Goal: Browse casually: Explore the website without a specific task or goal

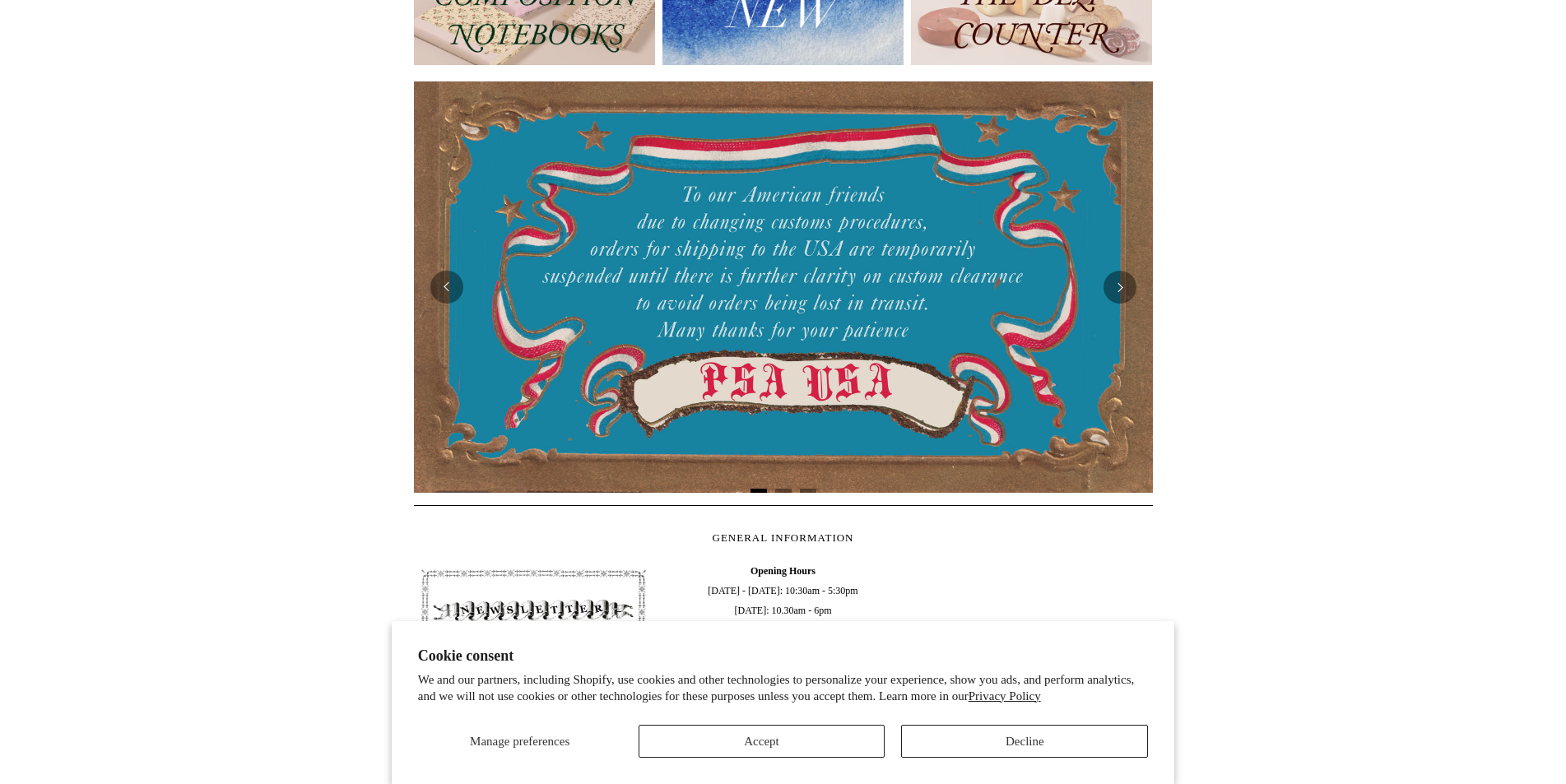
scroll to position [411, 0]
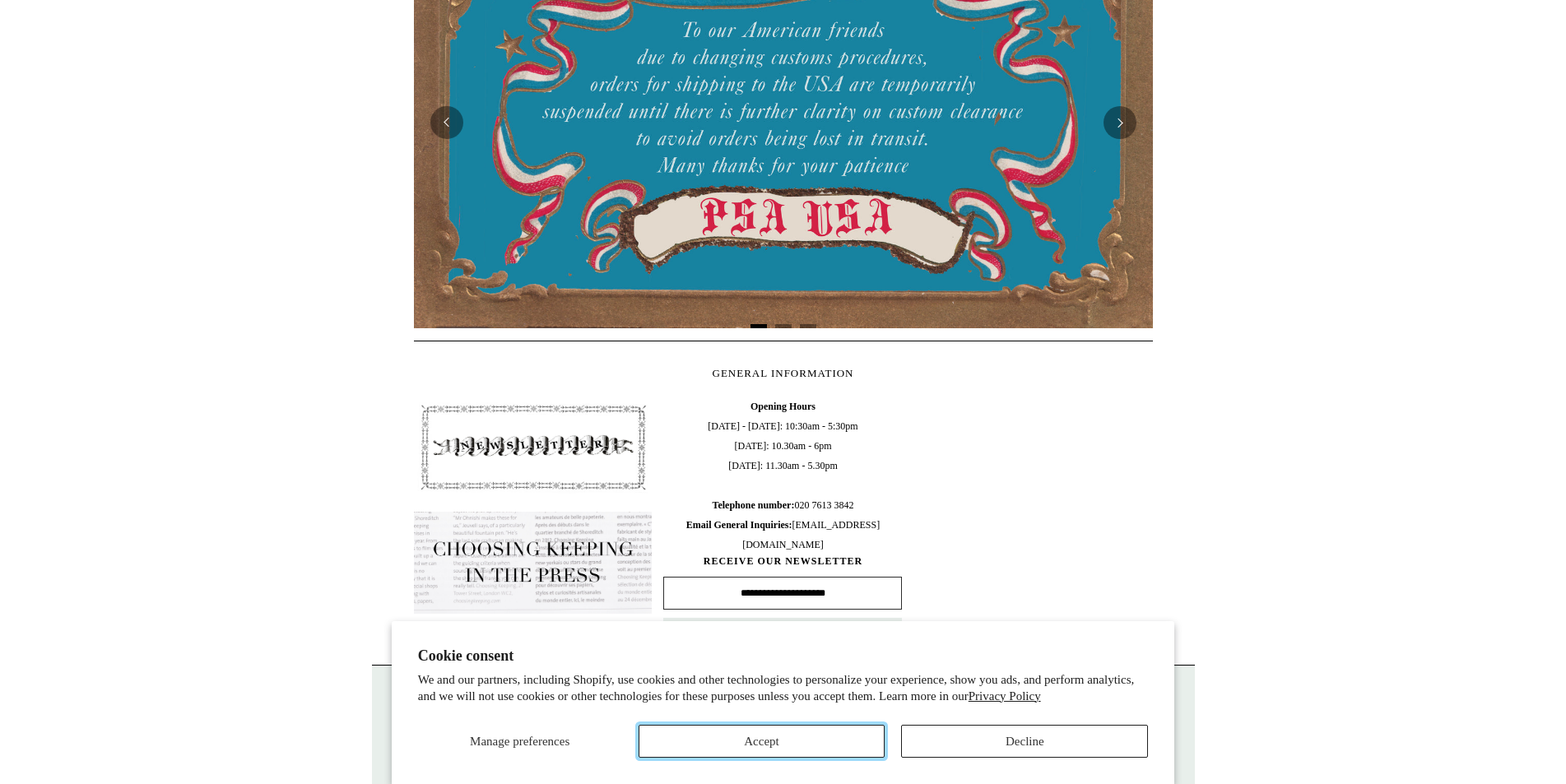
click at [811, 743] on button "Accept" at bounding box center [763, 742] width 247 height 33
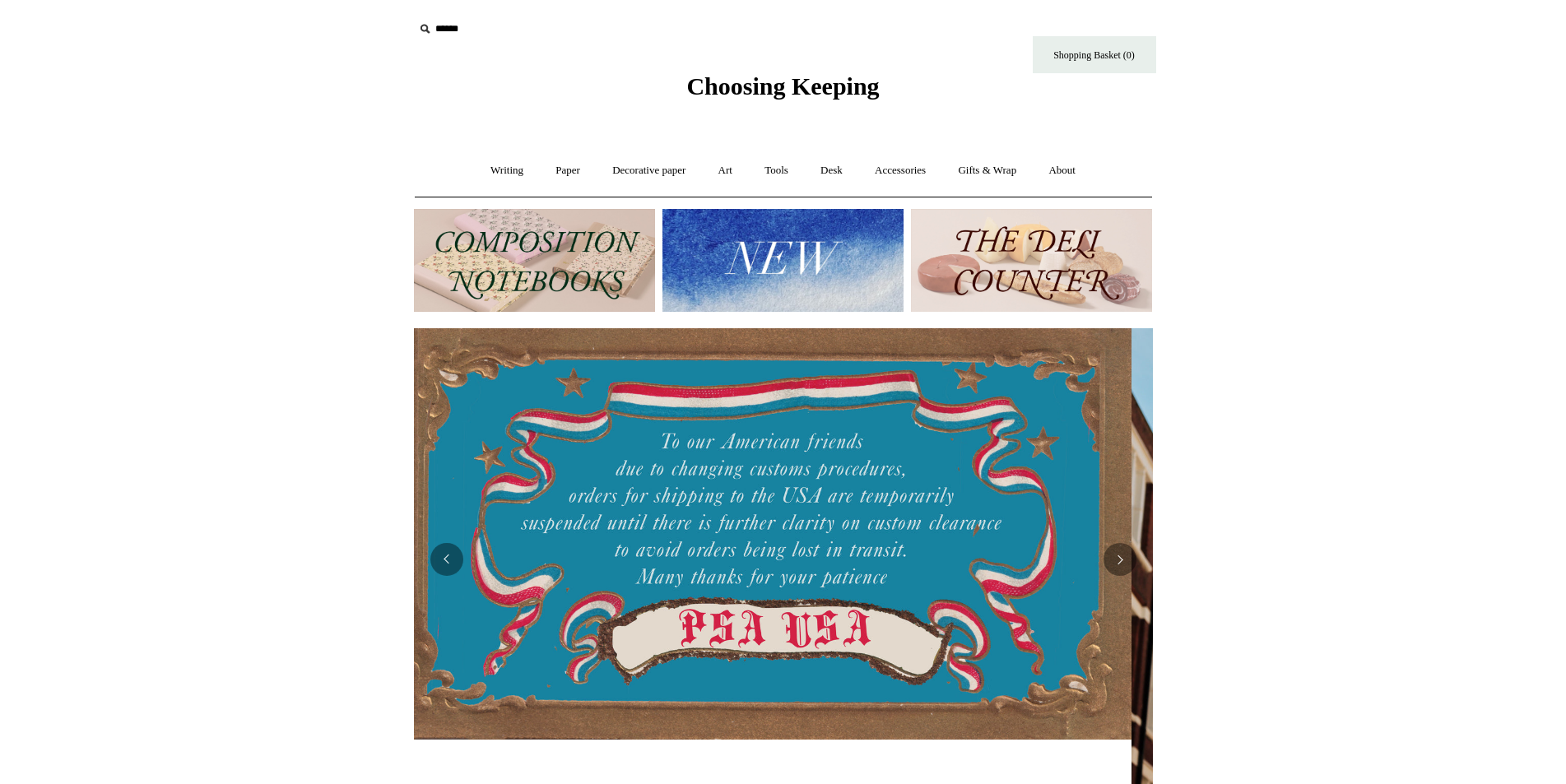
scroll to position [0, 0]
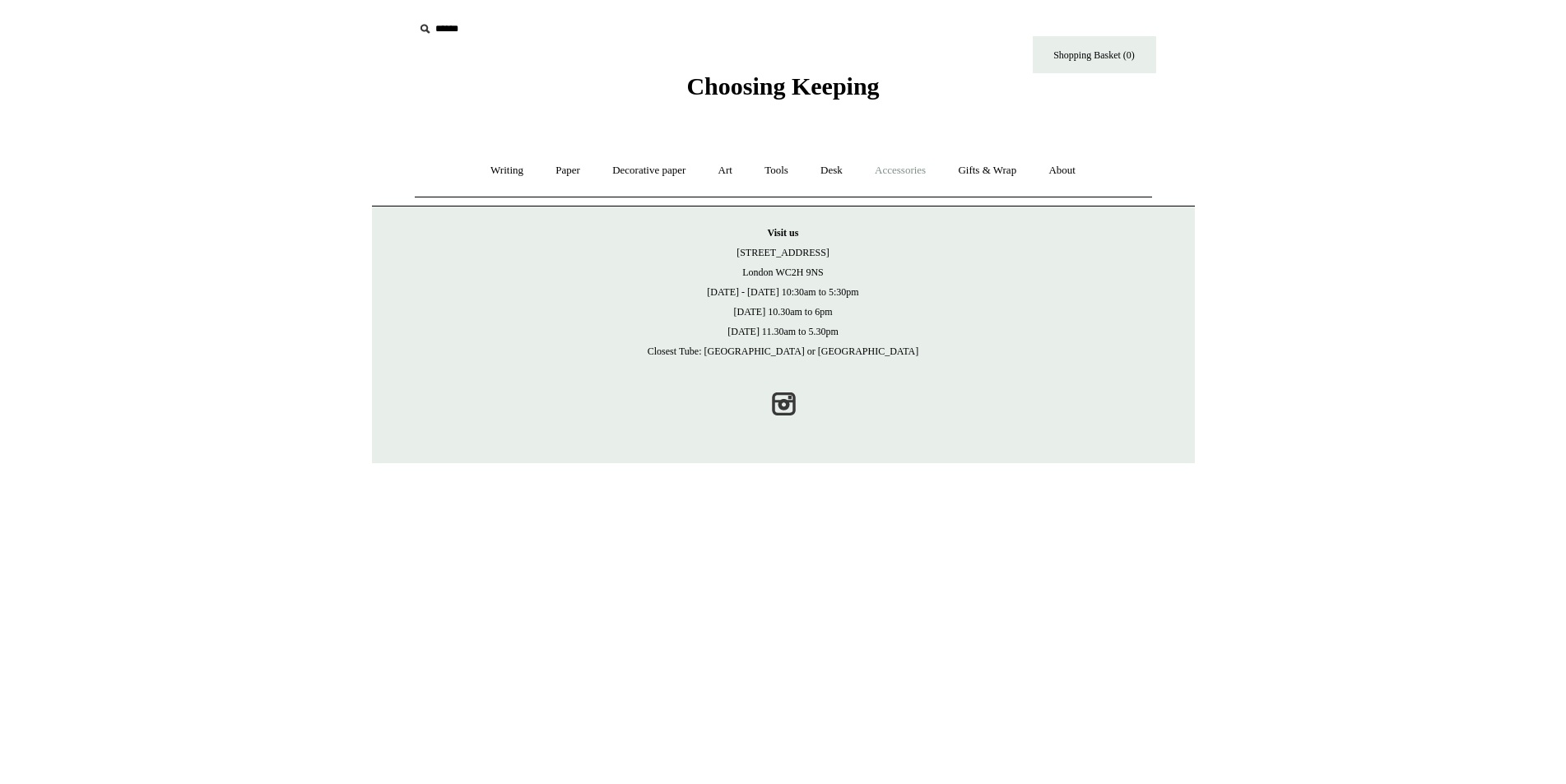
click at [900, 170] on link "Accessories +" at bounding box center [900, 171] width 81 height 43
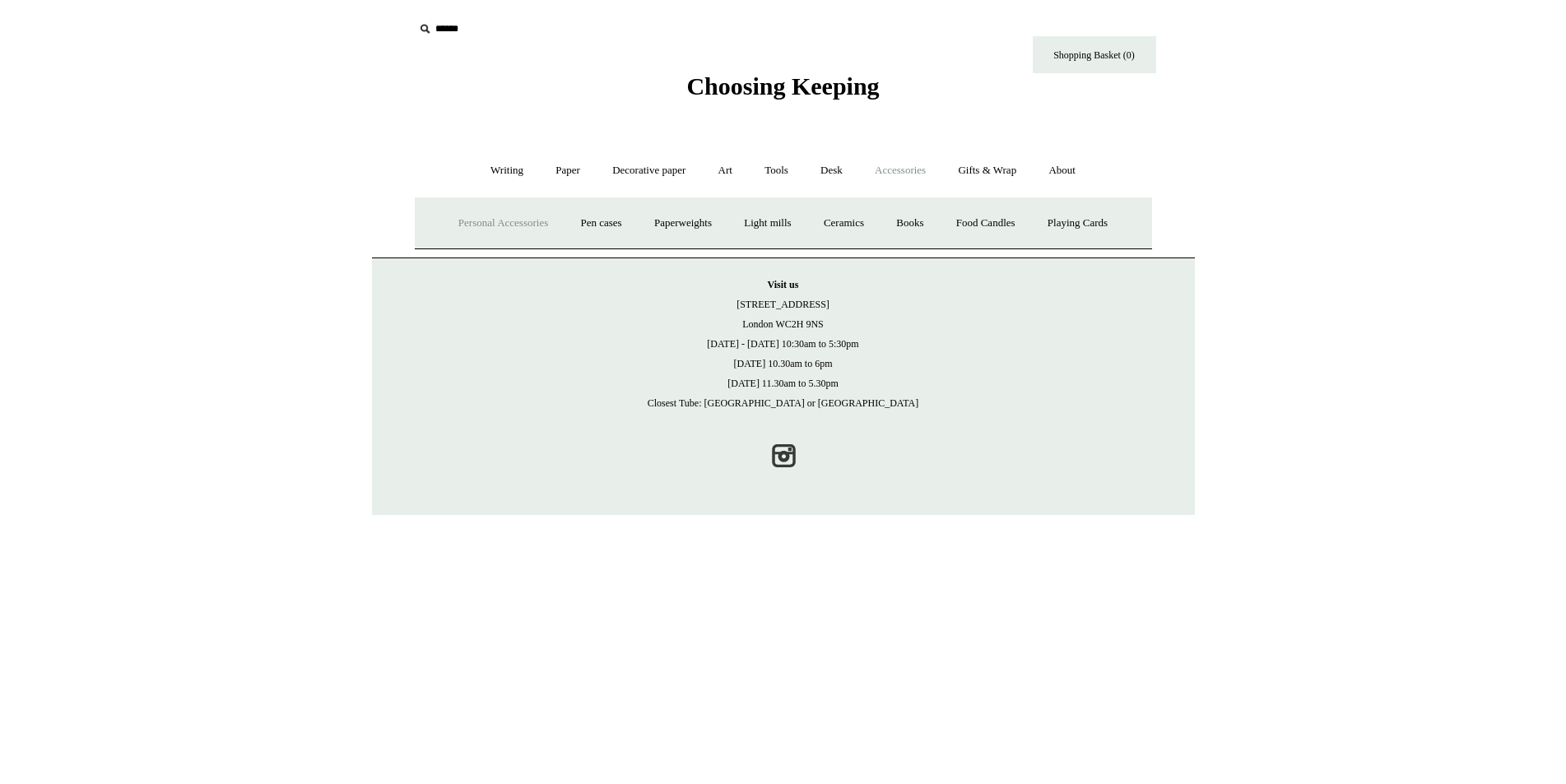
click at [510, 224] on link "Personal Accessories +" at bounding box center [504, 223] width 120 height 43
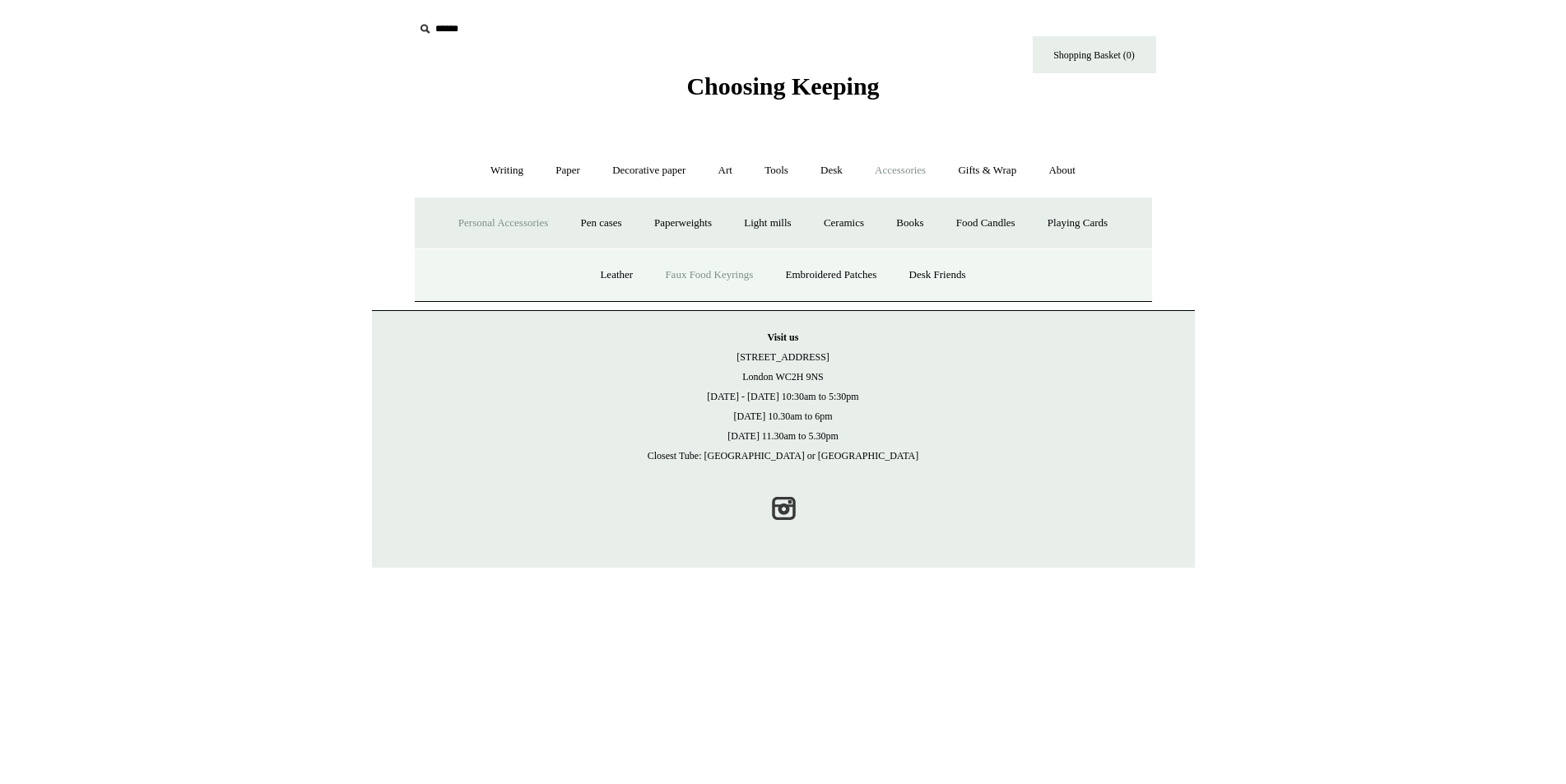
click at [709, 275] on link "Faux Food Keyrings" at bounding box center [709, 275] width 118 height 43
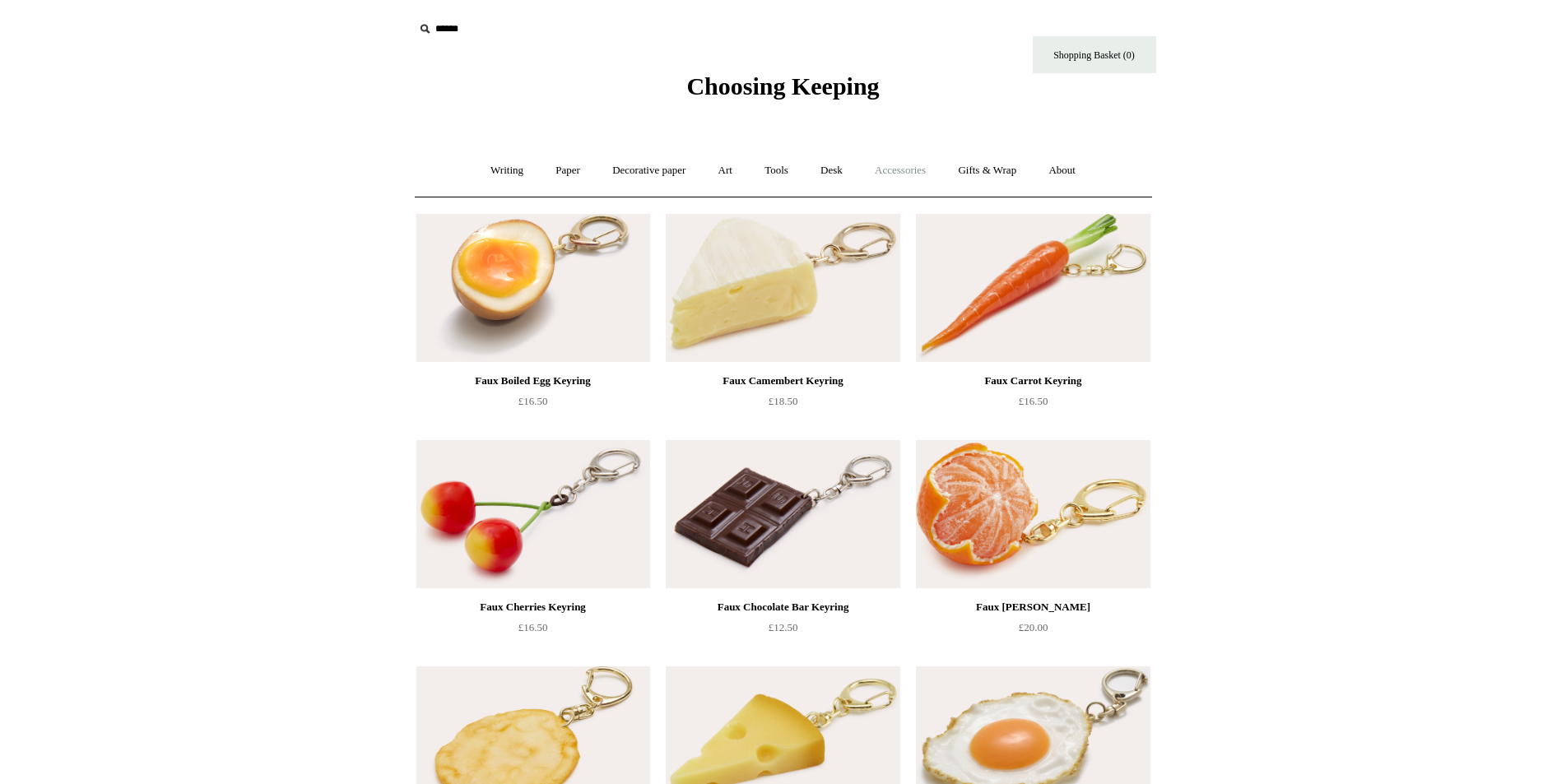
click at [897, 173] on link "Accessories +" at bounding box center [900, 171] width 81 height 43
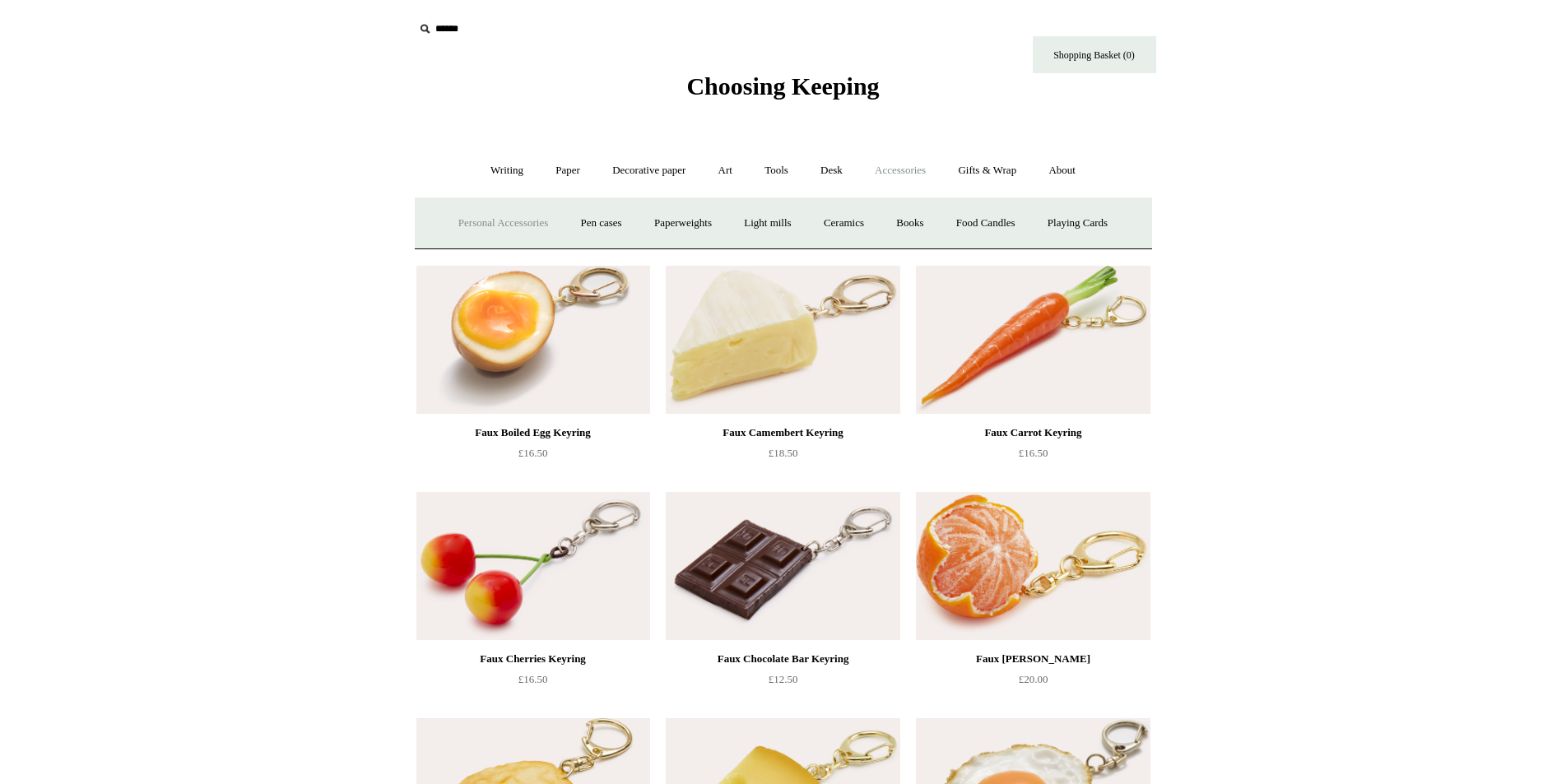
click at [526, 219] on link "Personal Accessories +" at bounding box center [504, 223] width 120 height 43
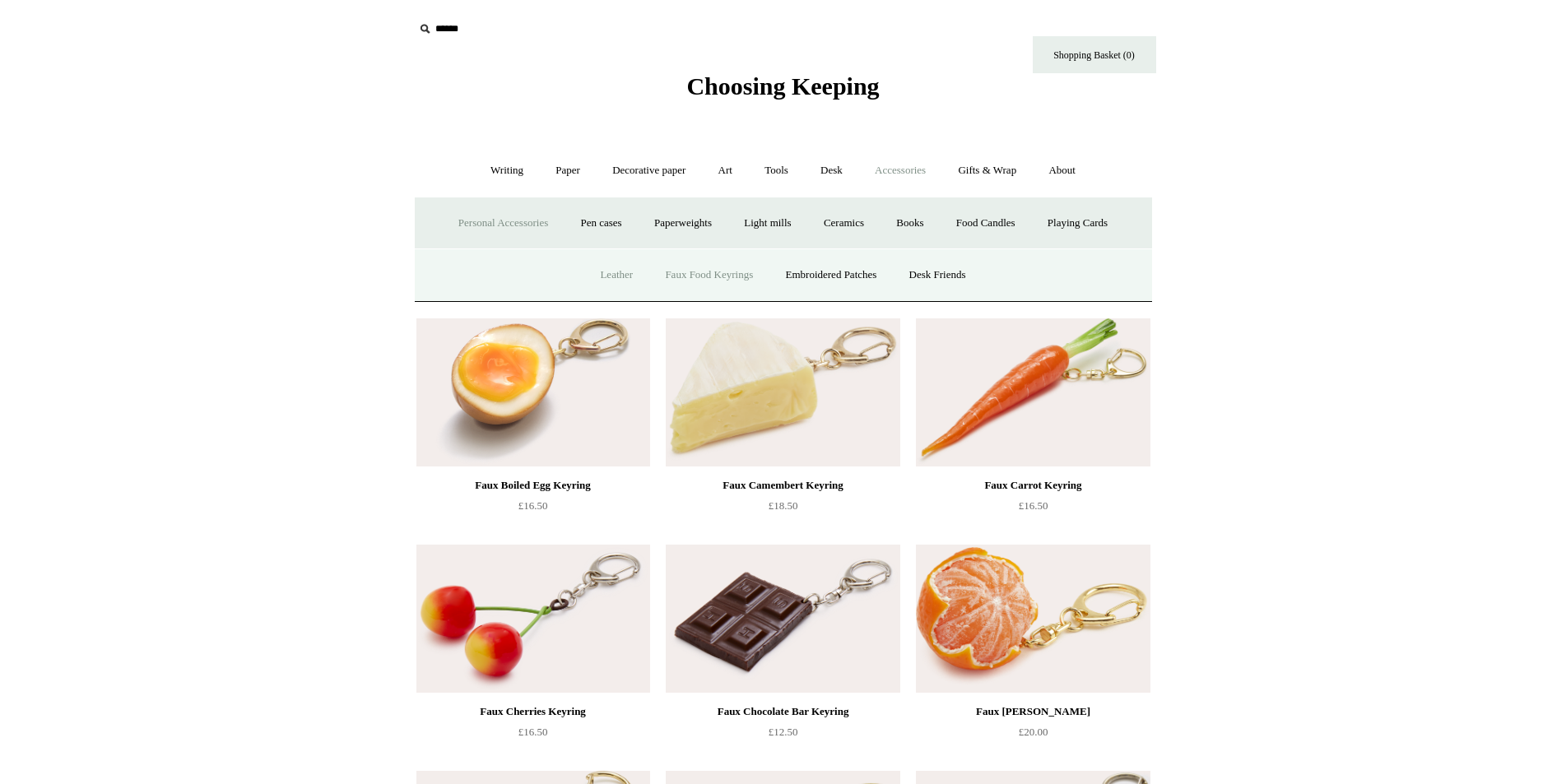
click at [595, 274] on link "Leather" at bounding box center [617, 275] width 63 height 43
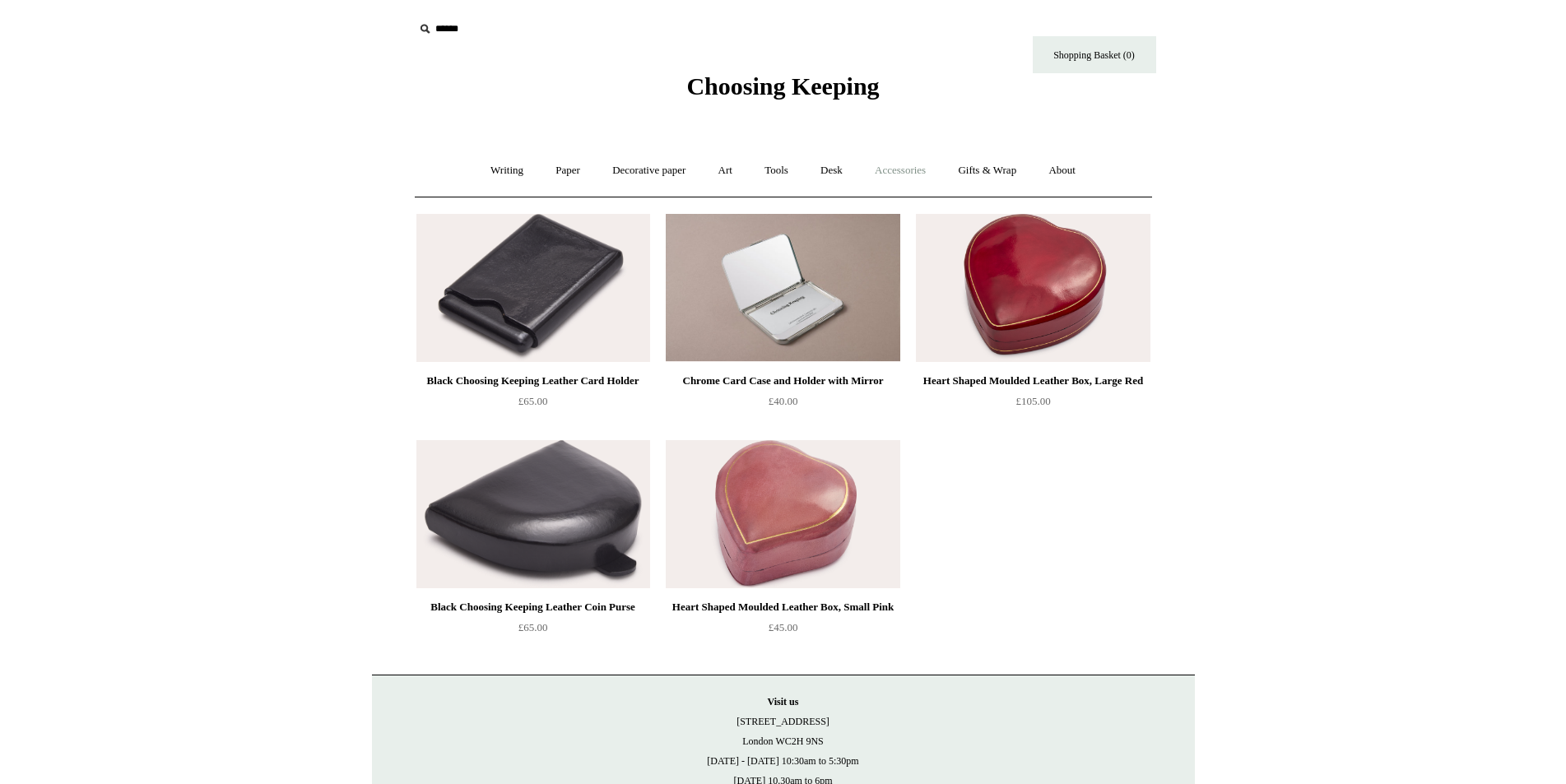
click at [920, 168] on link "Accessories +" at bounding box center [900, 171] width 81 height 43
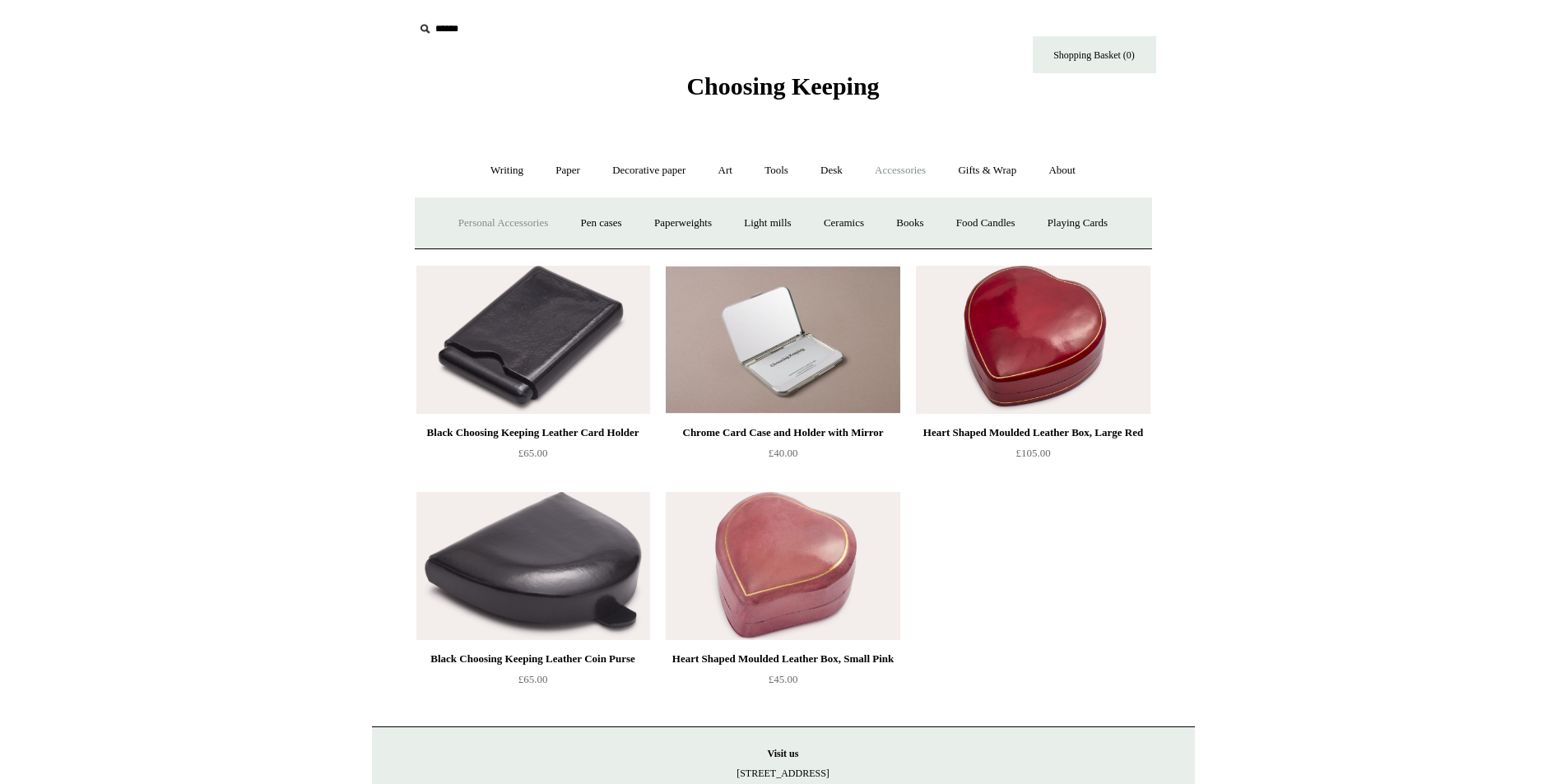
click at [480, 219] on link "Personal Accessories +" at bounding box center [504, 223] width 120 height 43
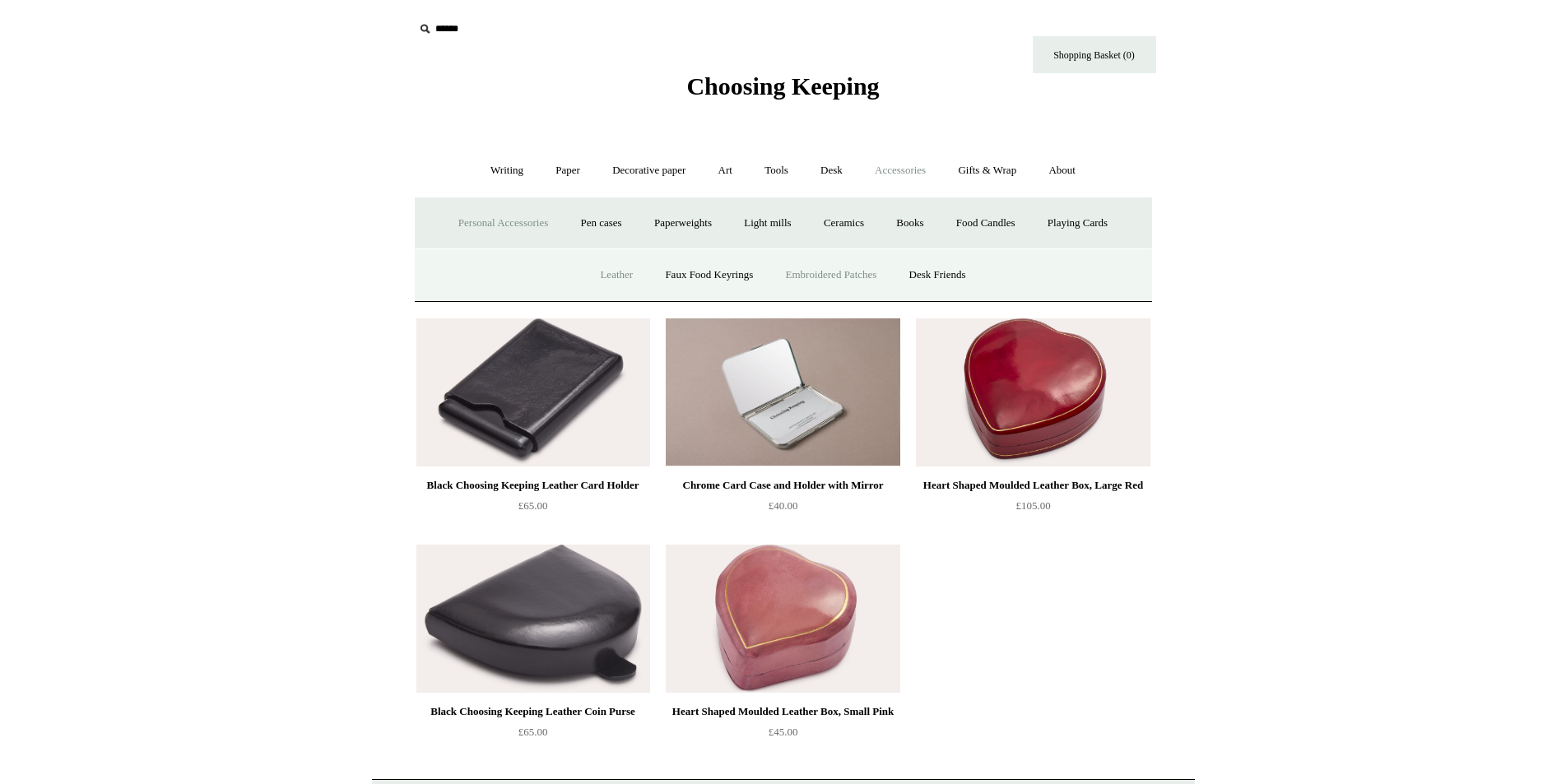
click at [833, 273] on link "Embroidered Patches" at bounding box center [832, 275] width 121 height 43
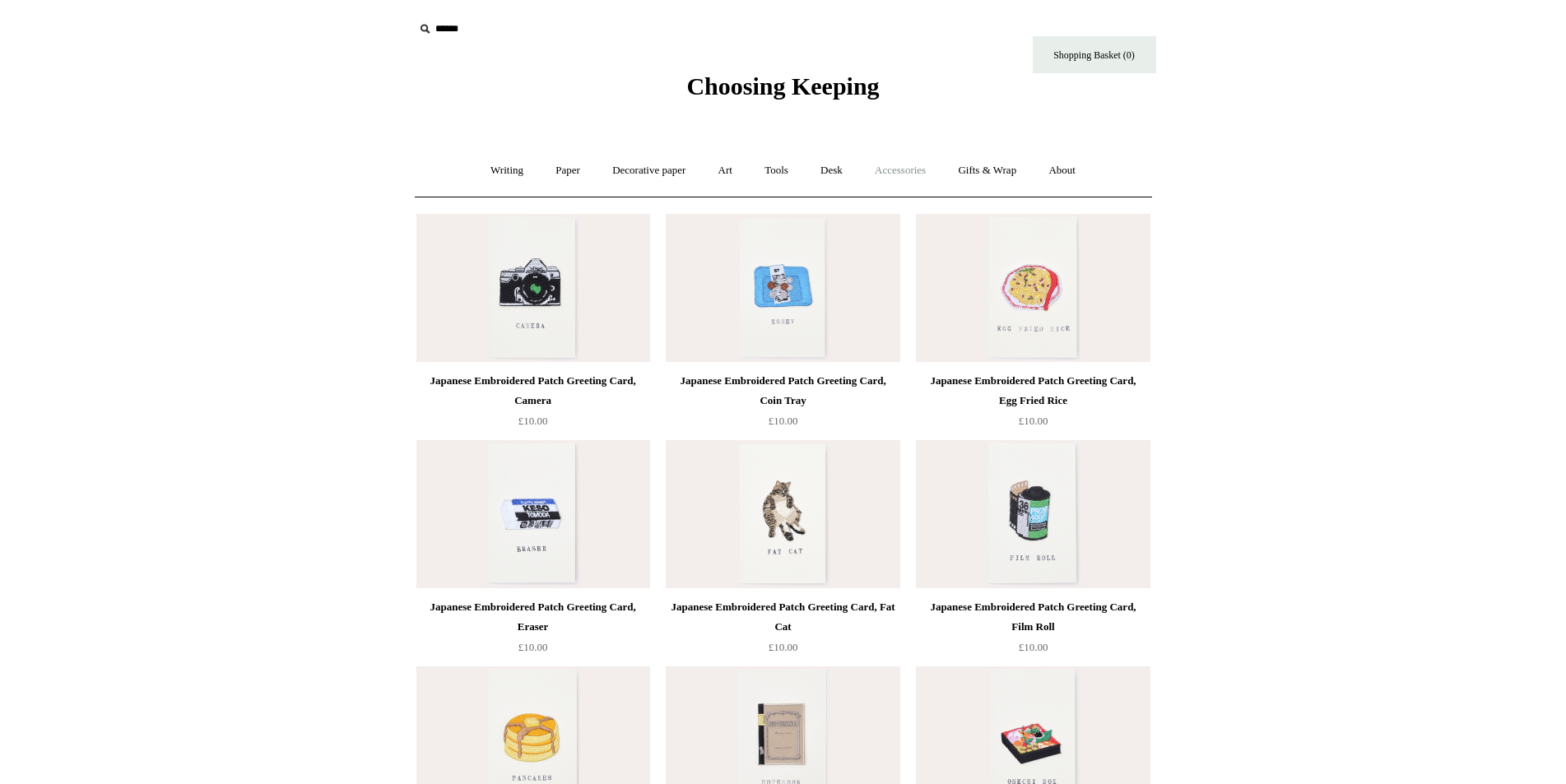
click at [892, 172] on link "Accessories +" at bounding box center [900, 171] width 81 height 43
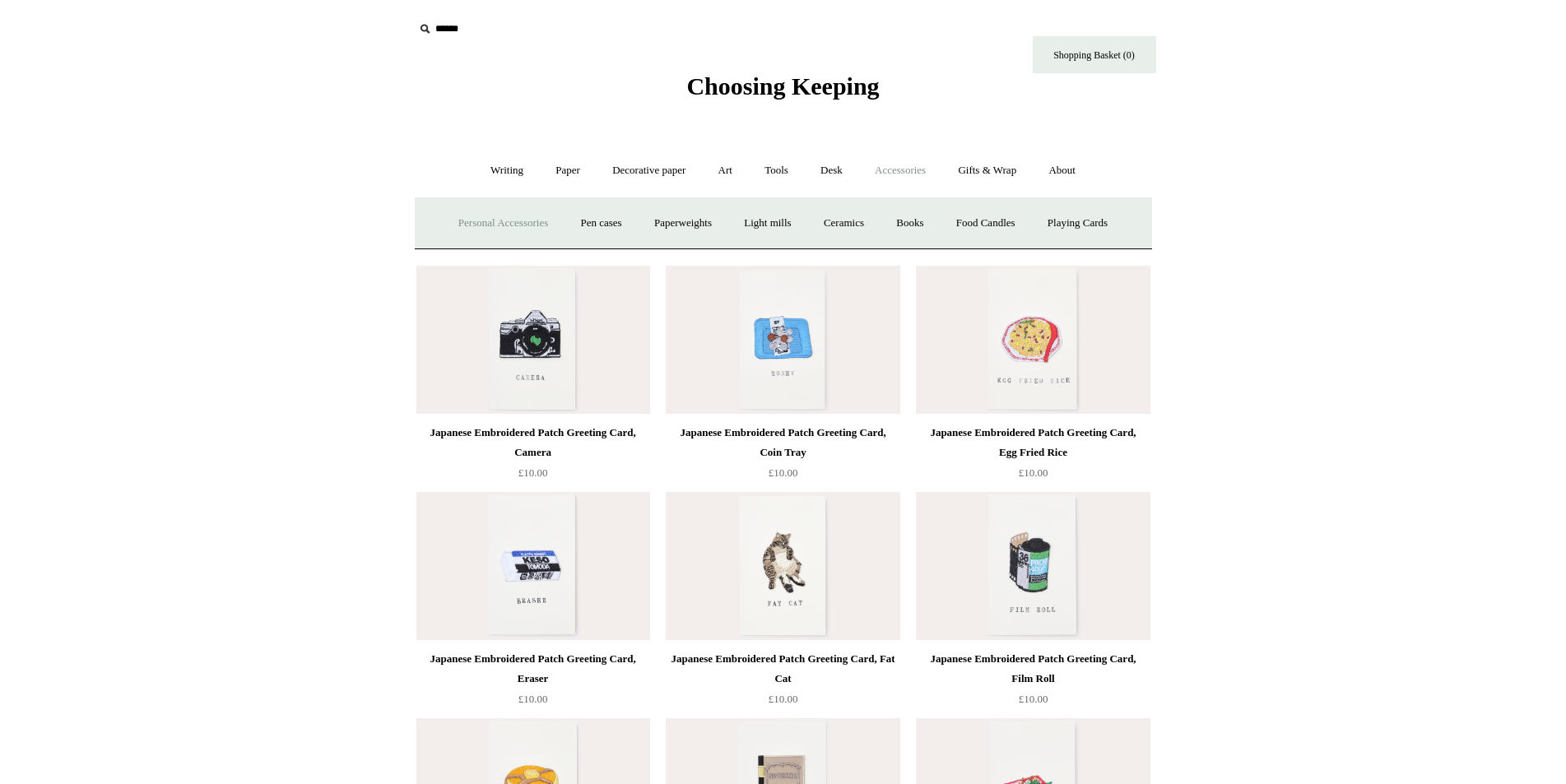
click at [460, 226] on link "Personal Accessories +" at bounding box center [504, 223] width 120 height 43
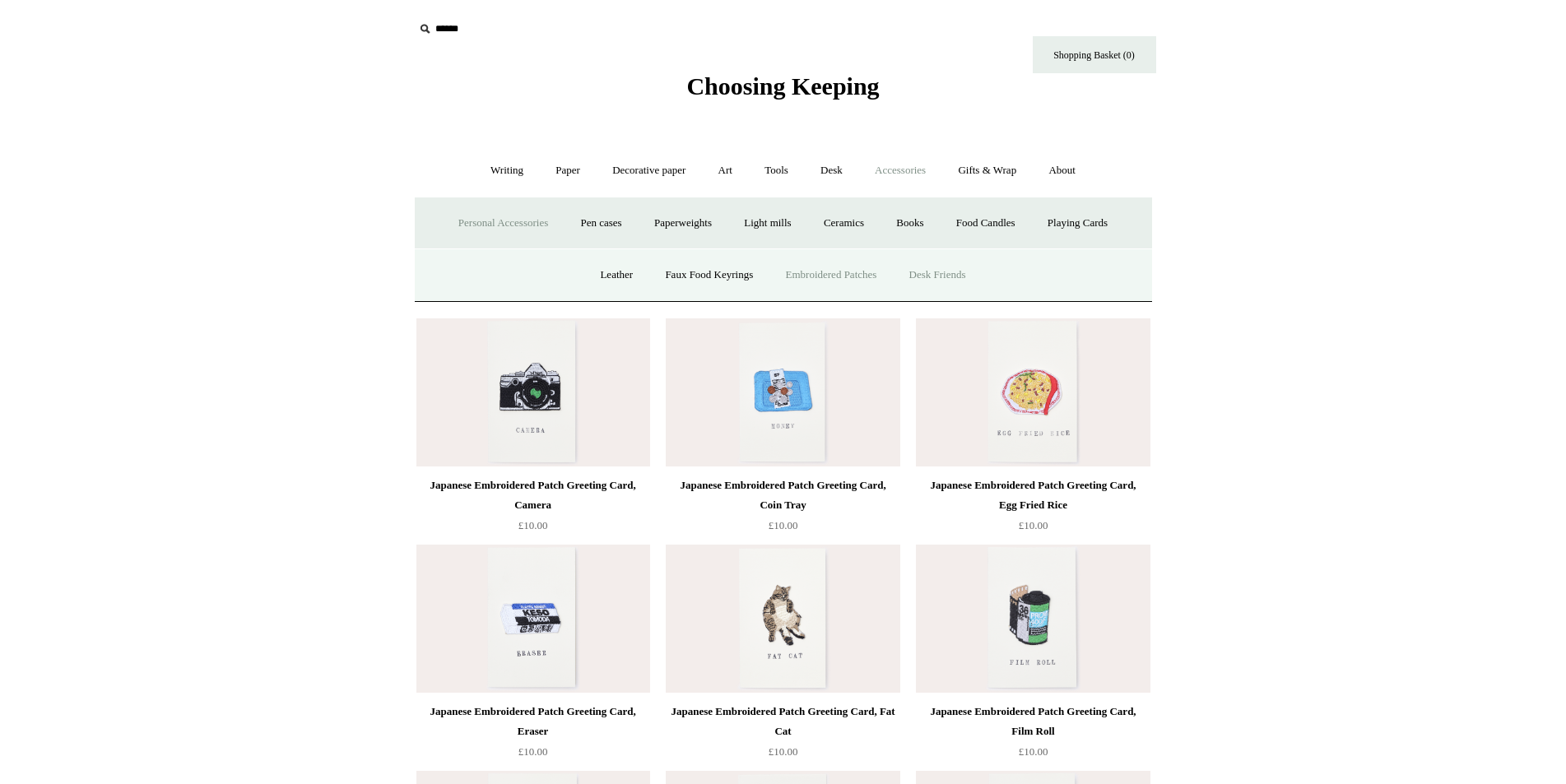
click at [946, 274] on link "Desk Friends" at bounding box center [938, 275] width 86 height 43
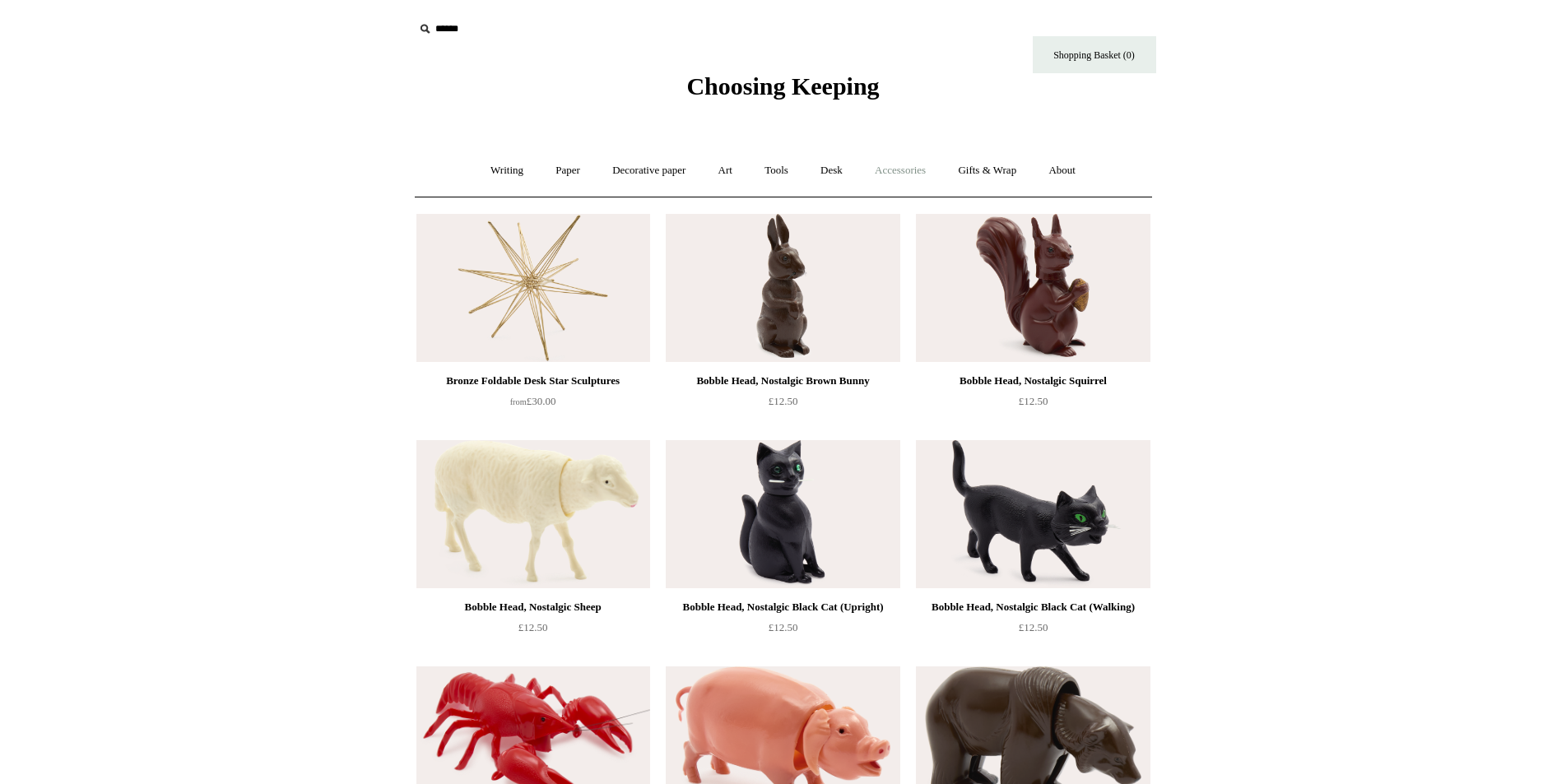
click at [893, 167] on link "Accessories +" at bounding box center [900, 171] width 81 height 43
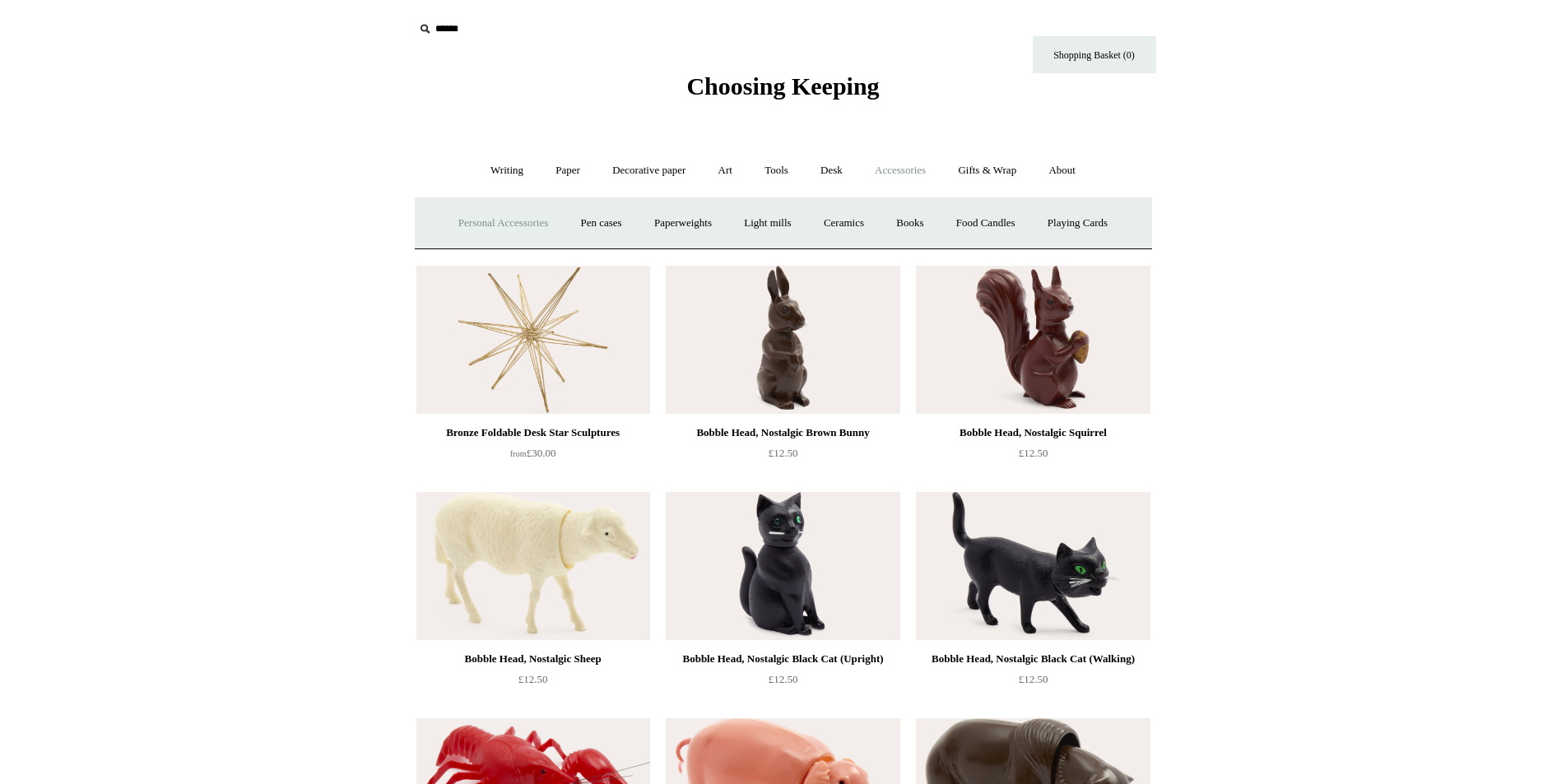
click at [504, 225] on link "Personal Accessories +" at bounding box center [504, 223] width 120 height 43
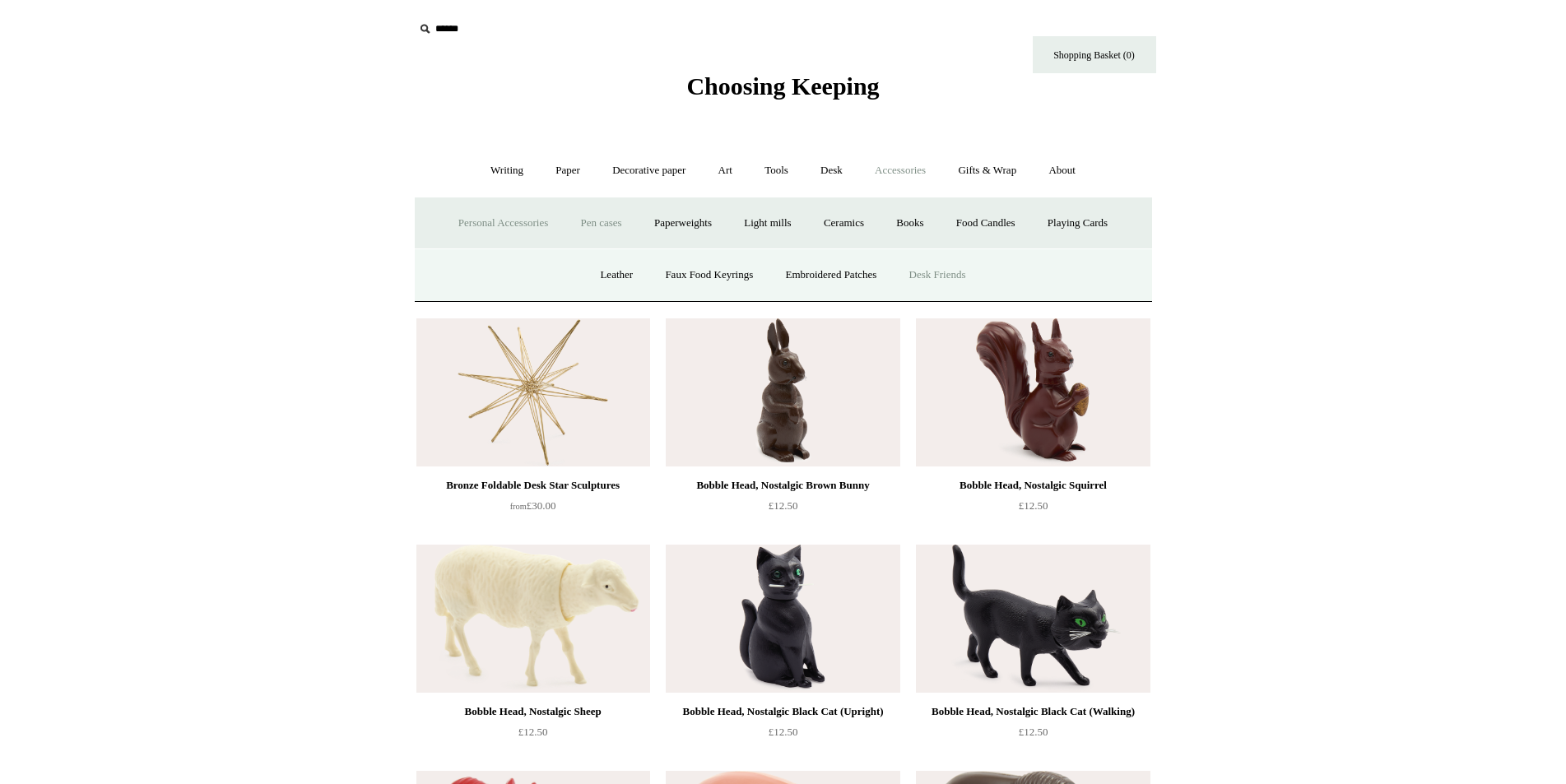
click at [607, 225] on link "Pen cases" at bounding box center [601, 223] width 71 height 43
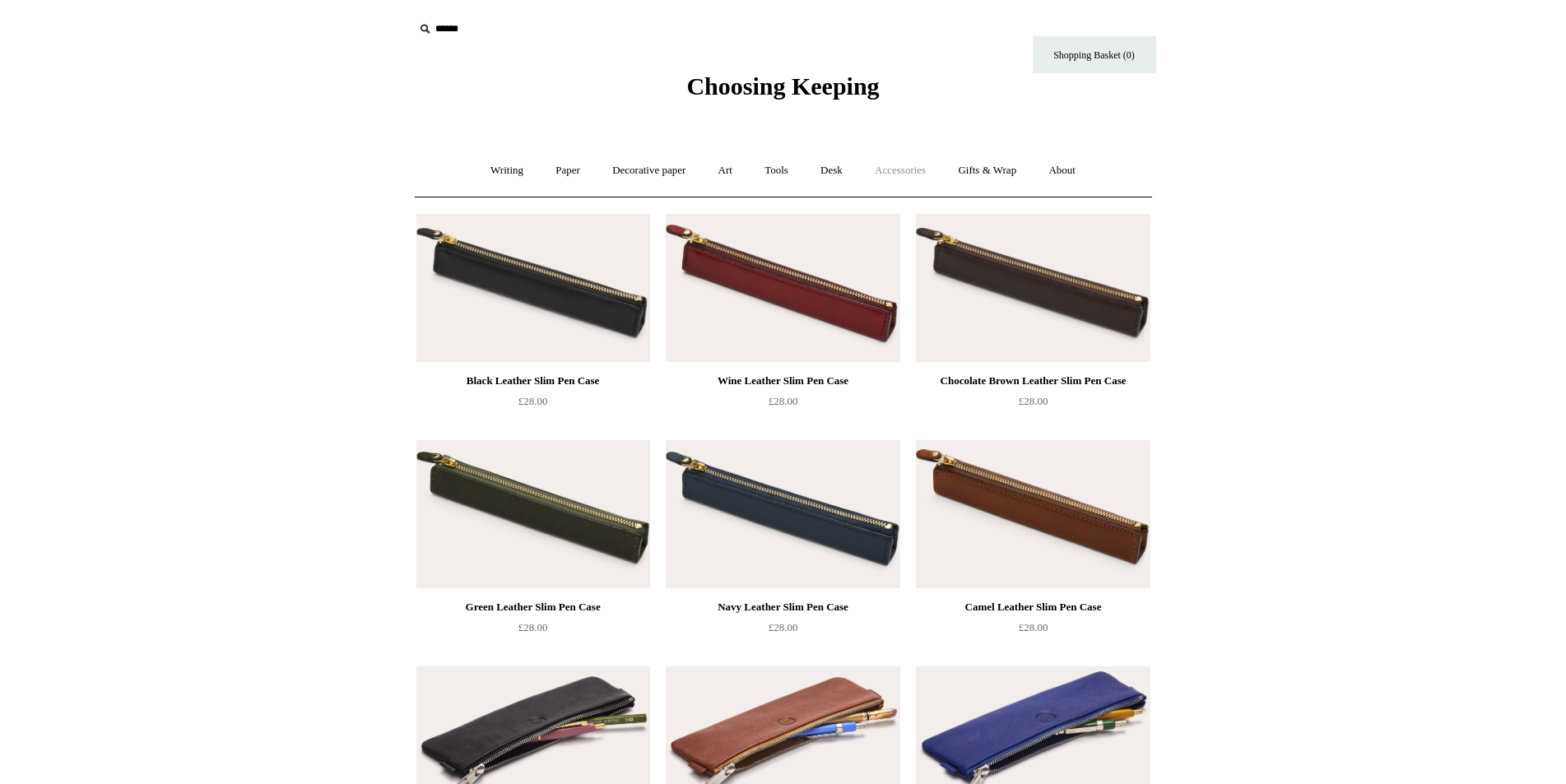
click at [910, 167] on link "Accessories +" at bounding box center [900, 171] width 81 height 43
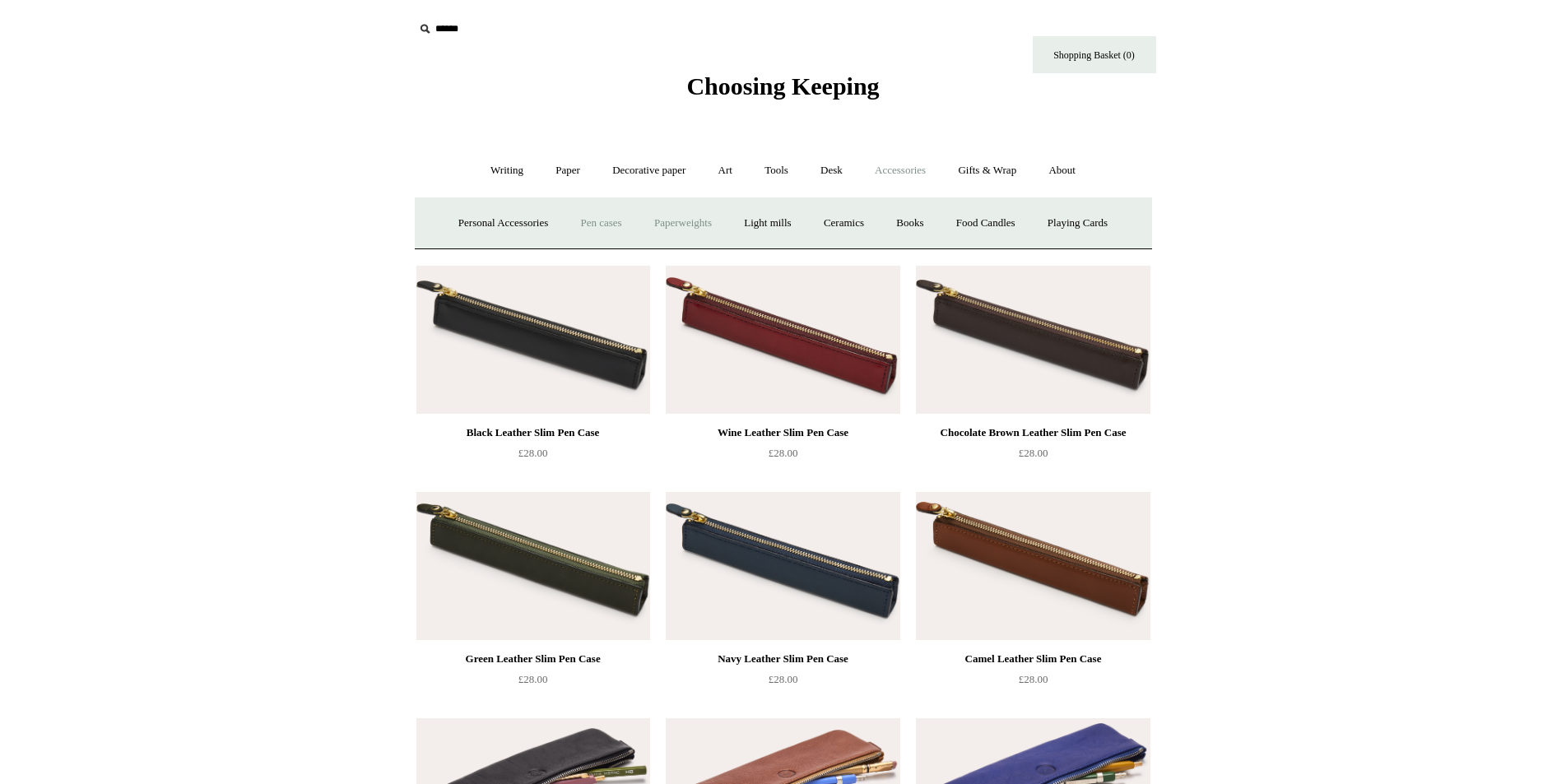
click at [678, 226] on link "Paperweights +" at bounding box center [682, 223] width 87 height 43
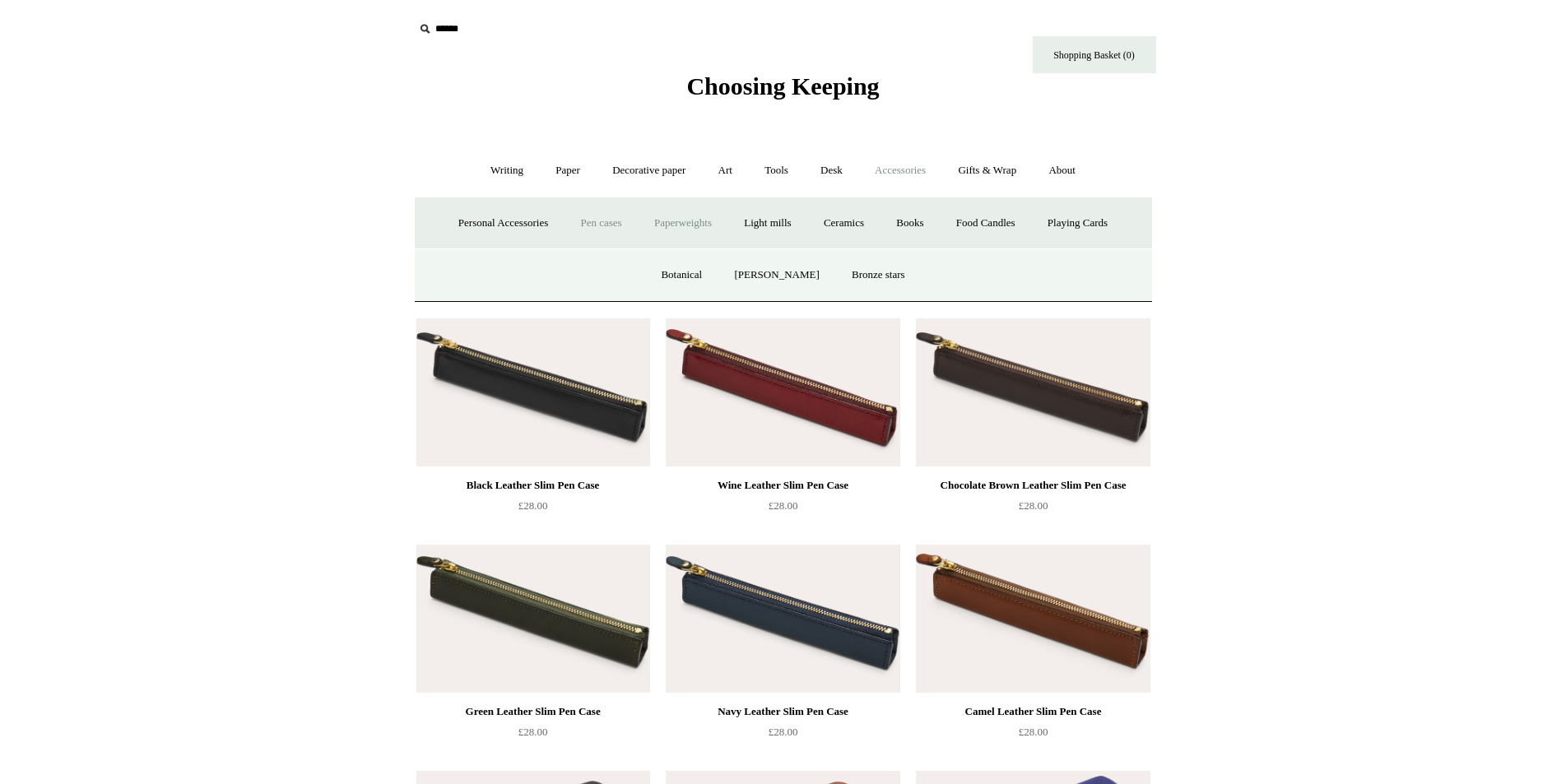
click at [585, 222] on link "Pen cases" at bounding box center [601, 223] width 71 height 43
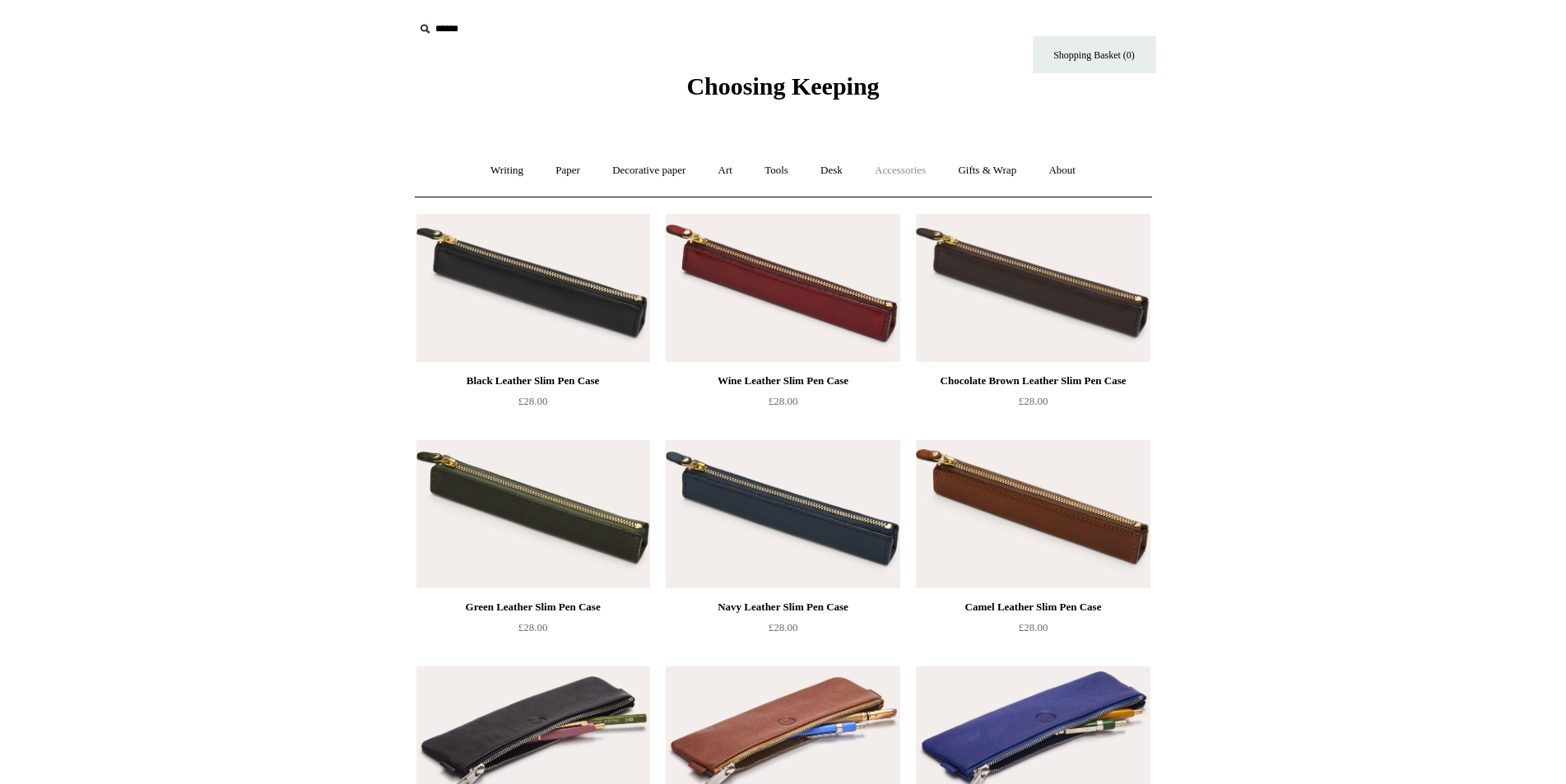
click at [908, 171] on link "Accessories +" at bounding box center [900, 171] width 81 height 43
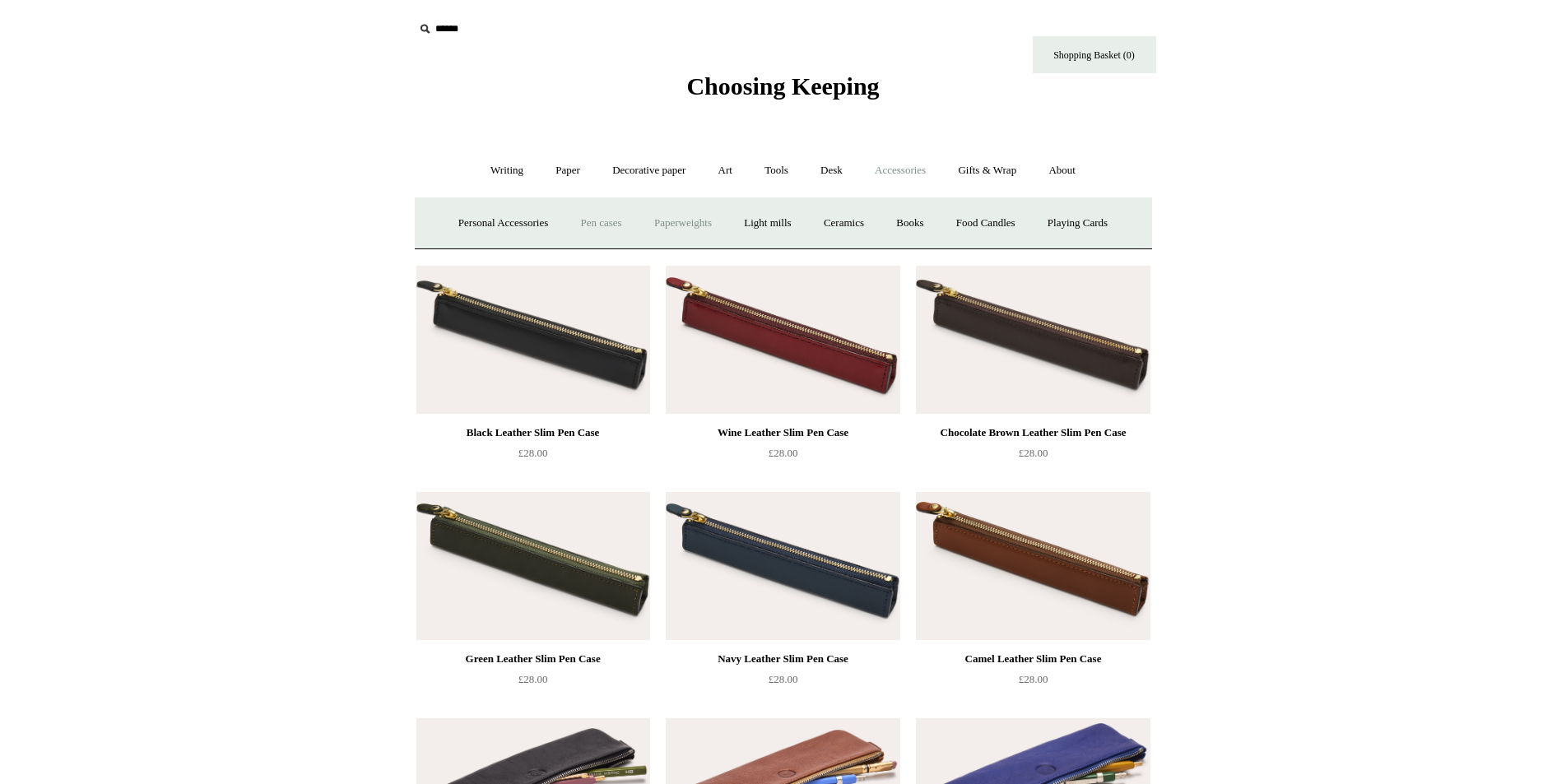
click at [656, 218] on link "Paperweights +" at bounding box center [682, 223] width 87 height 43
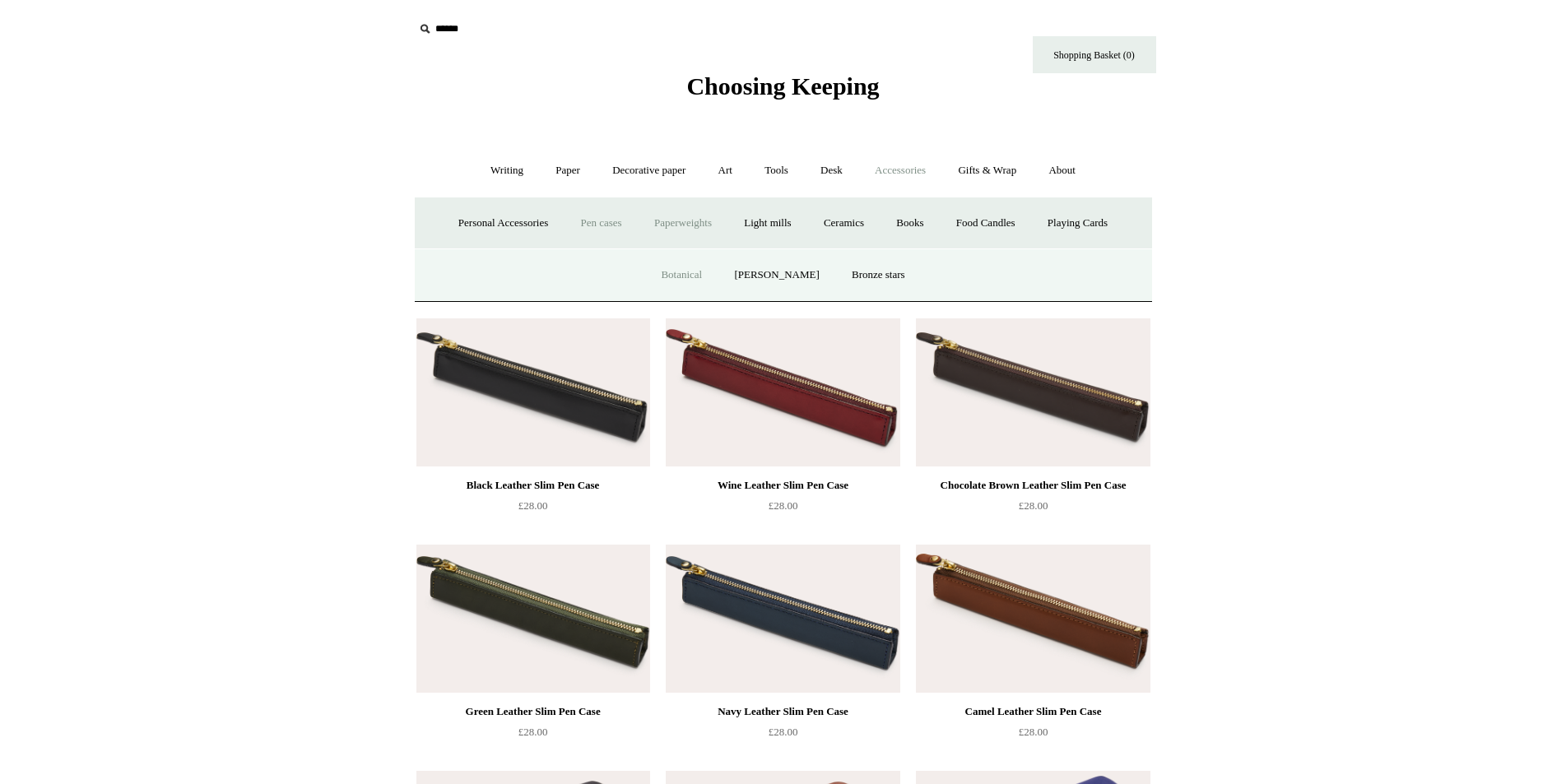
click at [679, 273] on link "Botanical" at bounding box center [681, 275] width 71 height 43
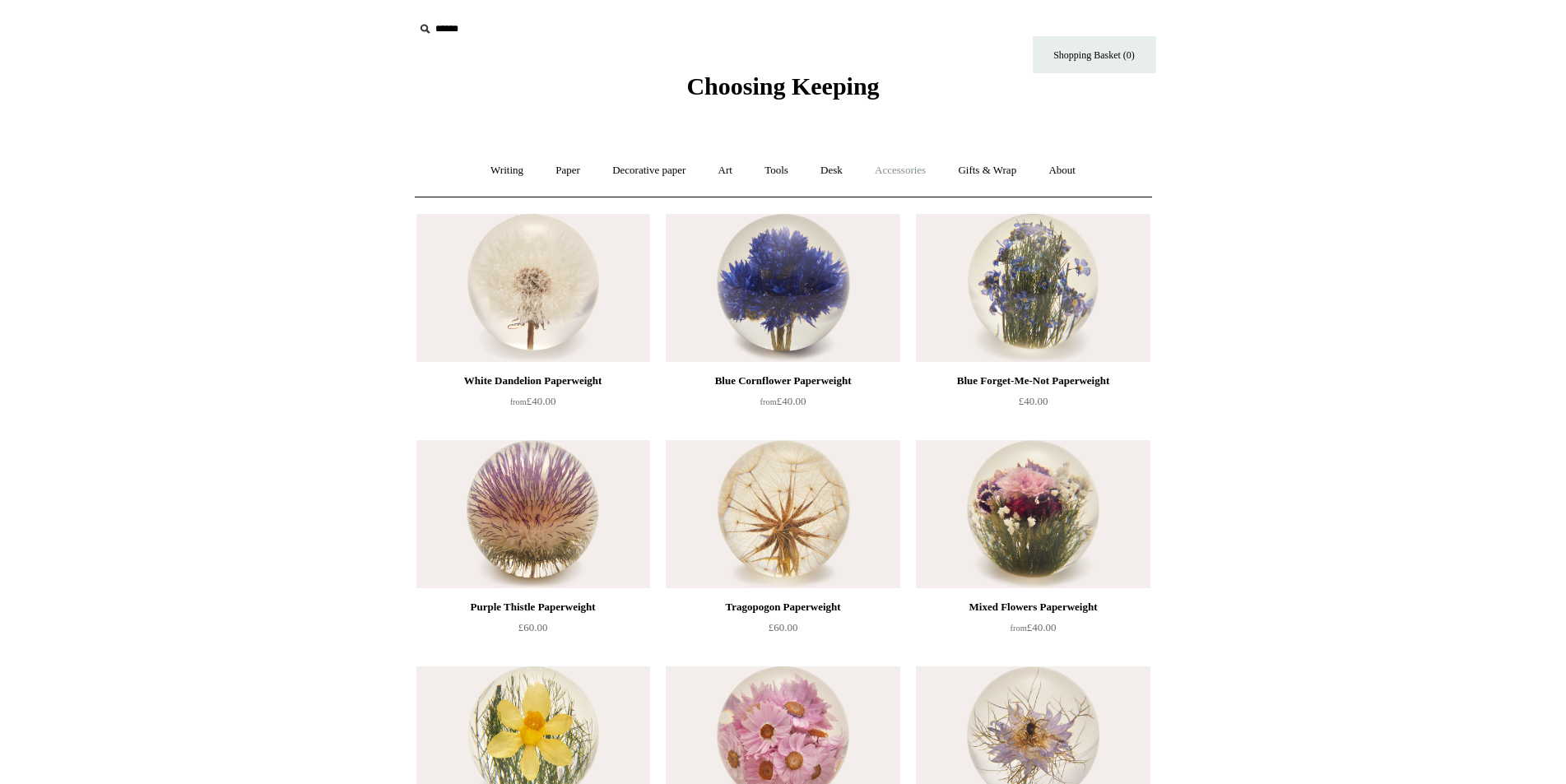
click at [897, 173] on link "Accessories +" at bounding box center [900, 171] width 81 height 43
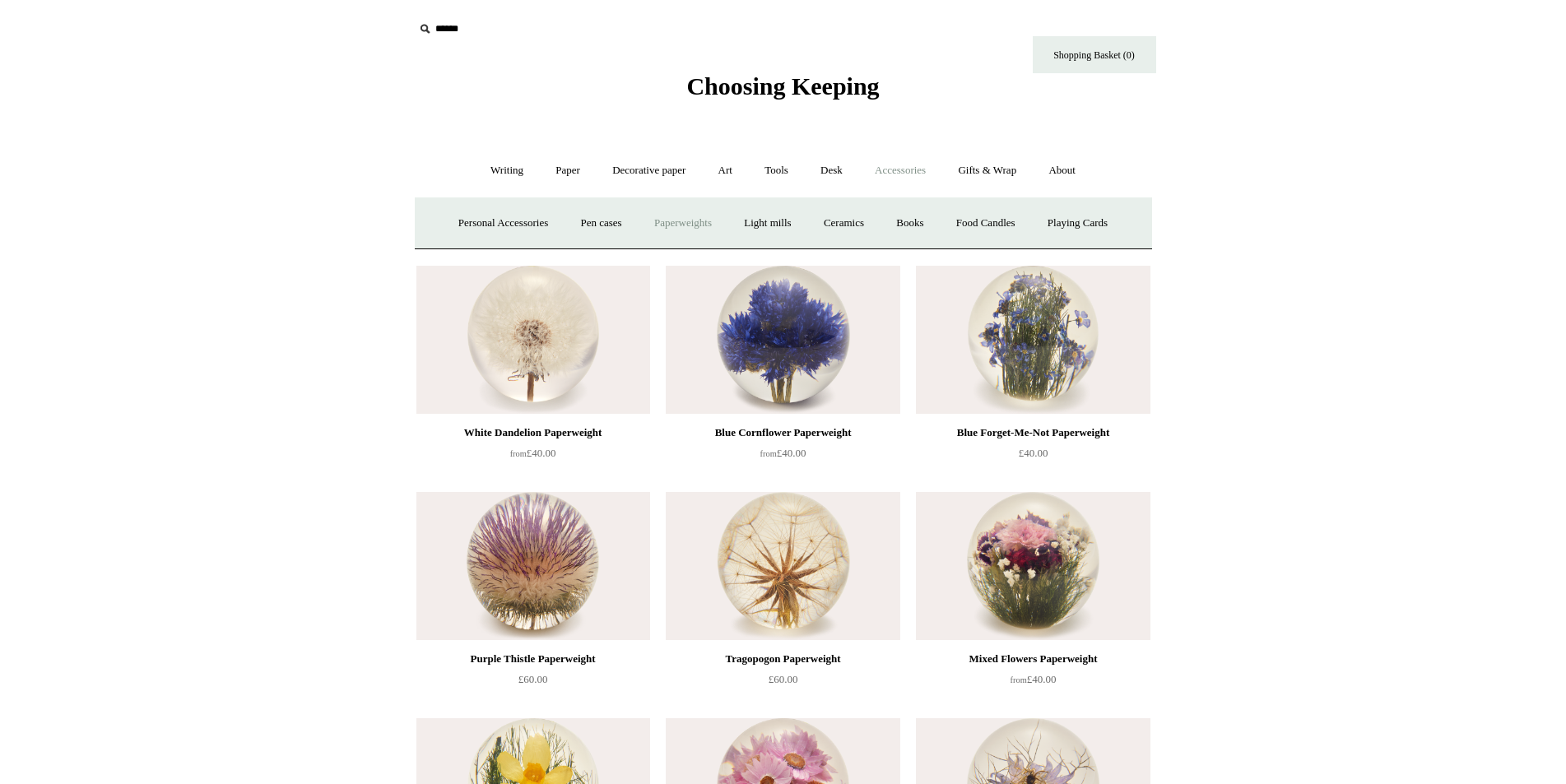
click at [702, 222] on link "Paperweights +" at bounding box center [682, 223] width 87 height 43
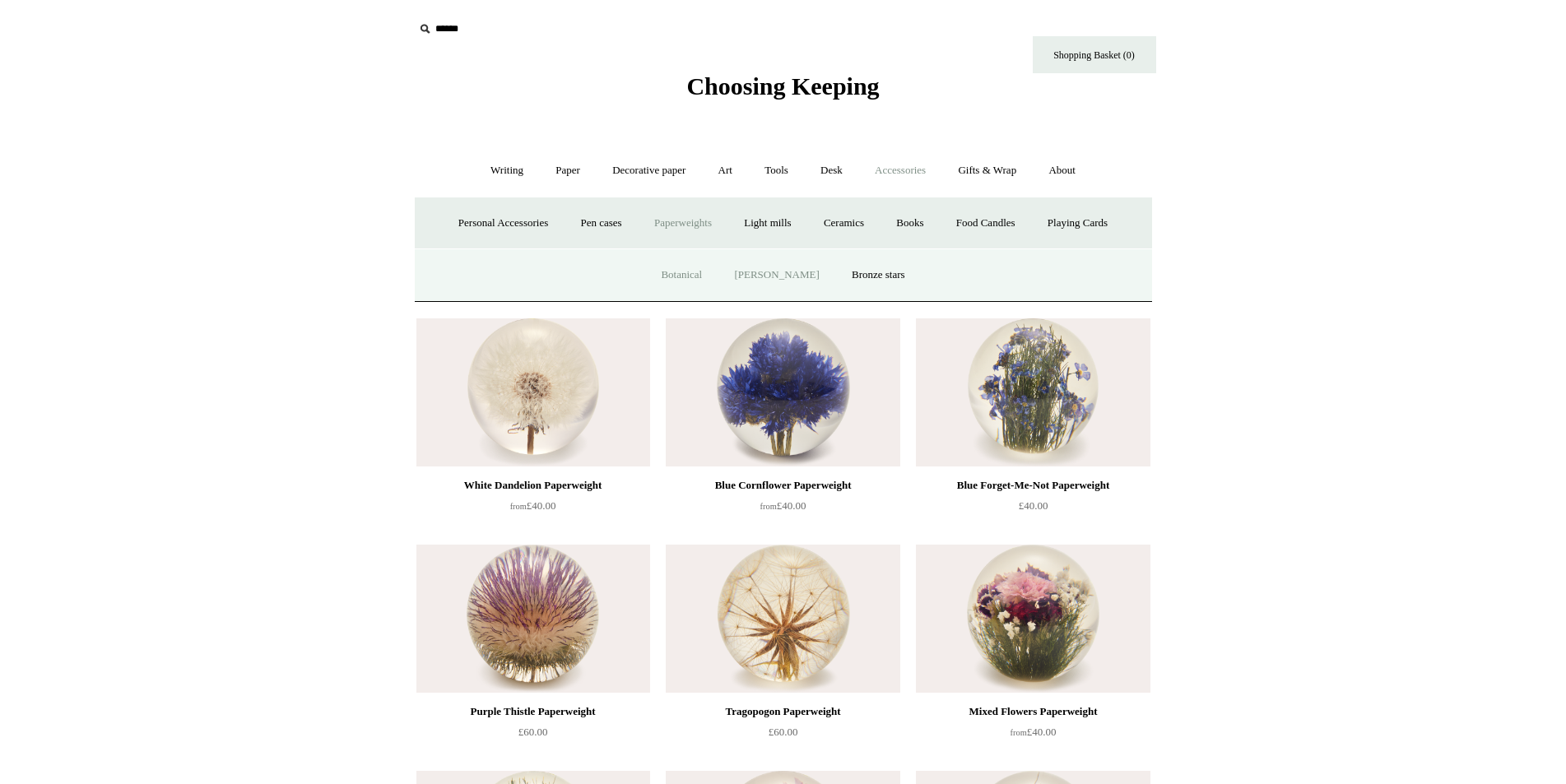
click at [776, 274] on link "[PERSON_NAME]" at bounding box center [777, 275] width 115 height 43
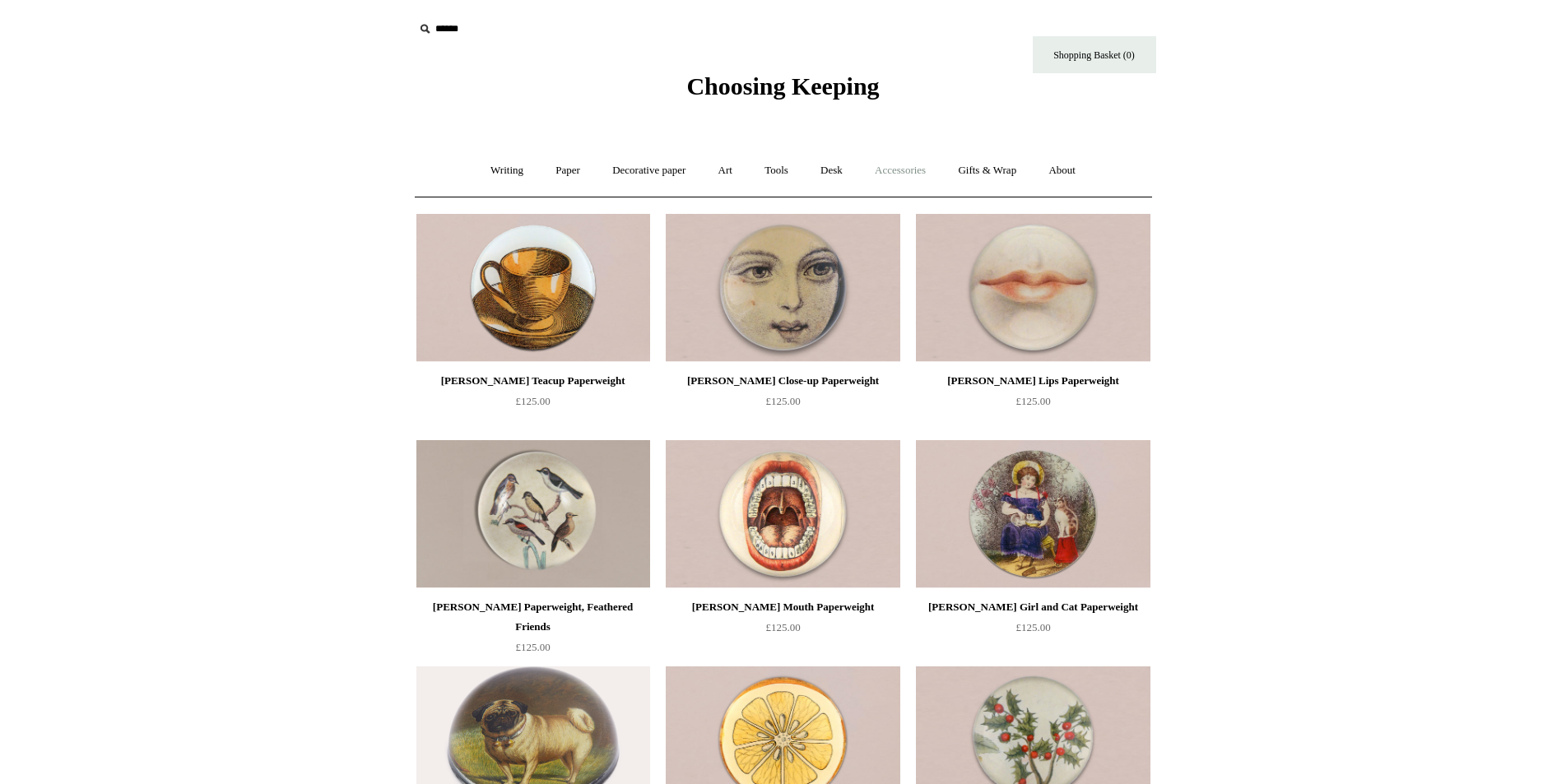
click at [909, 171] on link "Accessories +" at bounding box center [900, 171] width 81 height 43
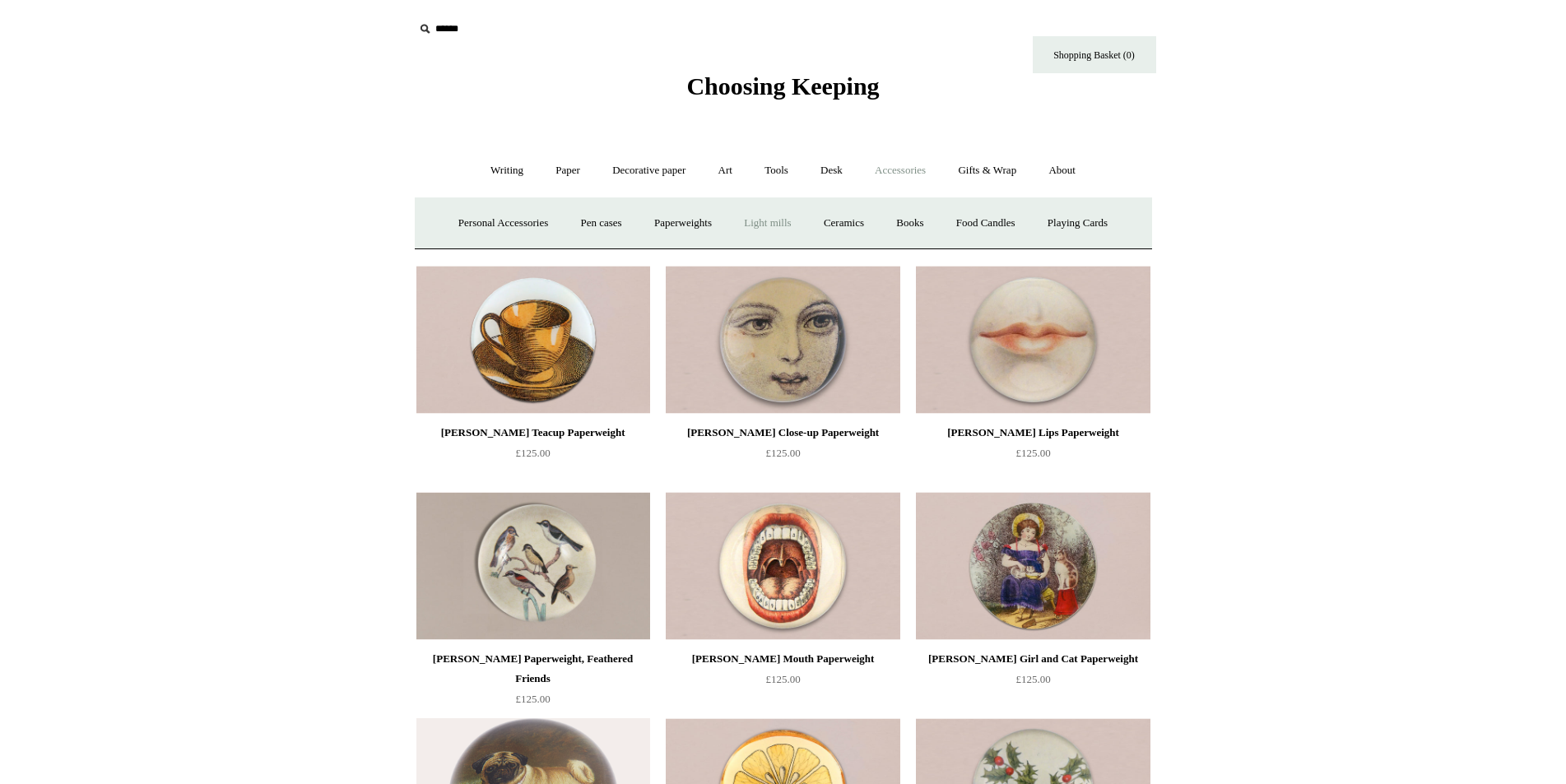
click at [773, 222] on link "Light mills" at bounding box center [768, 223] width 77 height 43
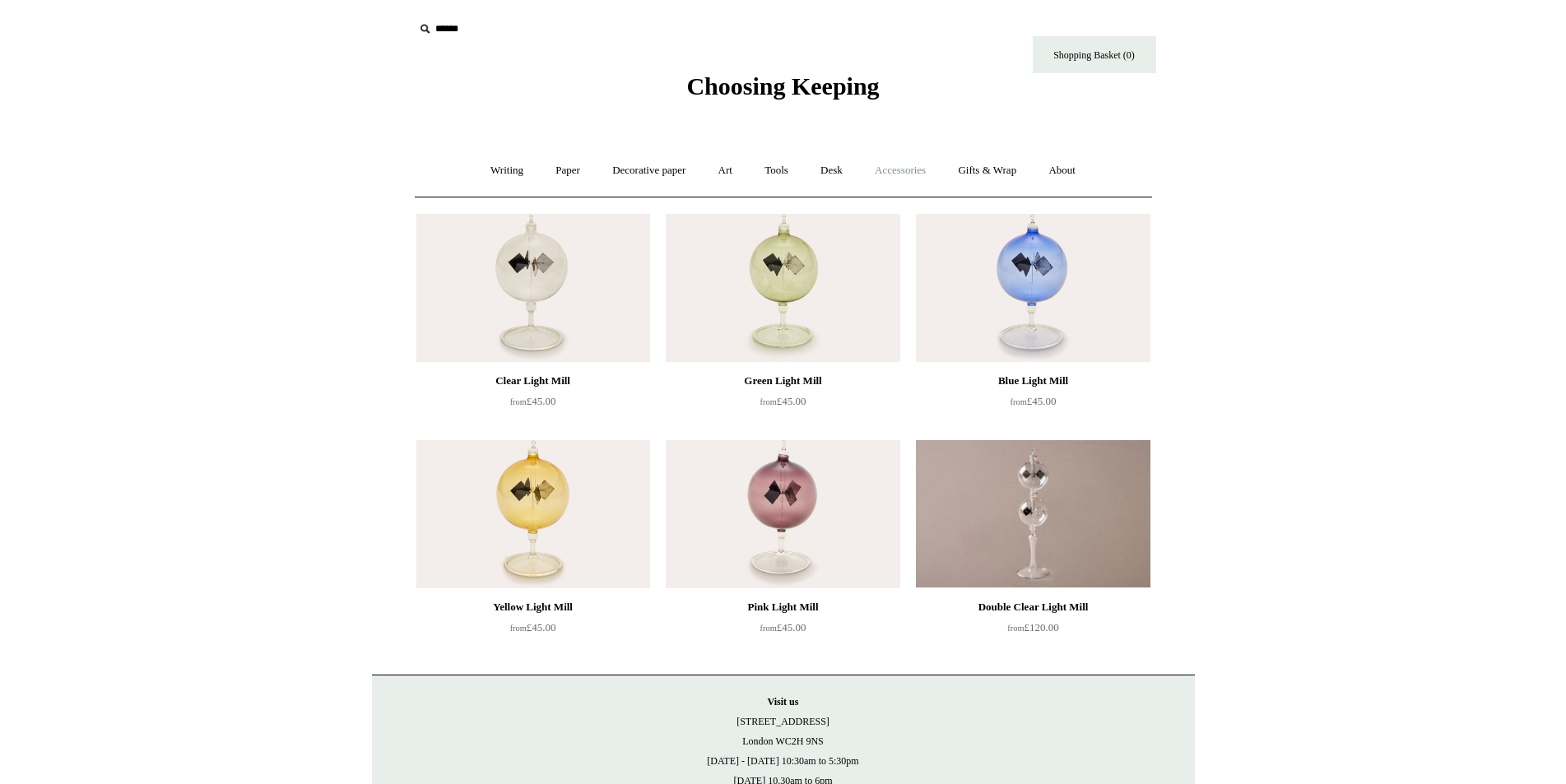
click at [921, 170] on link "Accessories +" at bounding box center [900, 171] width 81 height 43
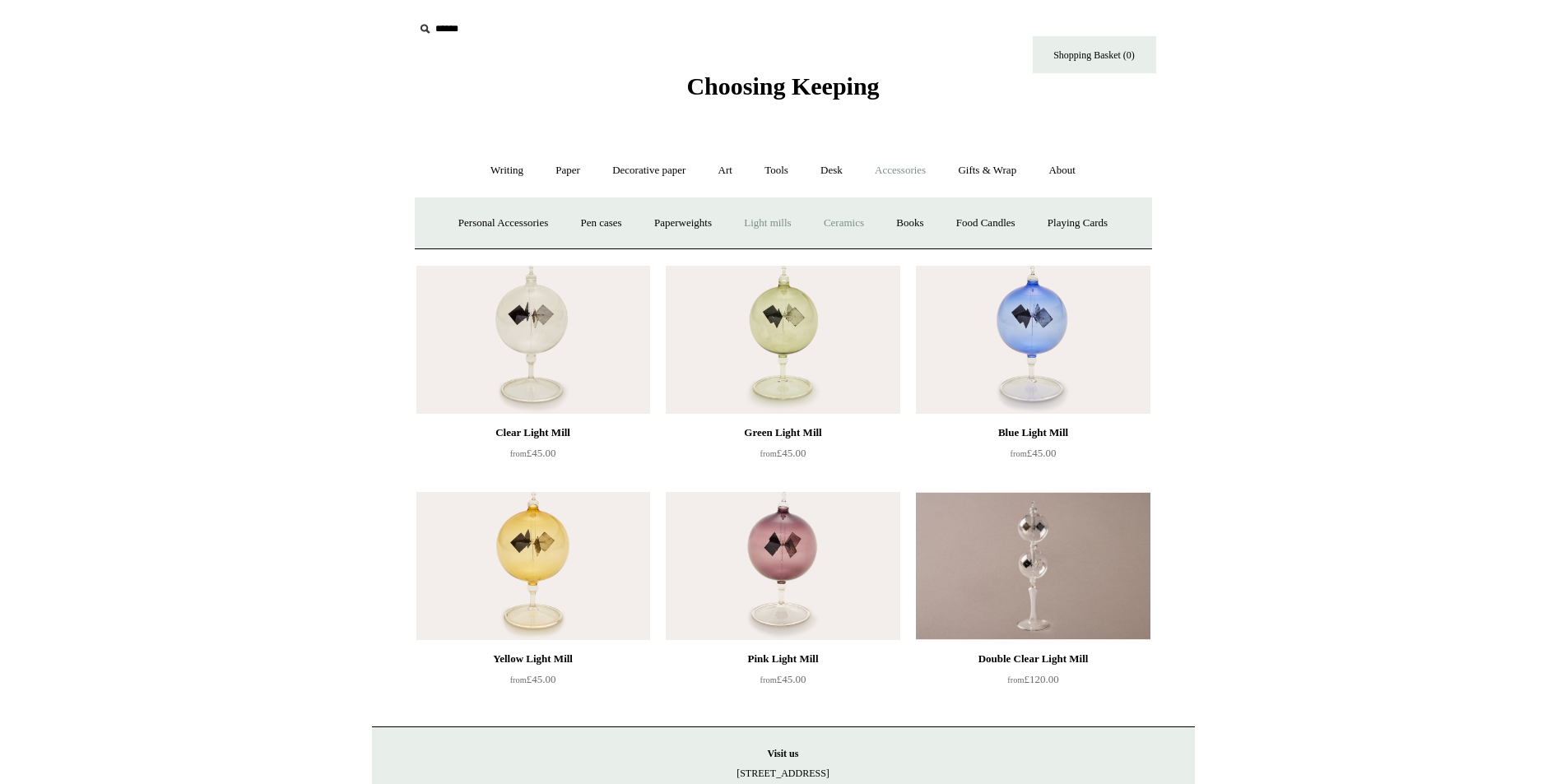
click at [843, 223] on link "Ceramics +" at bounding box center [843, 223] width 70 height 43
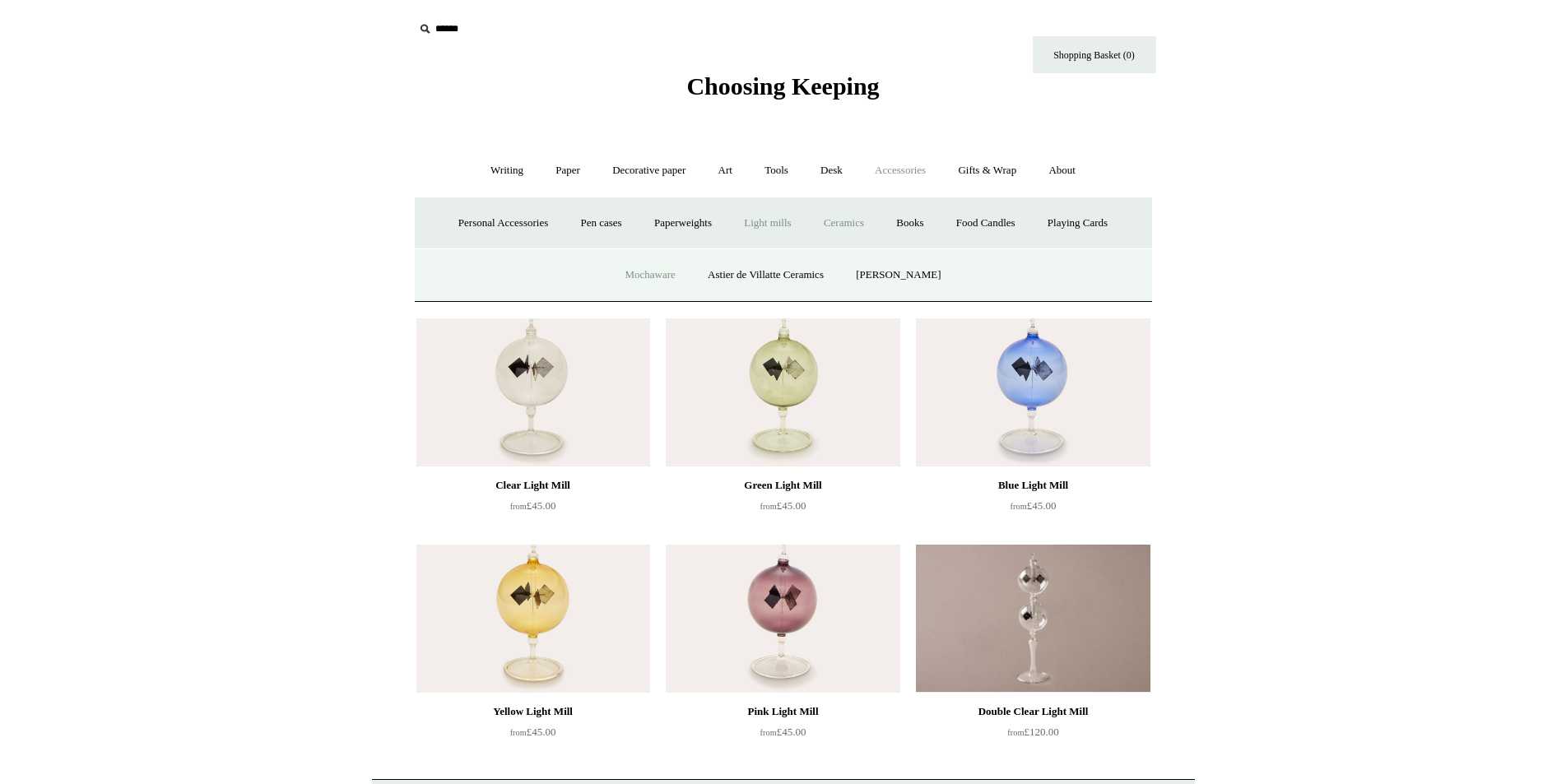
click at [653, 276] on link "Mochaware" at bounding box center [649, 275] width 80 height 43
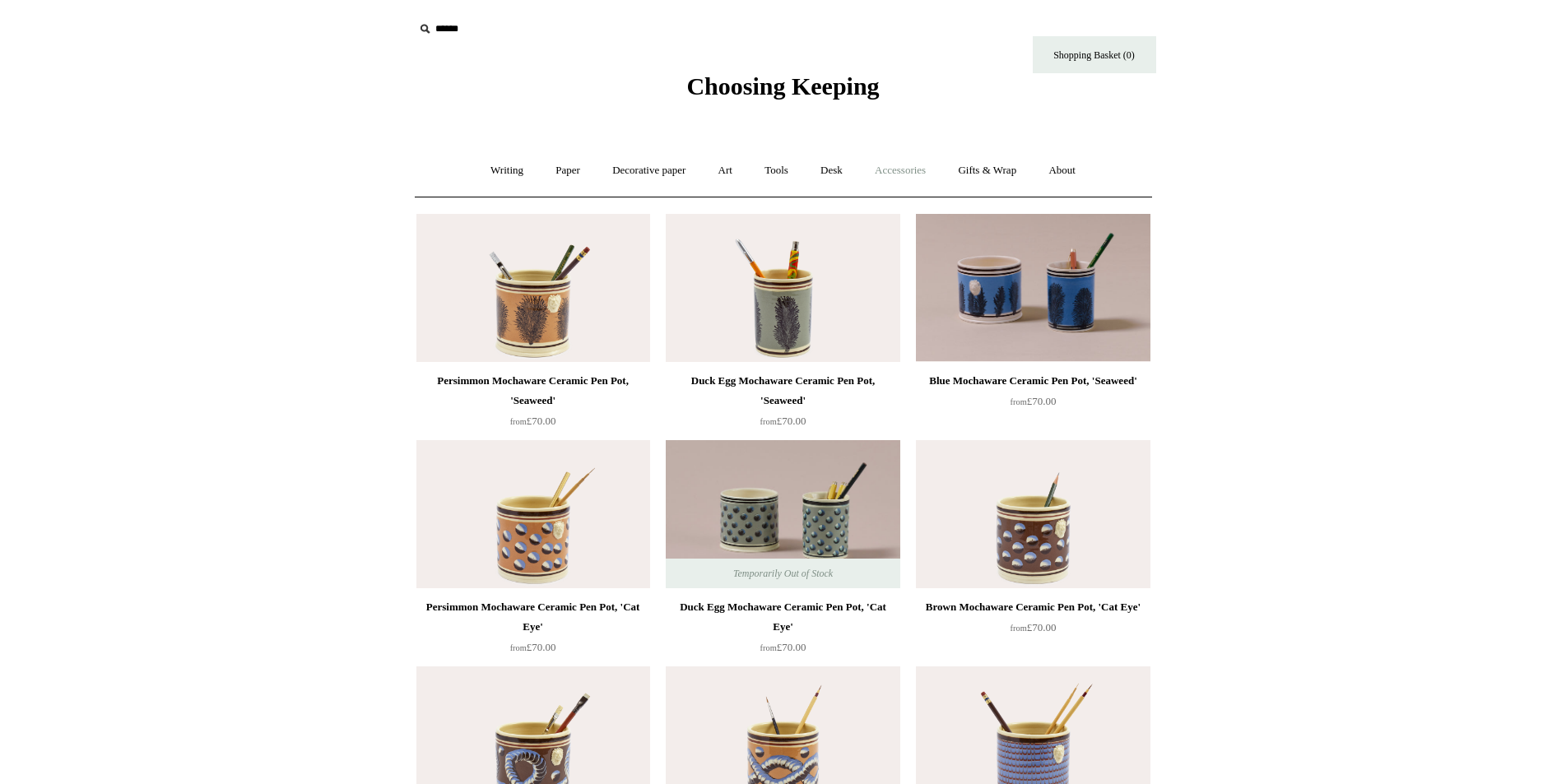
click at [891, 170] on link "Accessories +" at bounding box center [900, 171] width 81 height 43
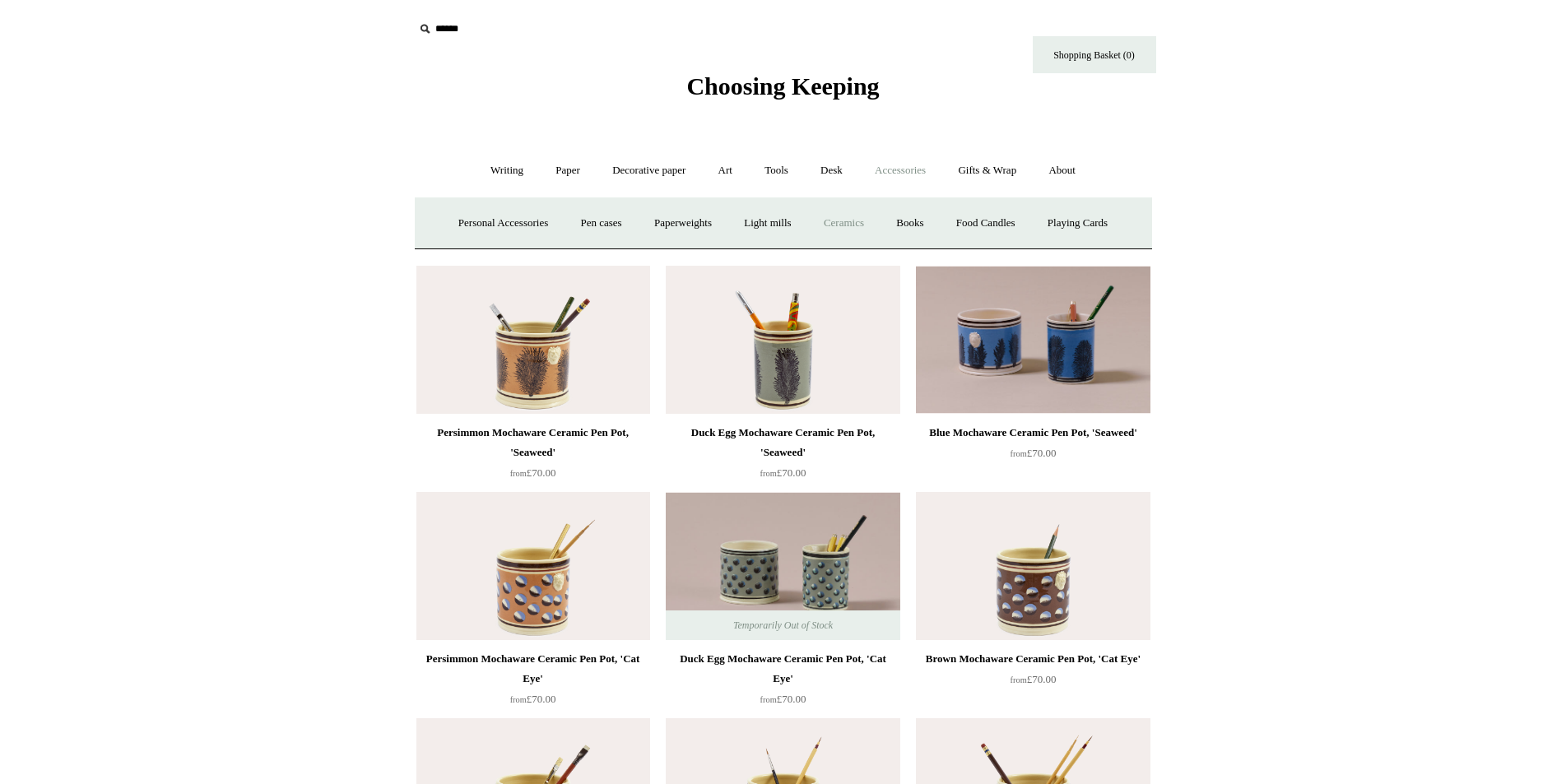
click at [837, 227] on link "Ceramics +" at bounding box center [843, 223] width 70 height 43
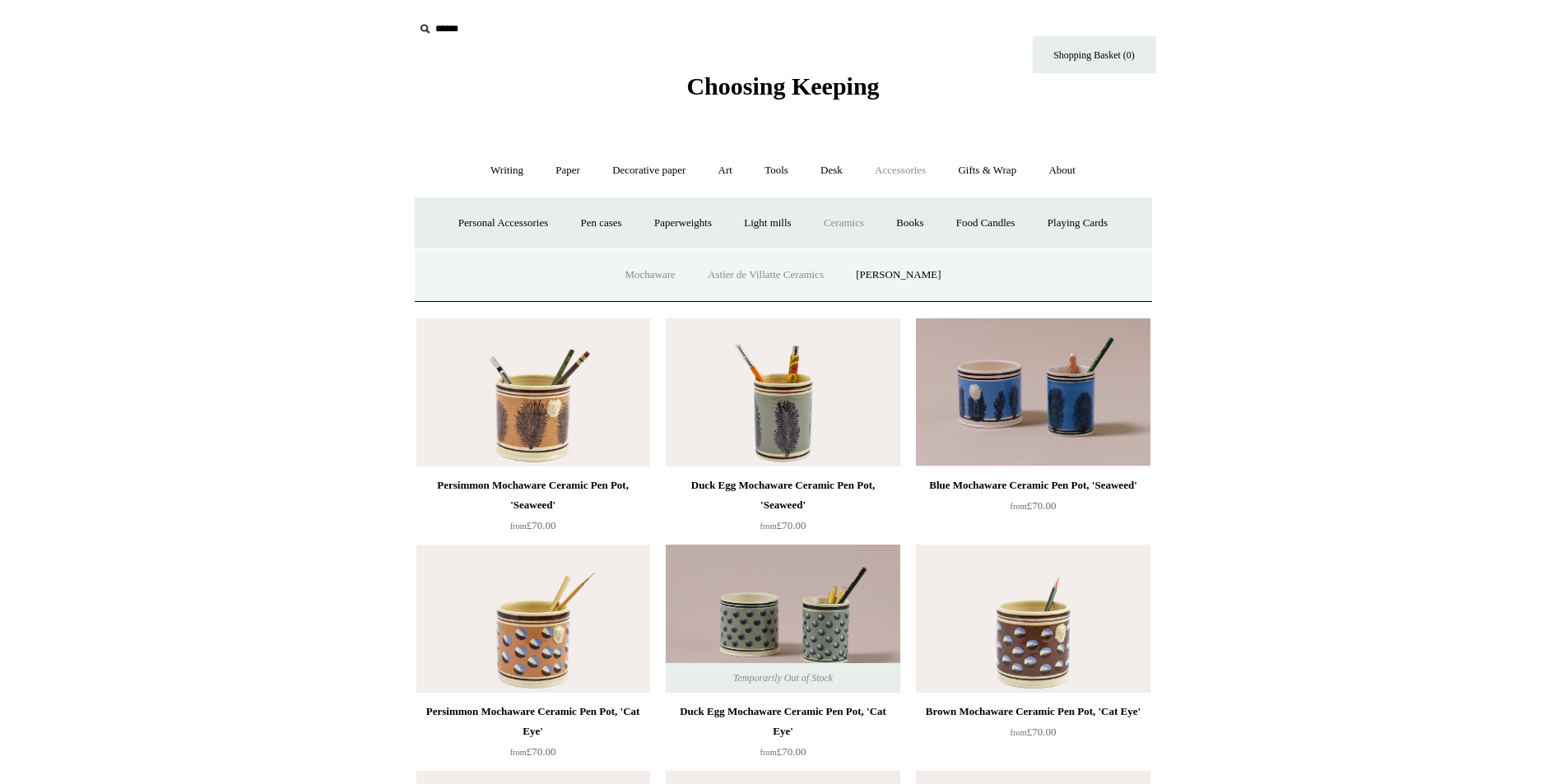
click at [809, 278] on link "Astier de Villatte Ceramics" at bounding box center [766, 275] width 145 height 43
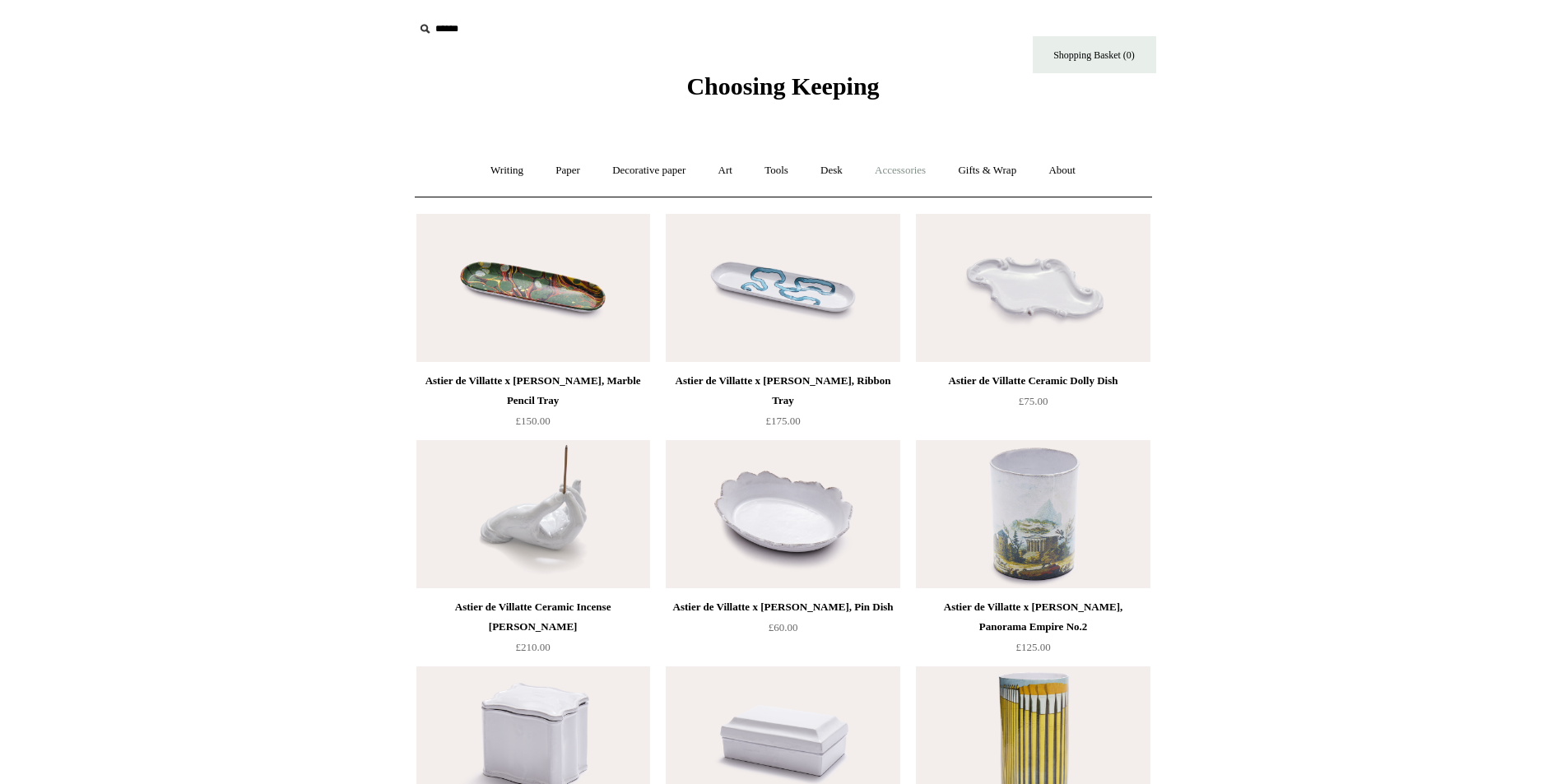
click at [912, 176] on link "Accessories +" at bounding box center [900, 171] width 81 height 43
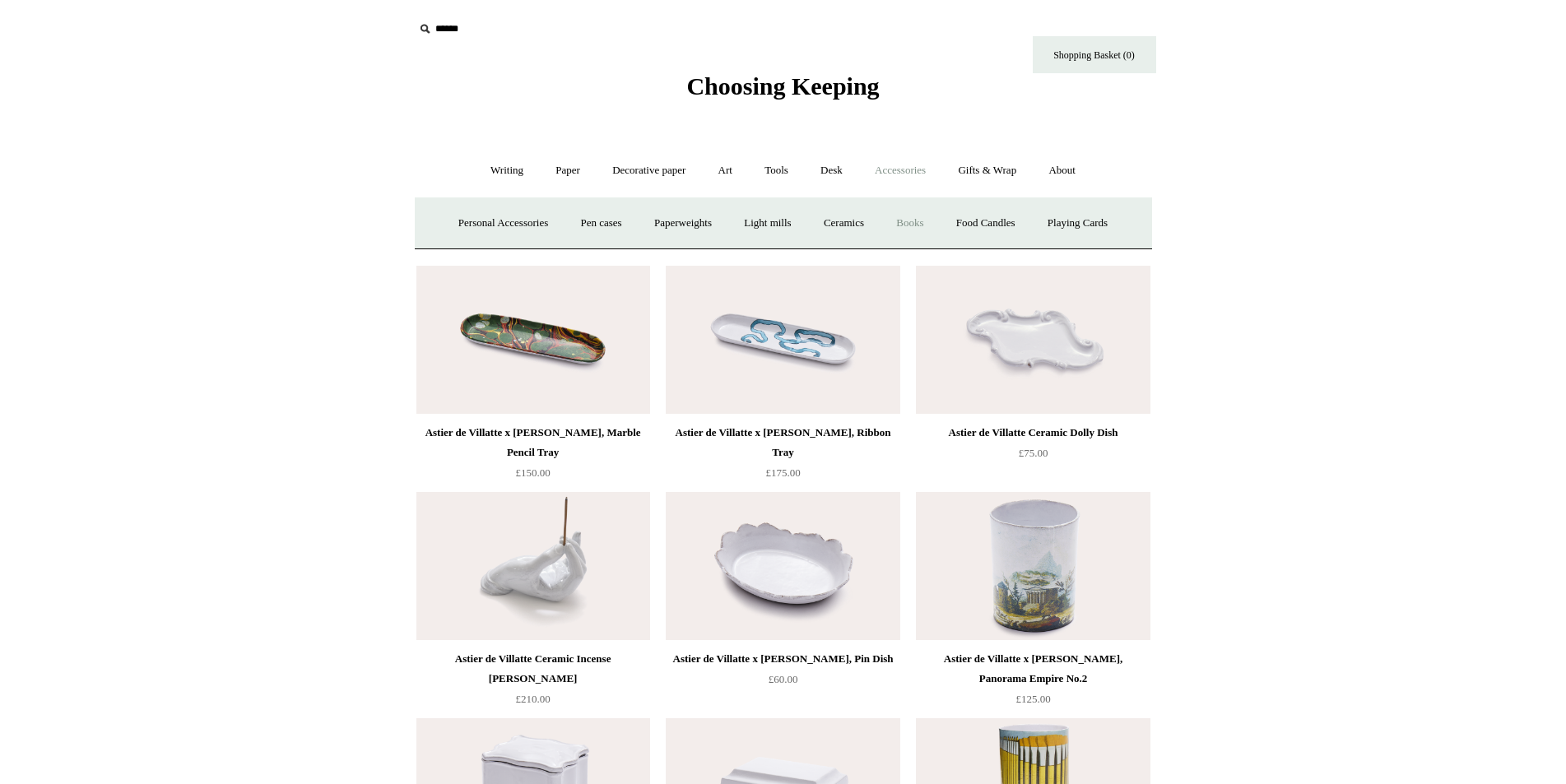
click at [919, 223] on link "Books" at bounding box center [910, 223] width 57 height 43
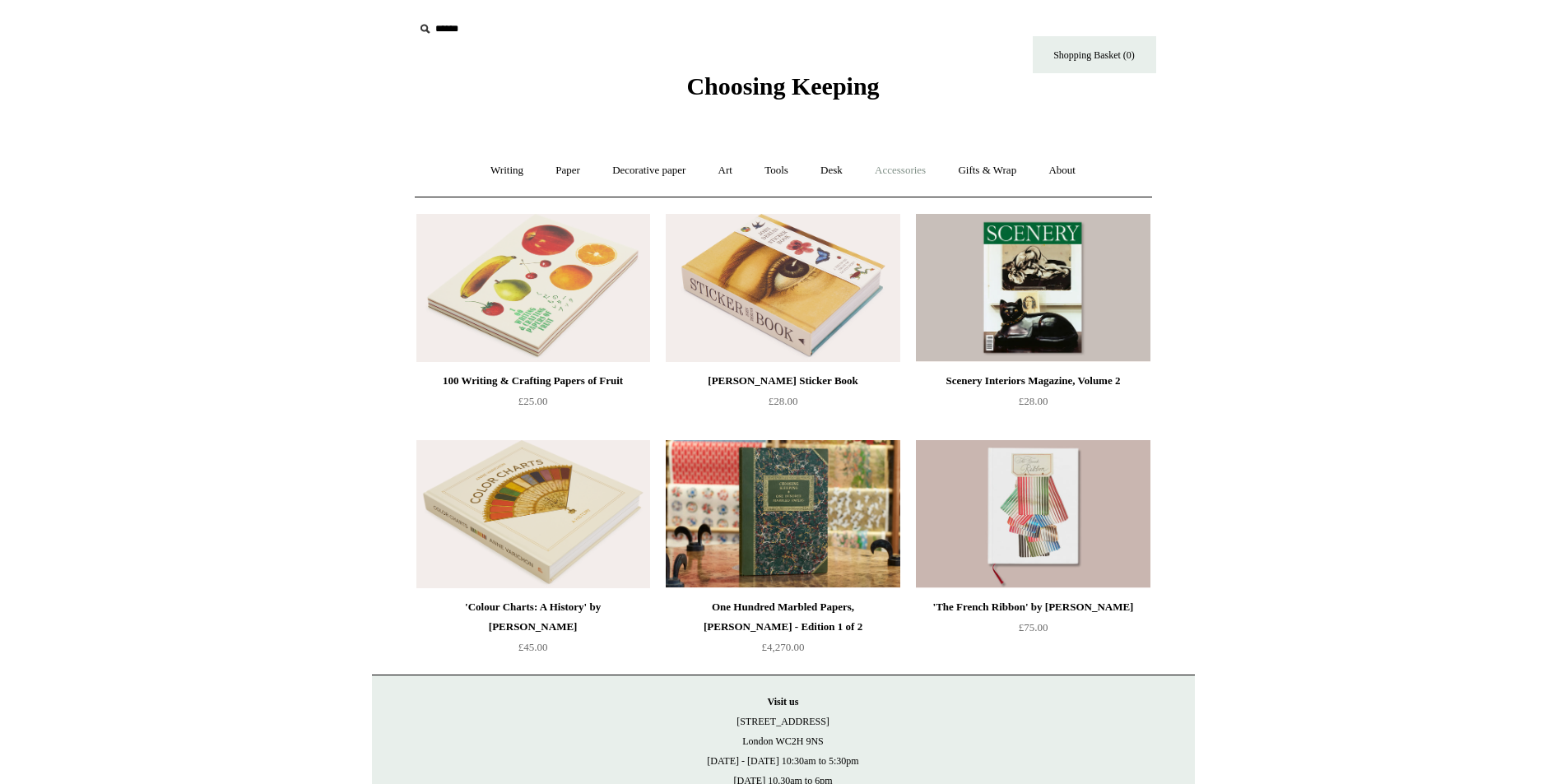
click at [914, 169] on link "Accessories +" at bounding box center [900, 171] width 81 height 43
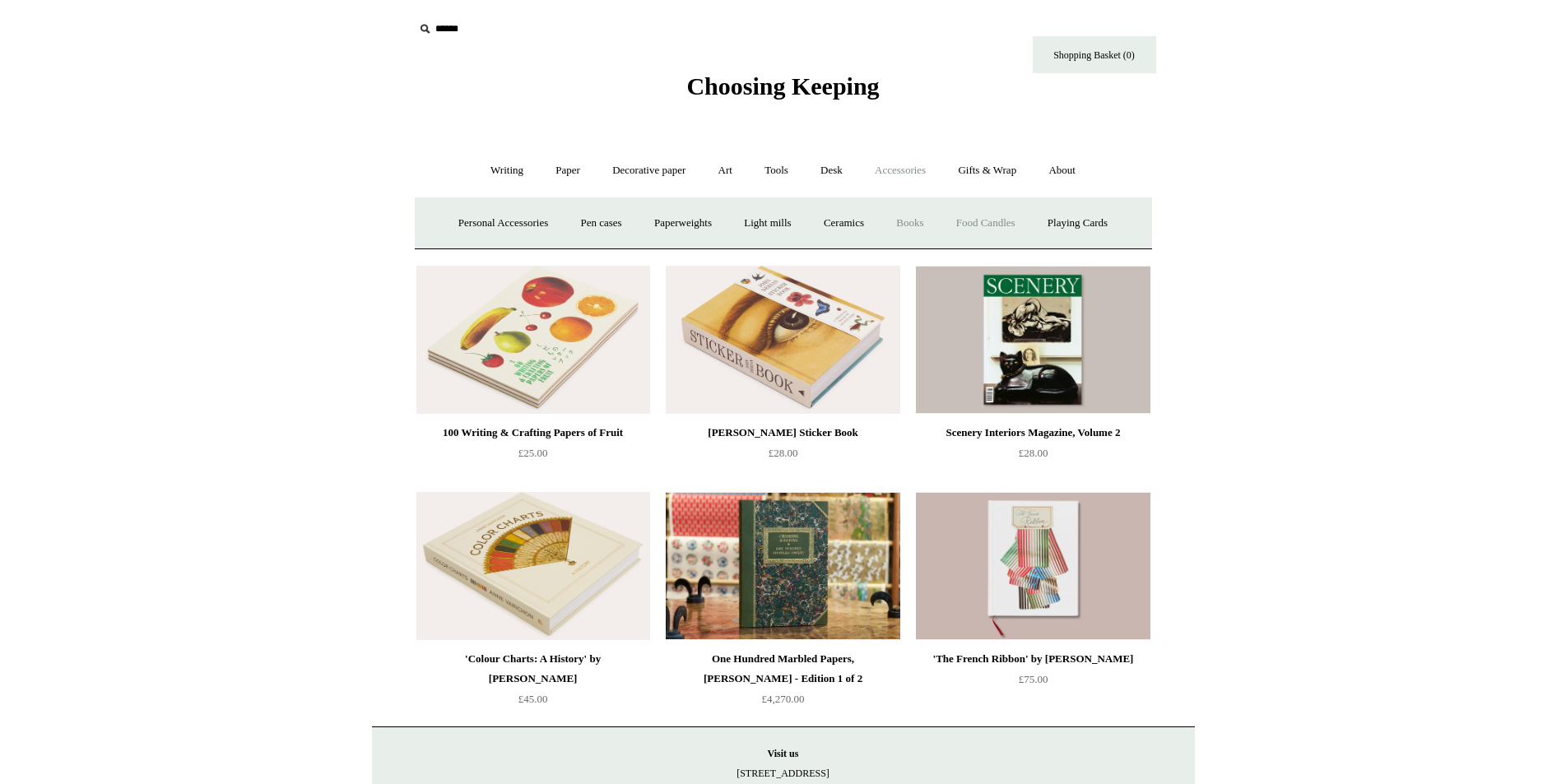
click at [1007, 220] on link "Food Candles" at bounding box center [986, 223] width 89 height 43
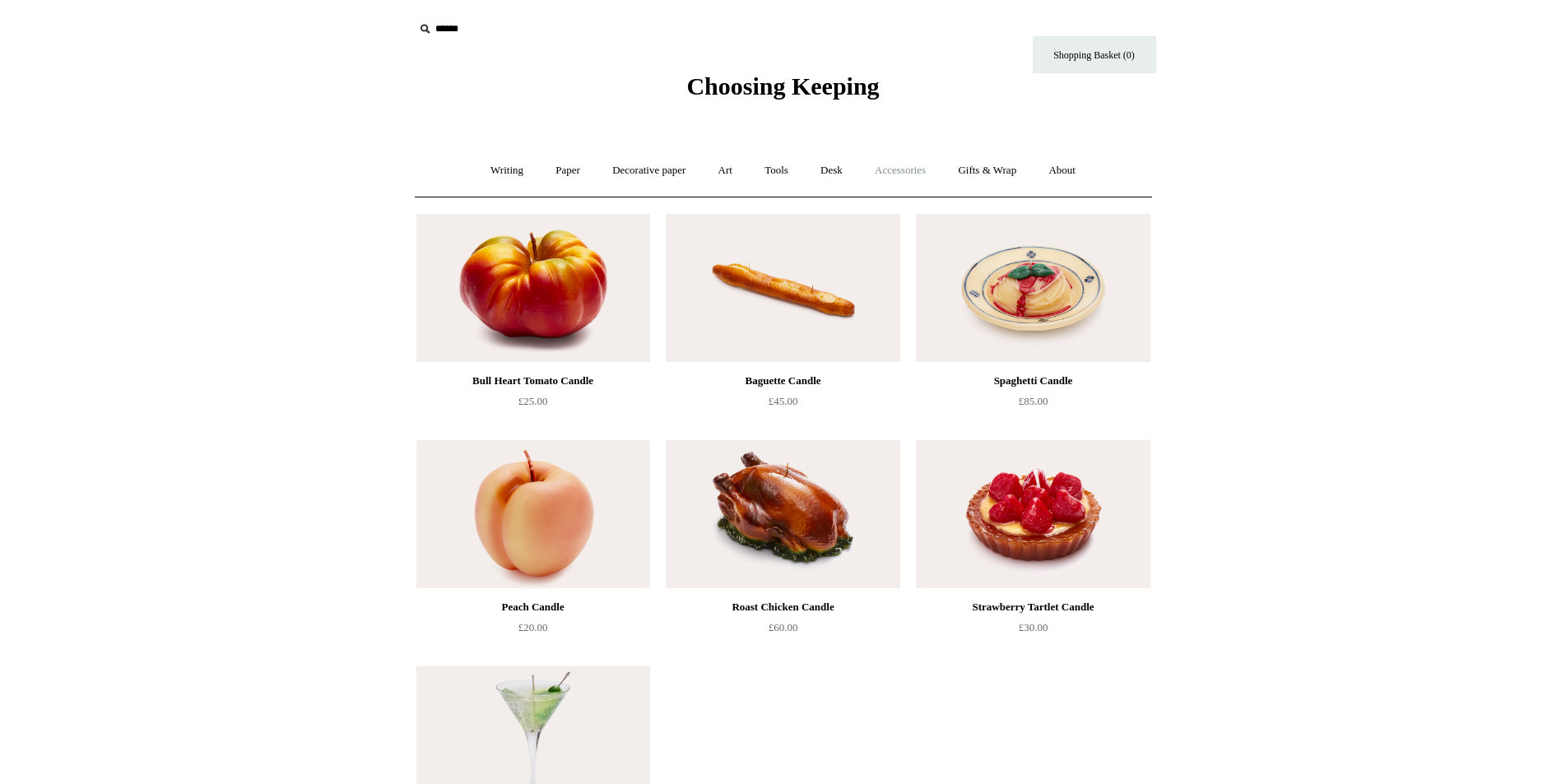
click at [917, 170] on link "Accessories +" at bounding box center [900, 171] width 81 height 43
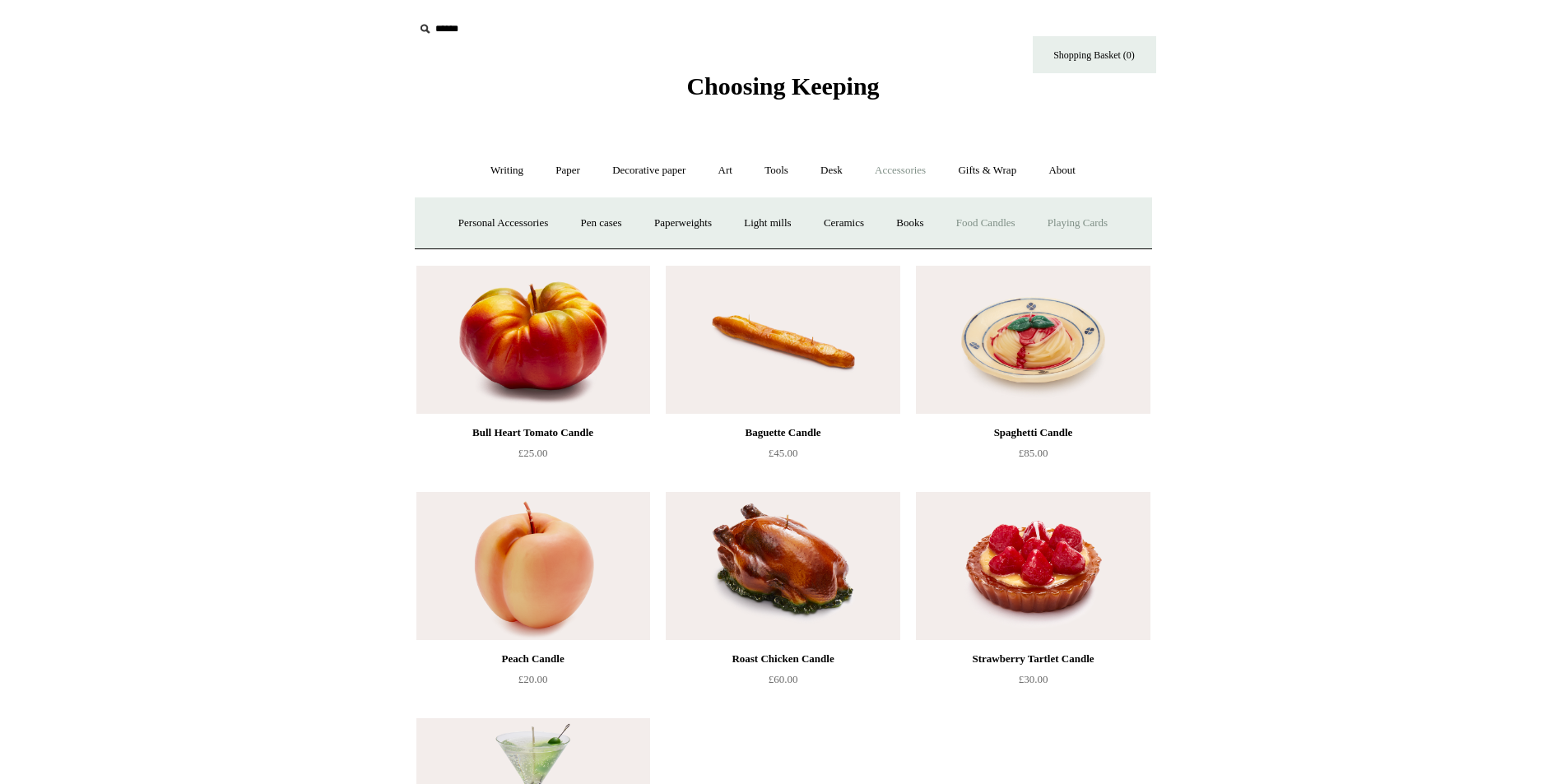
click at [1087, 217] on link "Playing Cards" at bounding box center [1077, 223] width 89 height 43
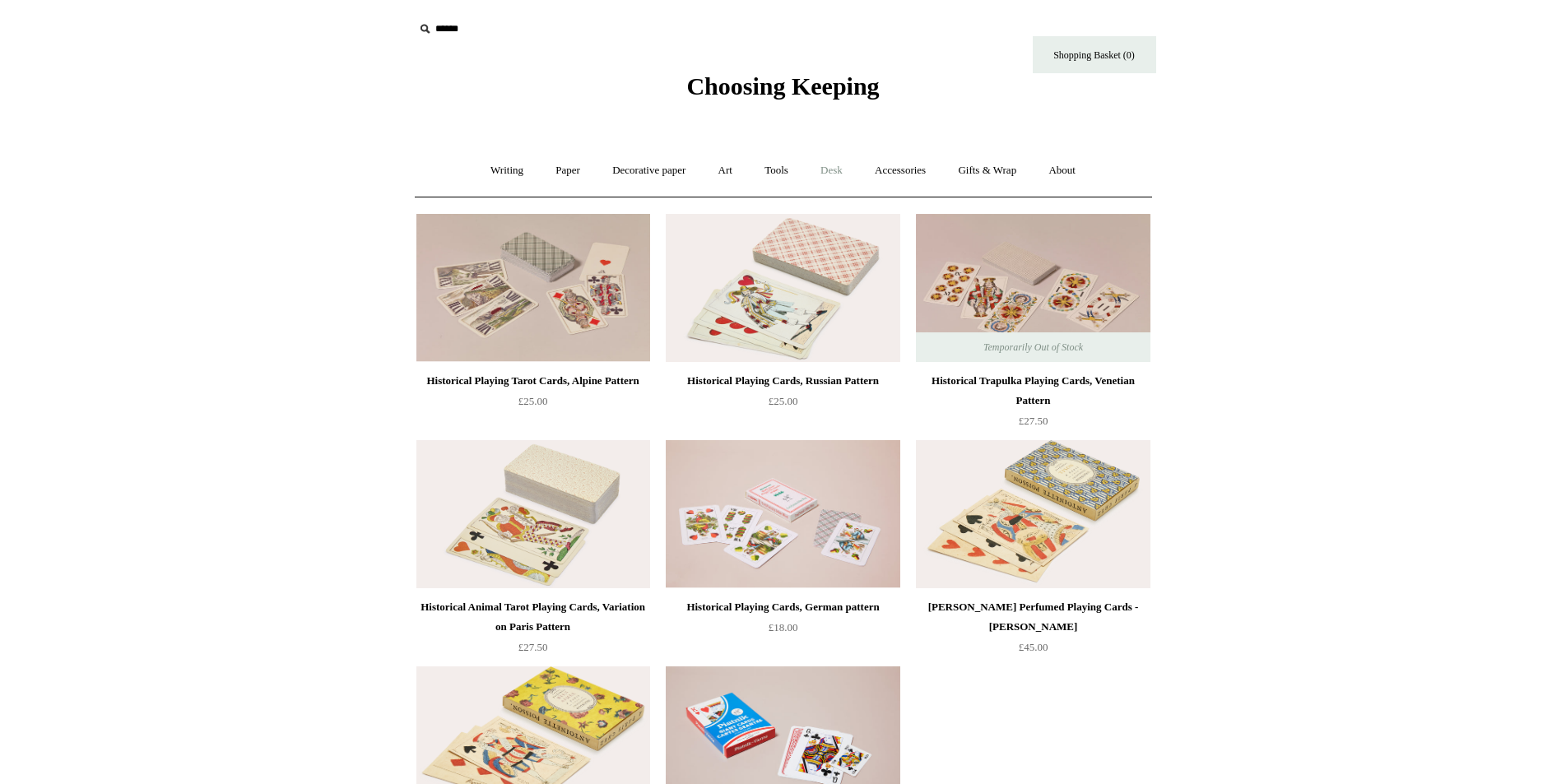
click at [837, 171] on link "Desk +" at bounding box center [832, 171] width 52 height 43
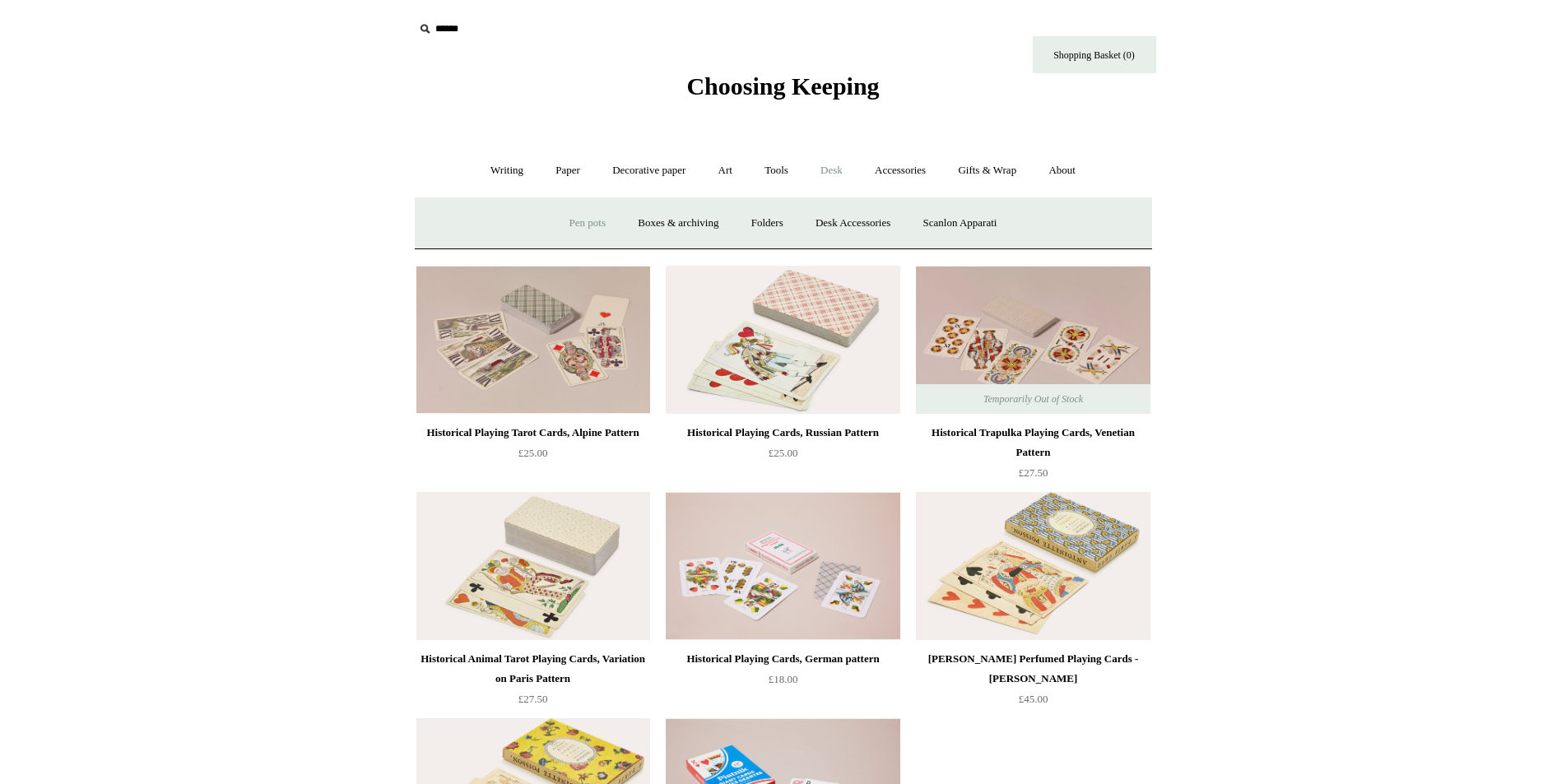
click at [566, 222] on link "Pen pots" at bounding box center [587, 223] width 66 height 43
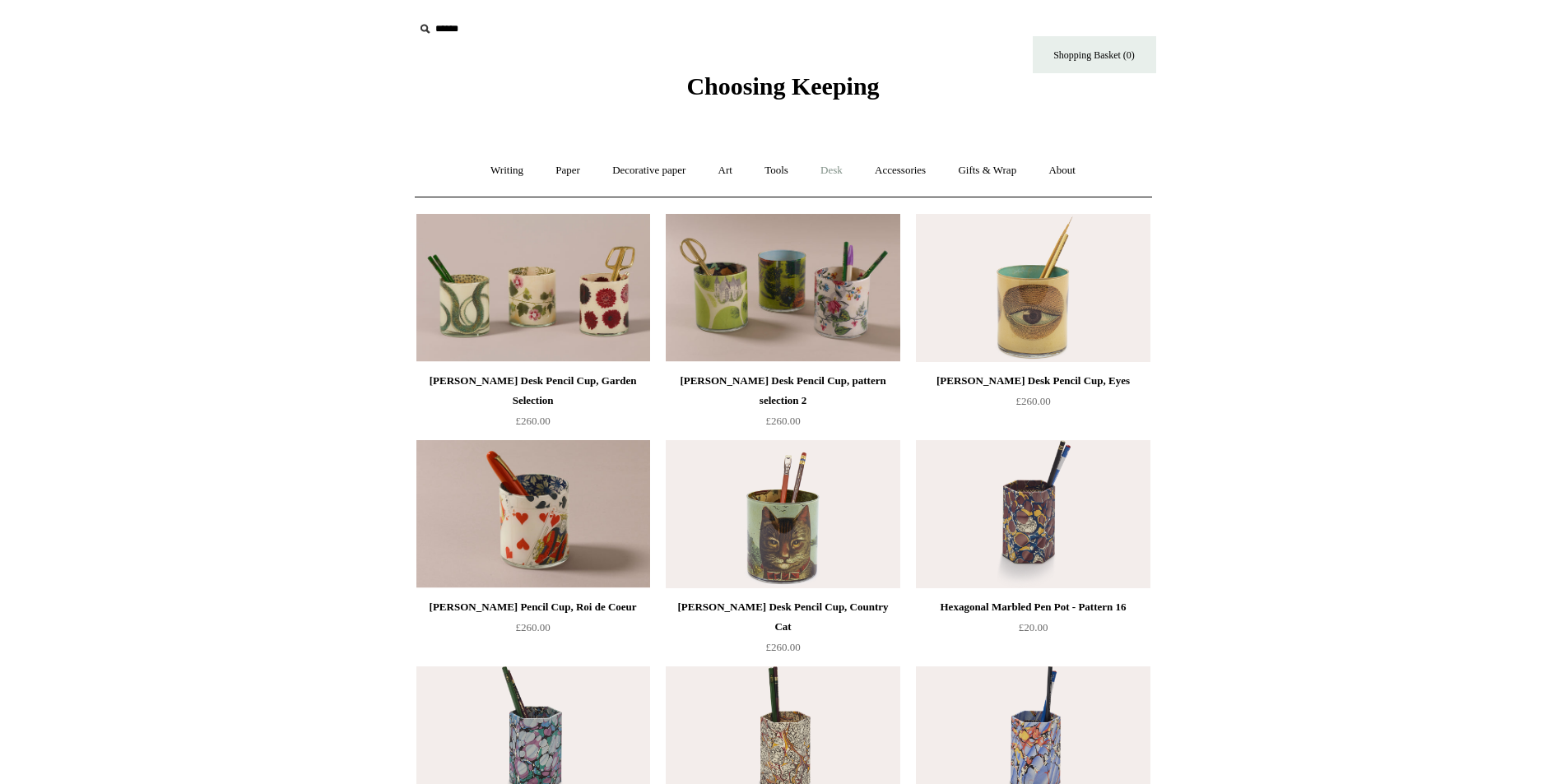
click at [832, 167] on link "Desk +" at bounding box center [832, 171] width 52 height 43
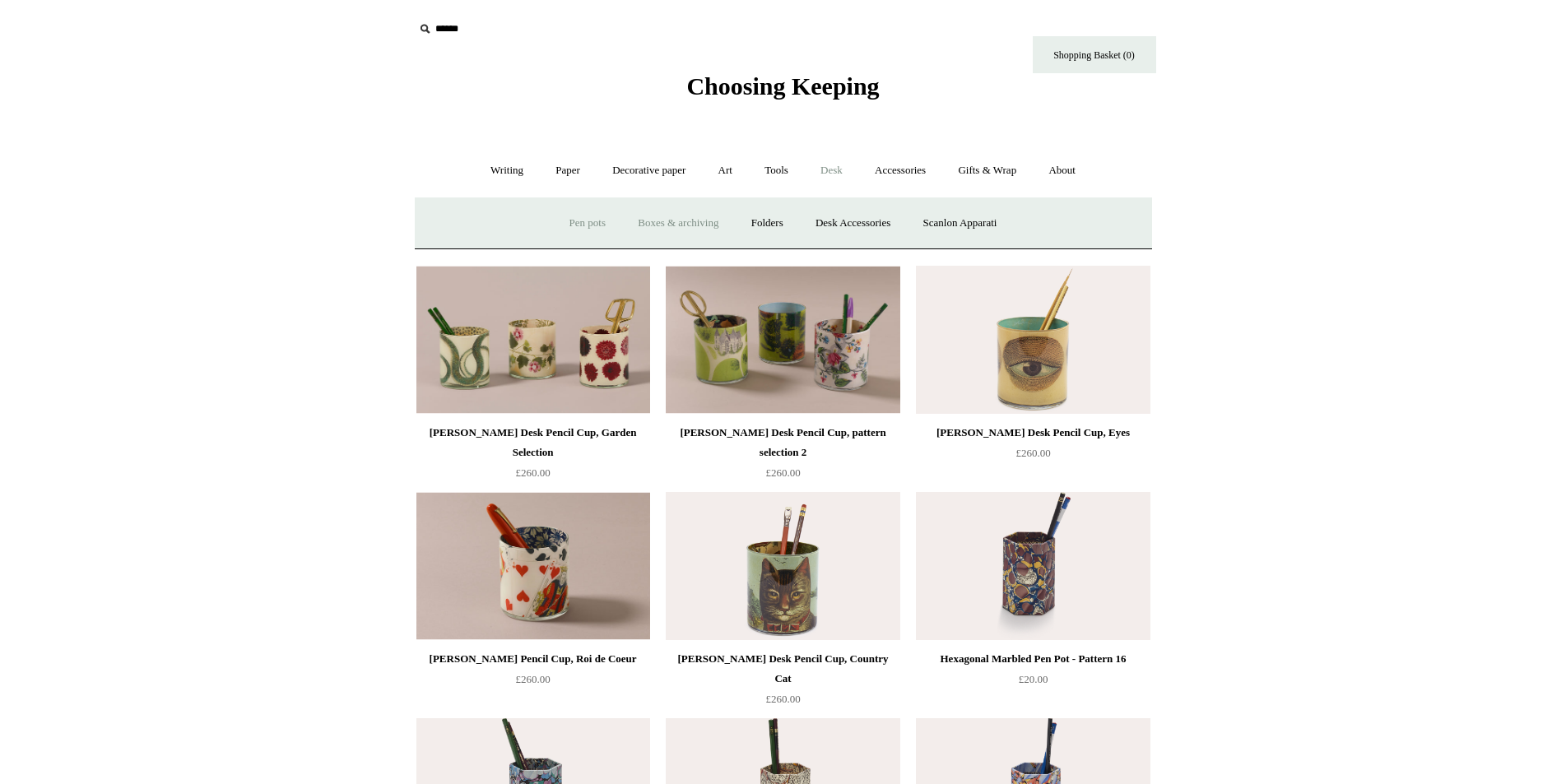
click at [673, 222] on link "Boxes & archiving" at bounding box center [678, 223] width 110 height 43
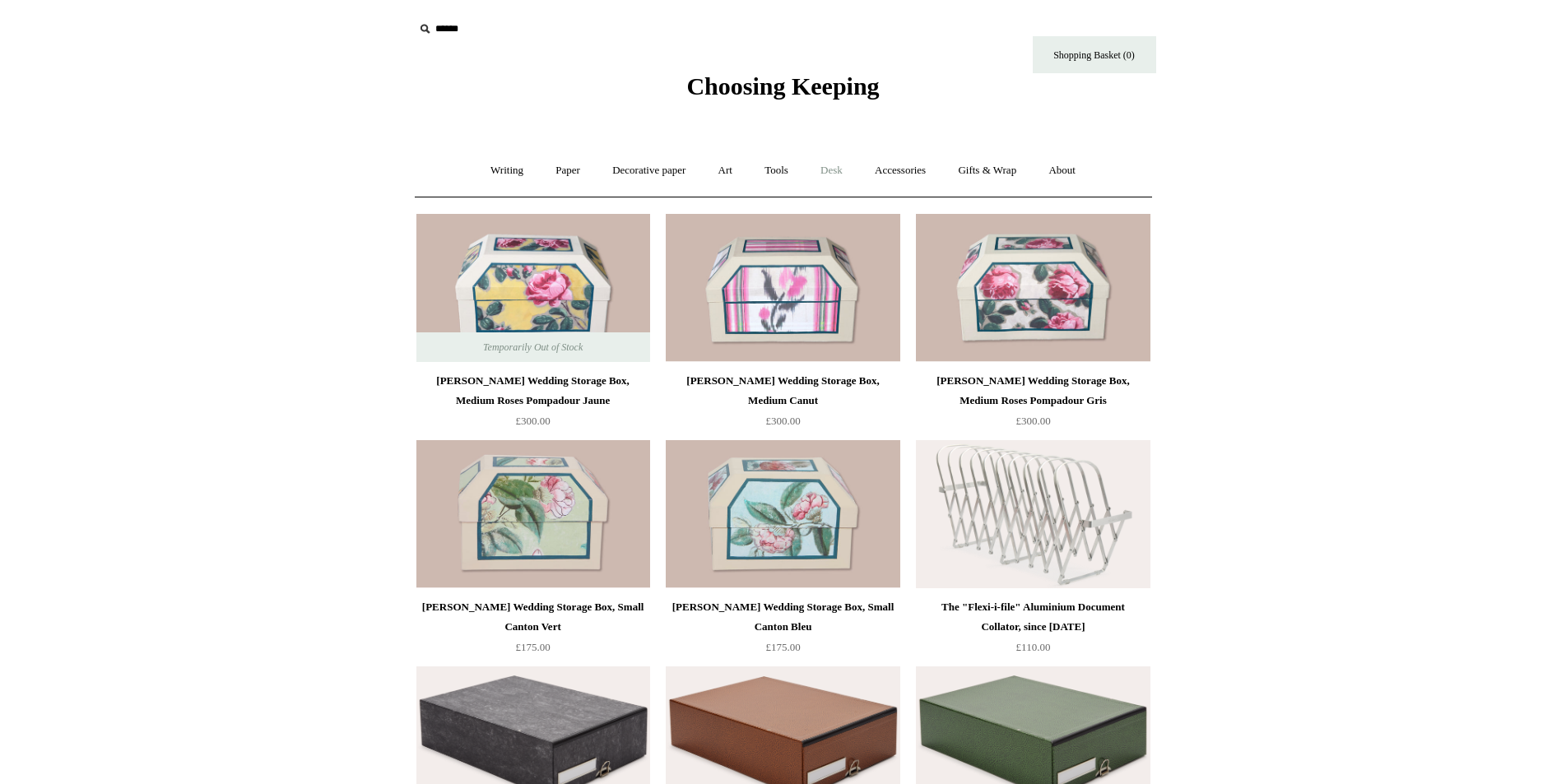
click at [838, 168] on link "Desk +" at bounding box center [832, 171] width 52 height 43
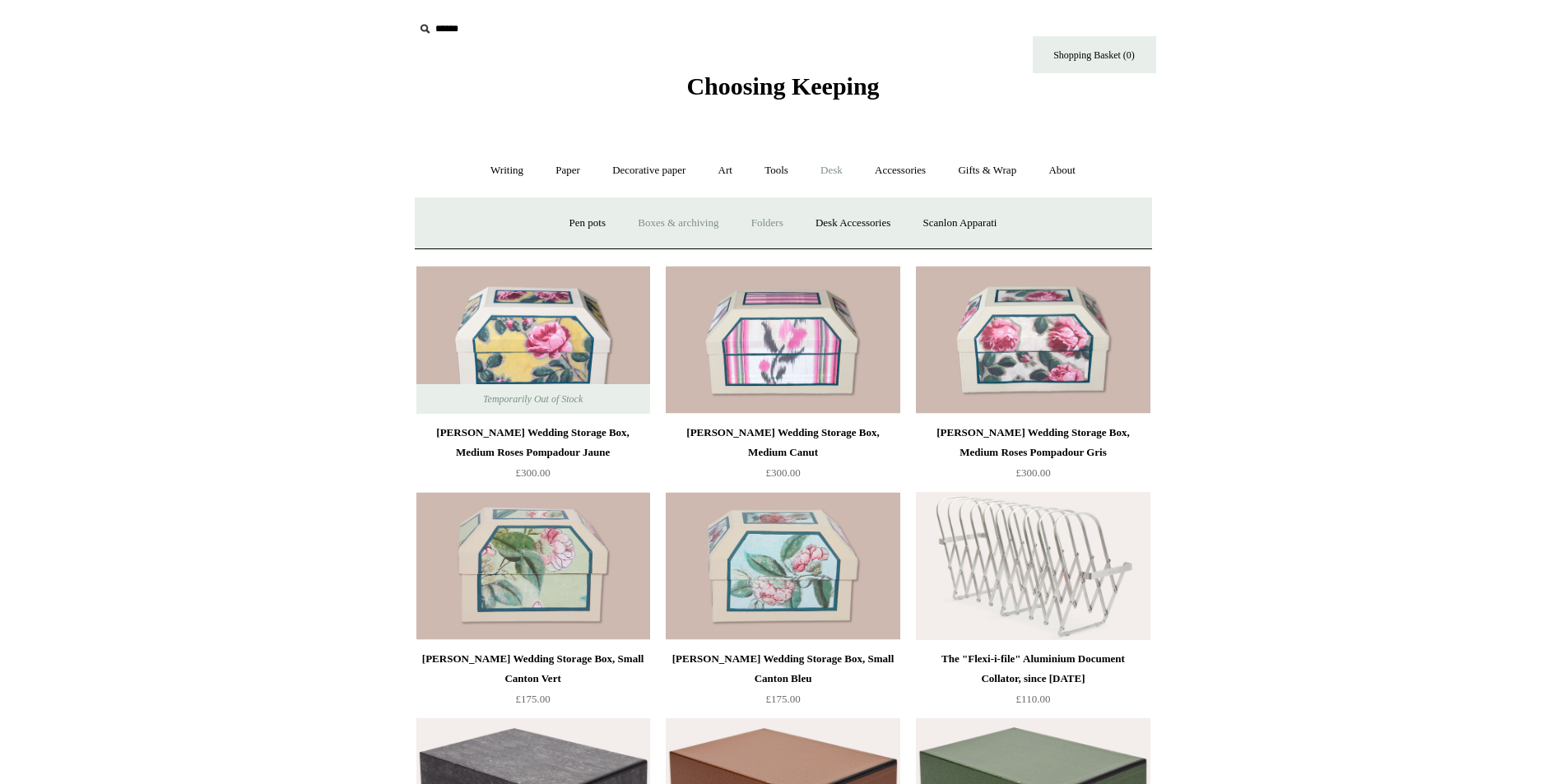
click at [774, 221] on link "Folders" at bounding box center [767, 223] width 62 height 43
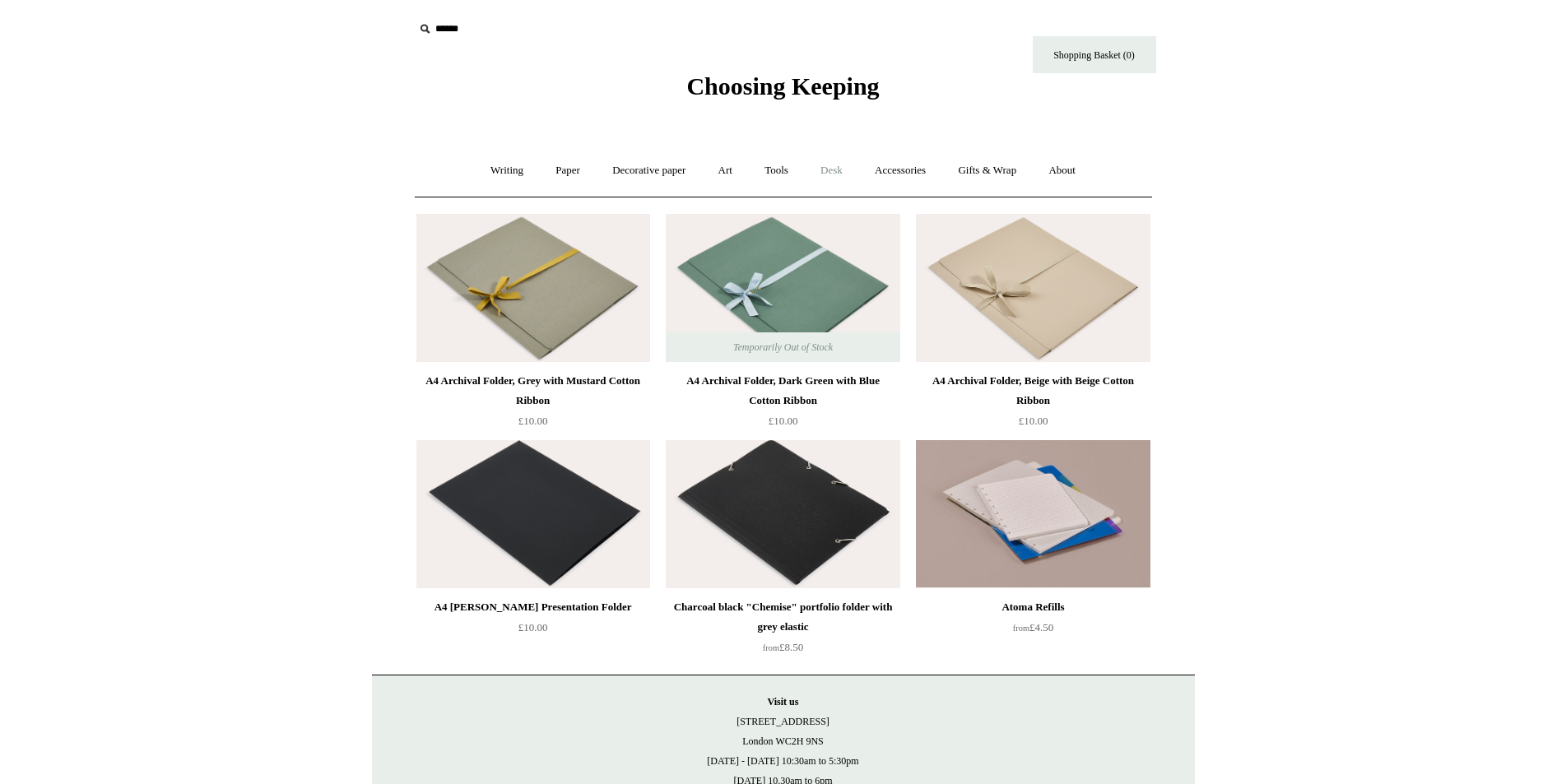
click at [846, 170] on link "Desk +" at bounding box center [832, 171] width 52 height 43
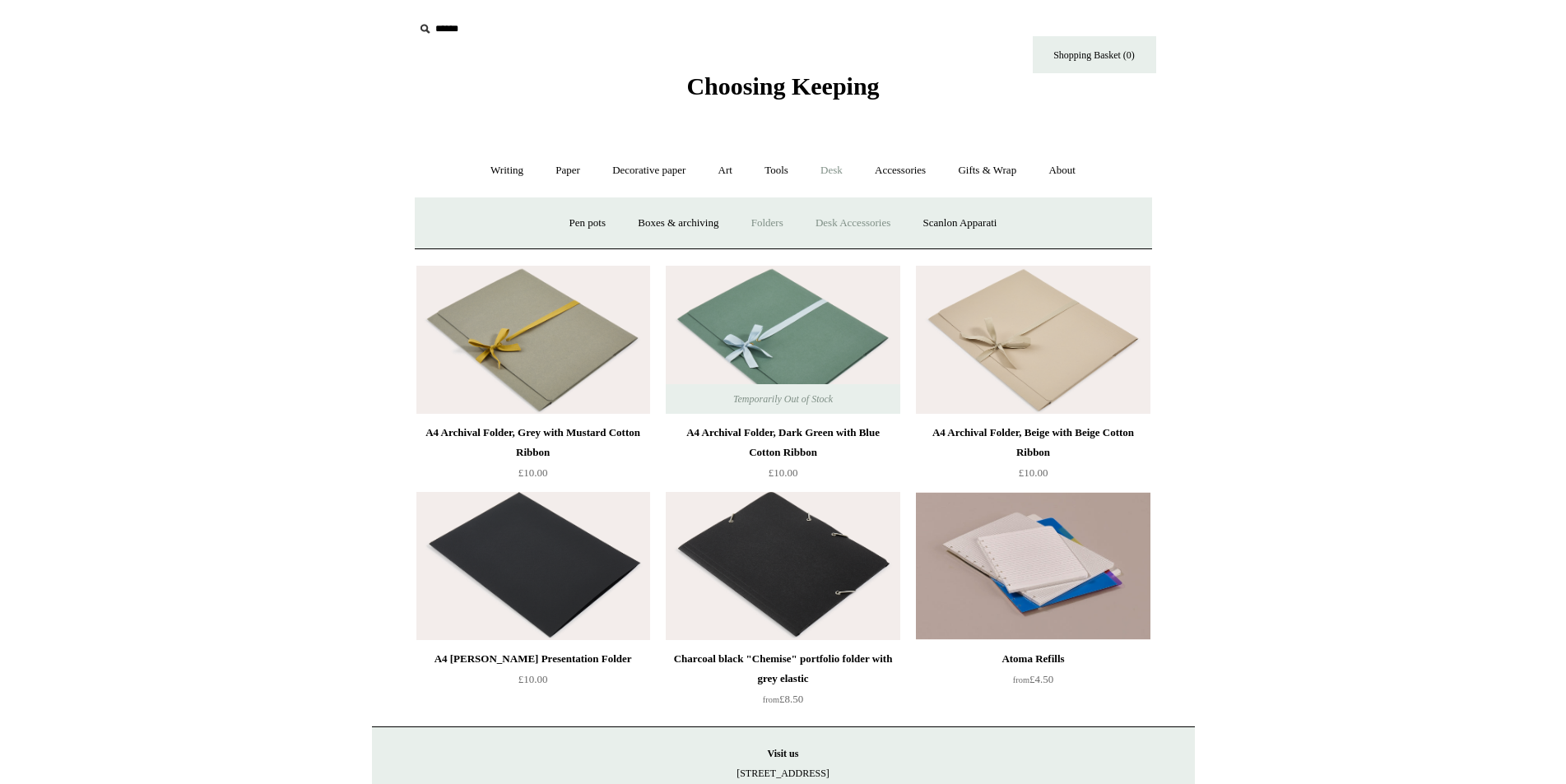
click at [863, 217] on link "Desk Accessories" at bounding box center [853, 223] width 104 height 43
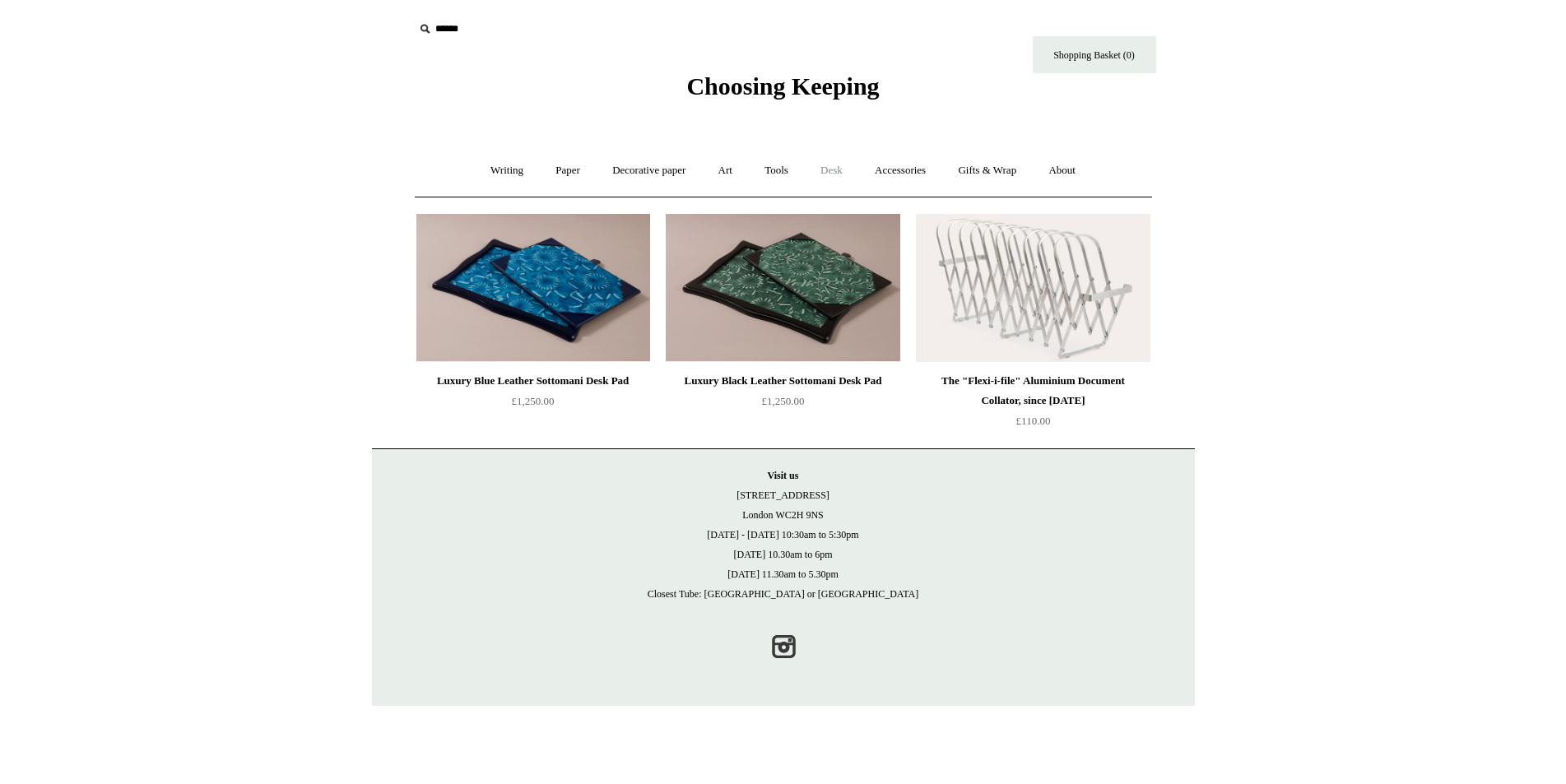
click at [843, 162] on link "Desk +" at bounding box center [832, 171] width 52 height 43
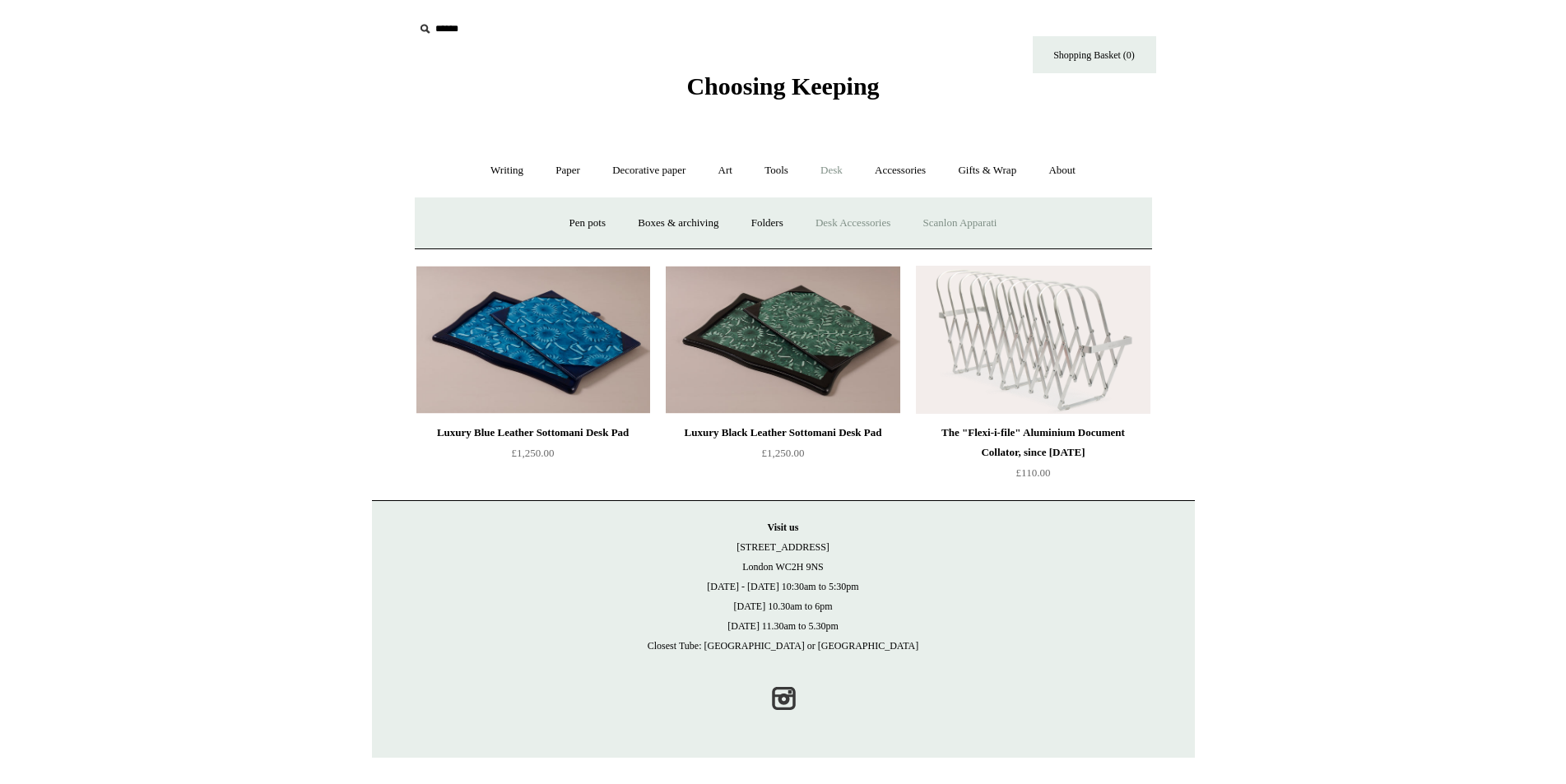
click at [973, 224] on link "Scanlon Apparati" at bounding box center [961, 223] width 104 height 43
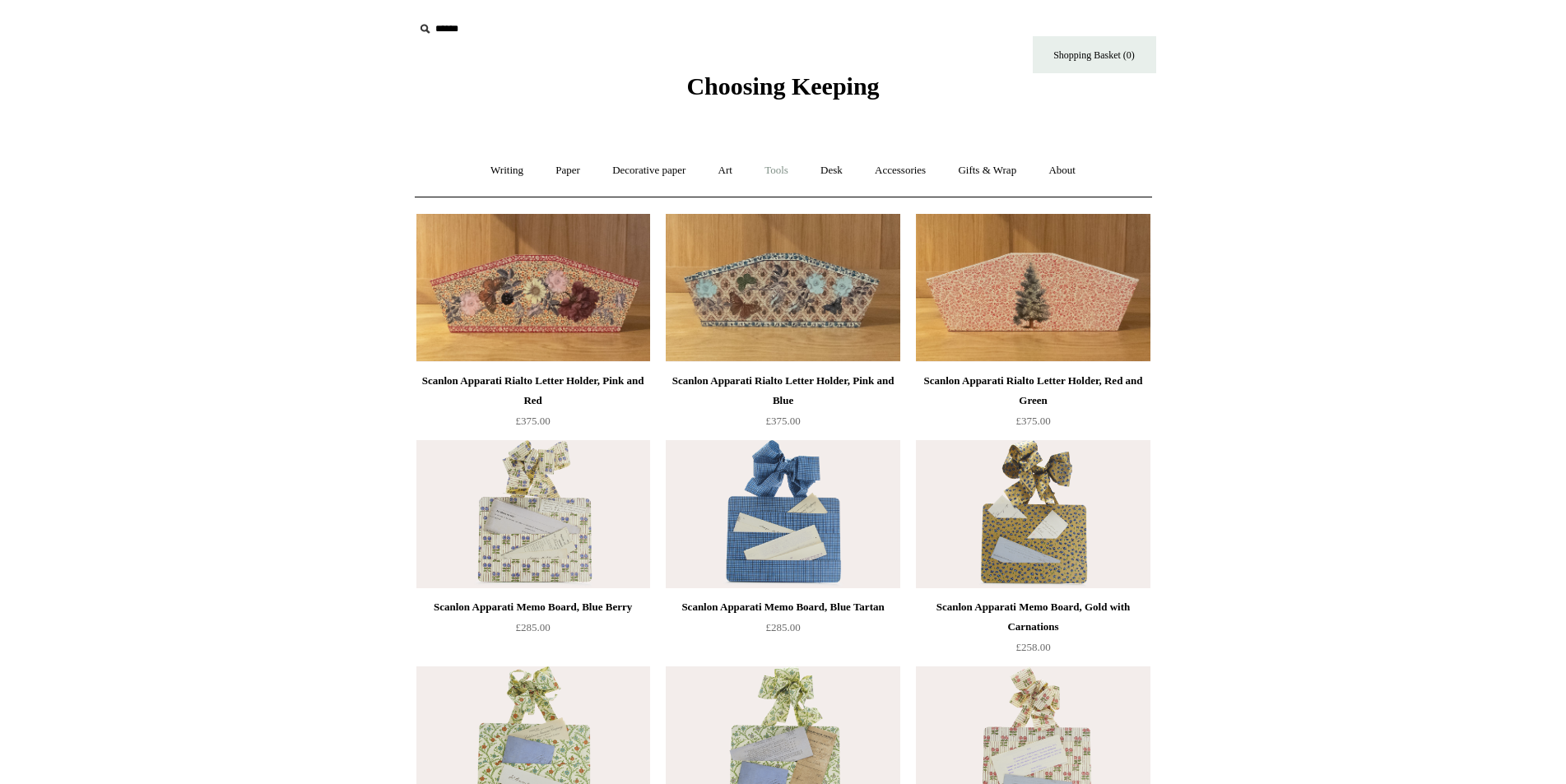
click at [773, 167] on link "Tools +" at bounding box center [777, 171] width 53 height 43
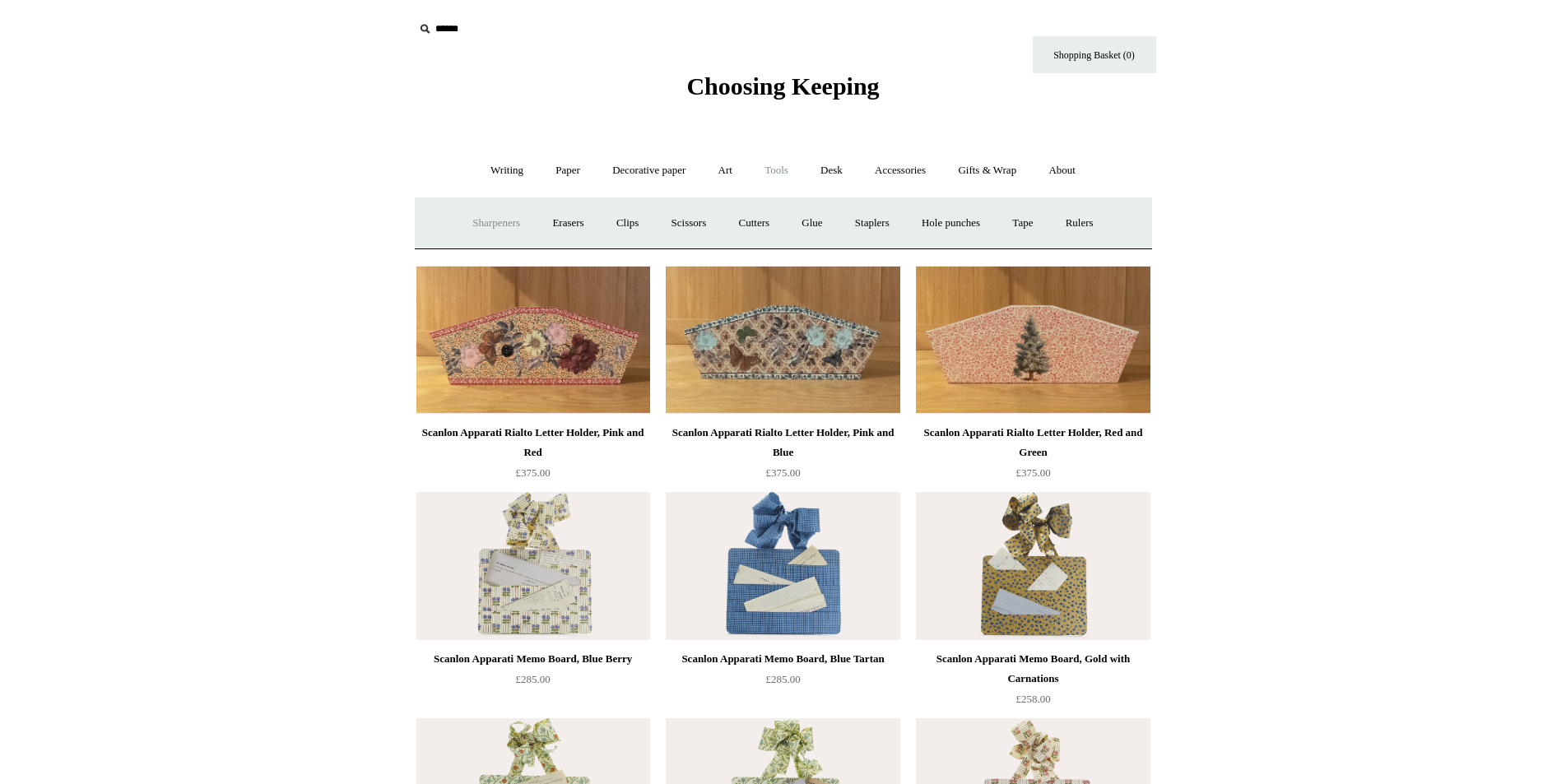
click at [466, 224] on link "Sharpeners" at bounding box center [496, 223] width 78 height 43
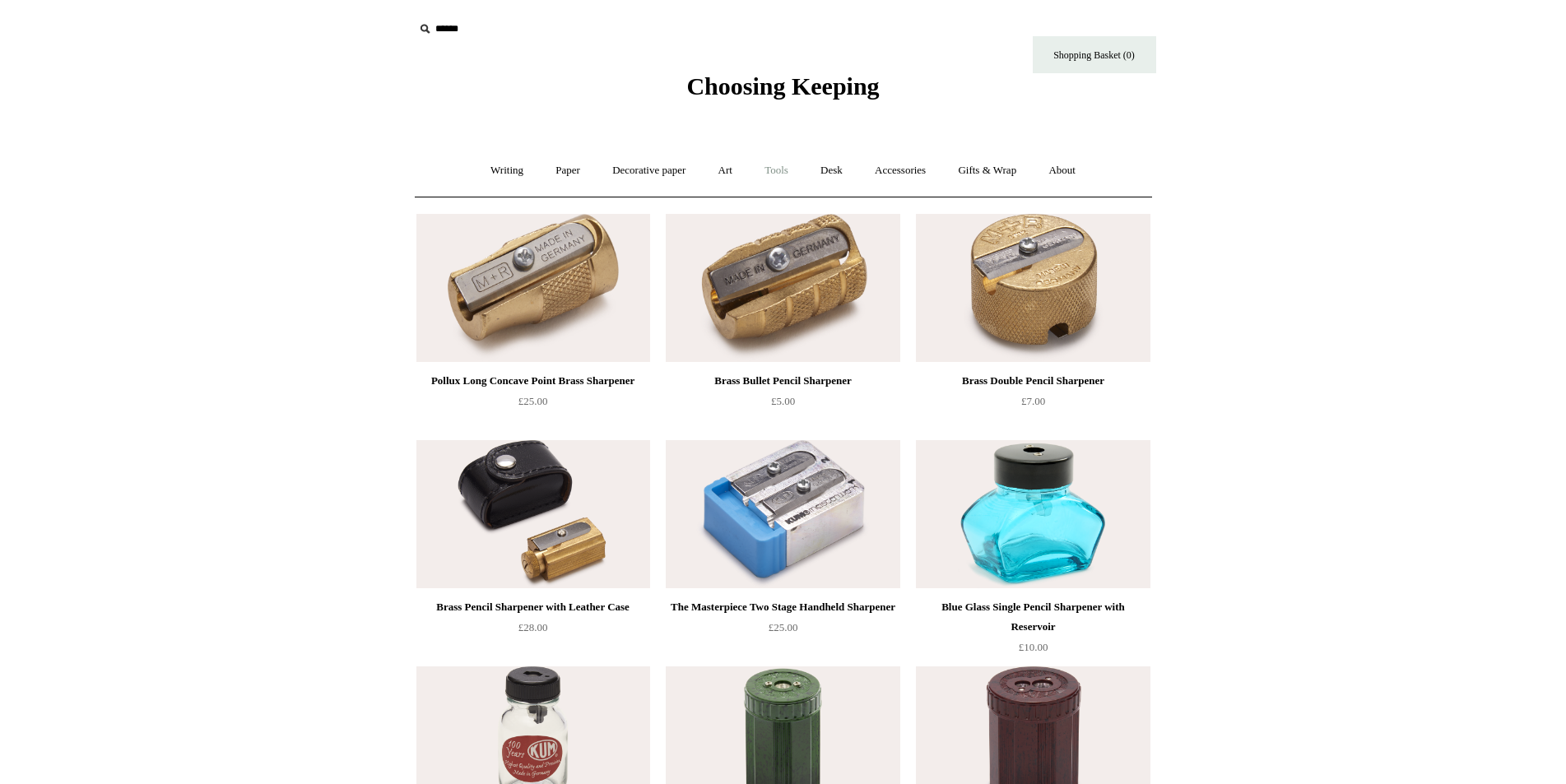
click at [781, 170] on link "Tools +" at bounding box center [777, 171] width 53 height 43
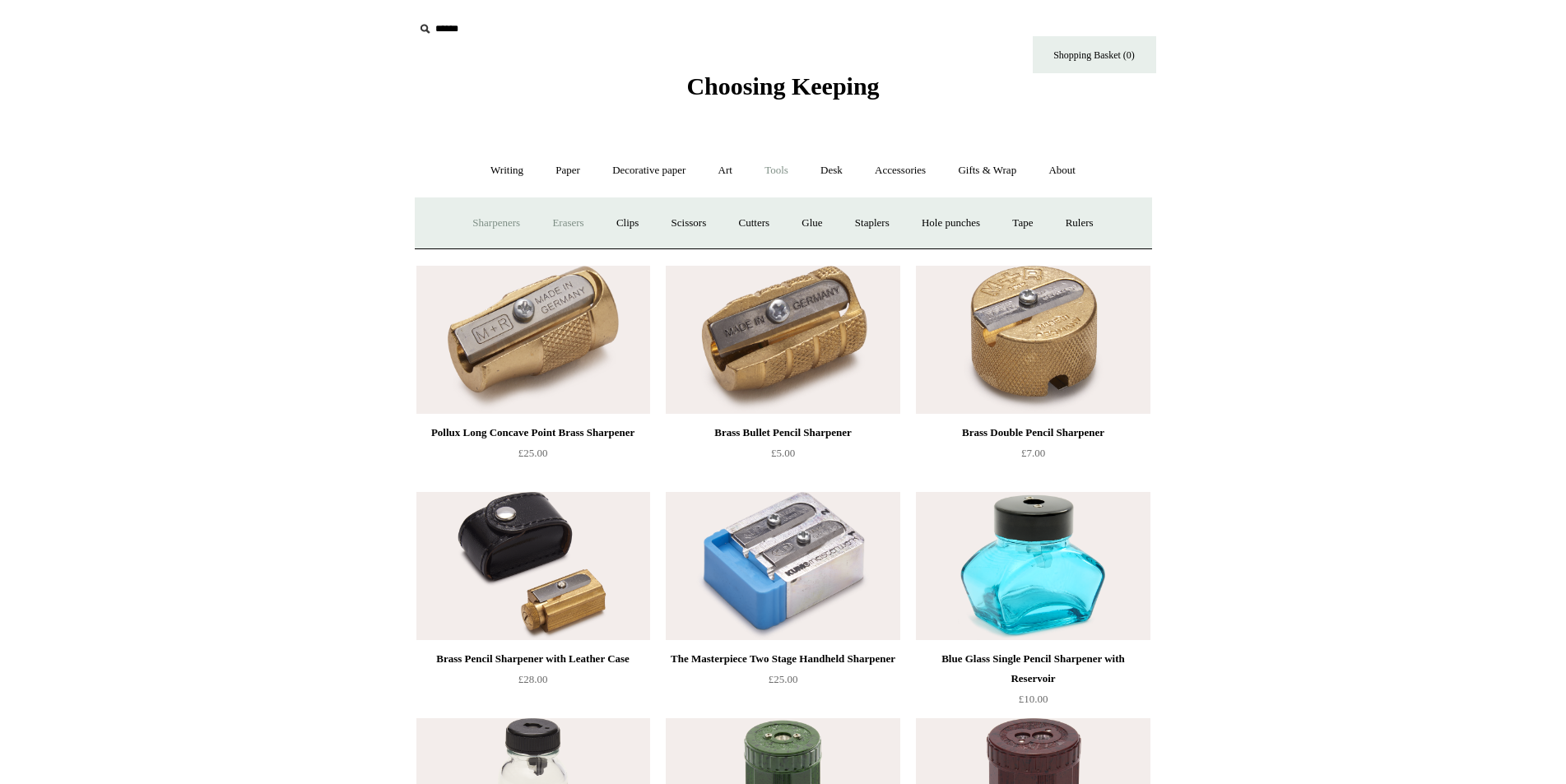
click at [555, 223] on link "Erasers" at bounding box center [567, 223] width 61 height 43
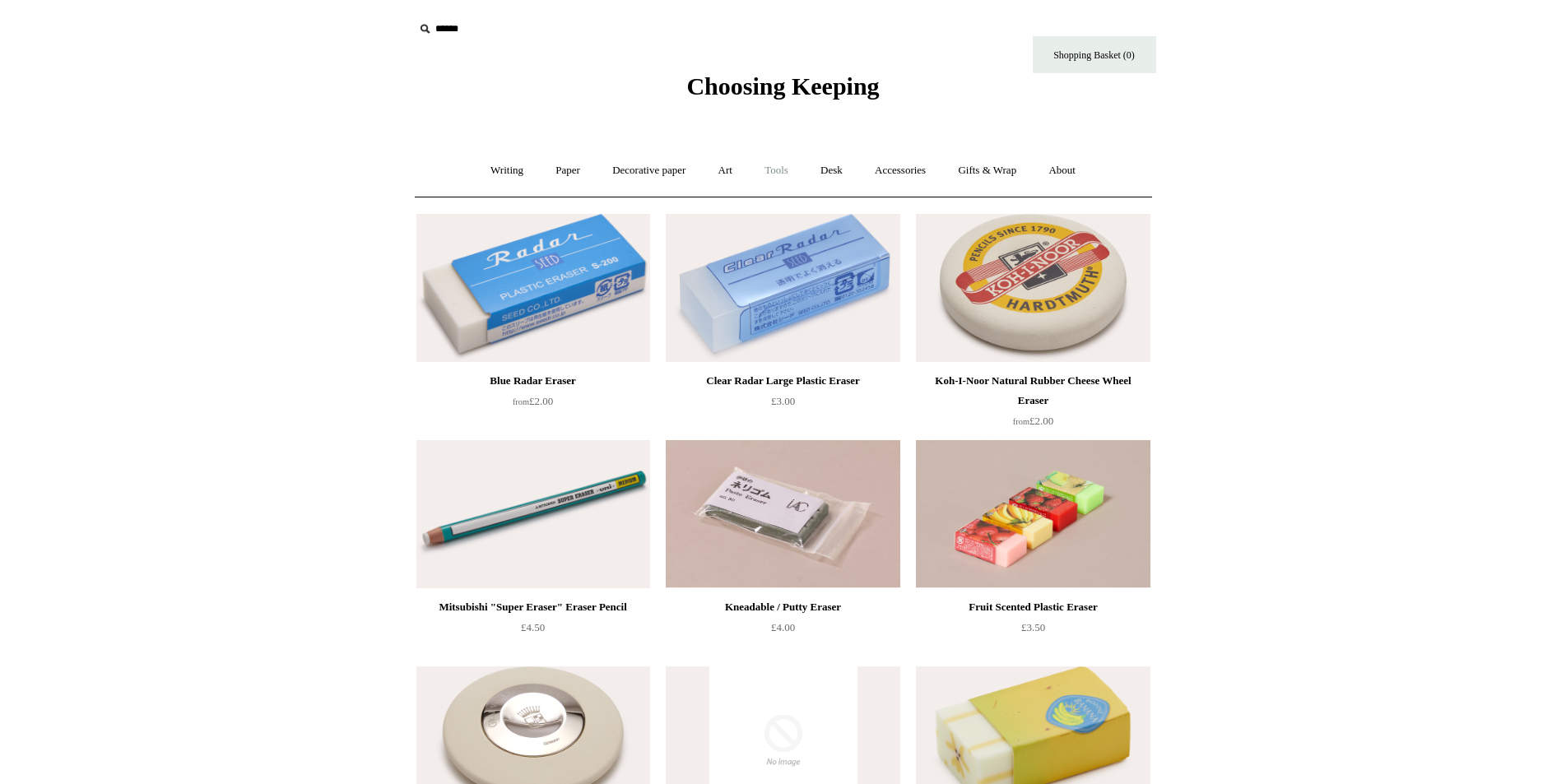
click at [783, 167] on link "Tools +" at bounding box center [777, 171] width 53 height 43
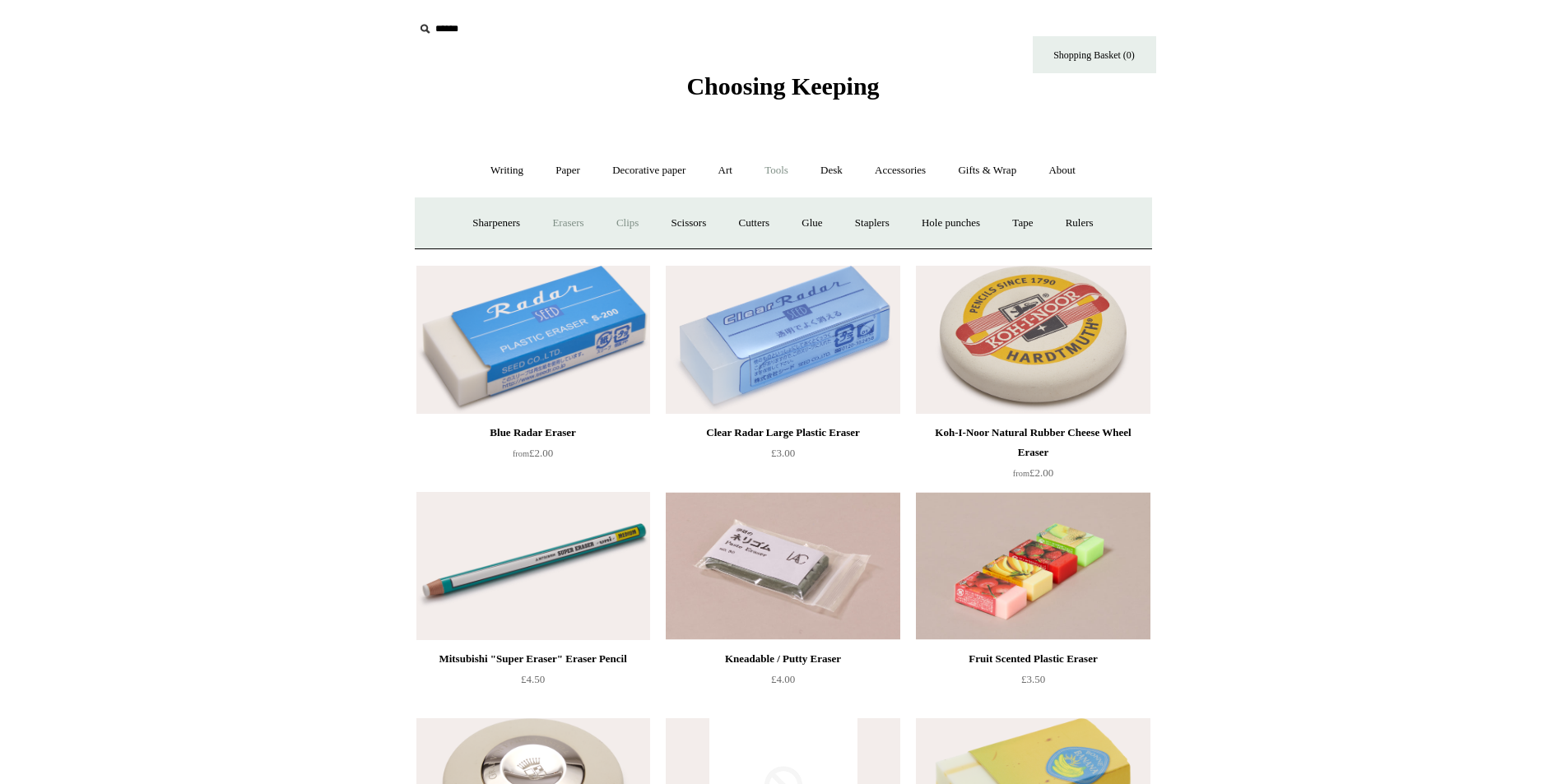
click at [621, 222] on link "Clips +" at bounding box center [627, 223] width 52 height 43
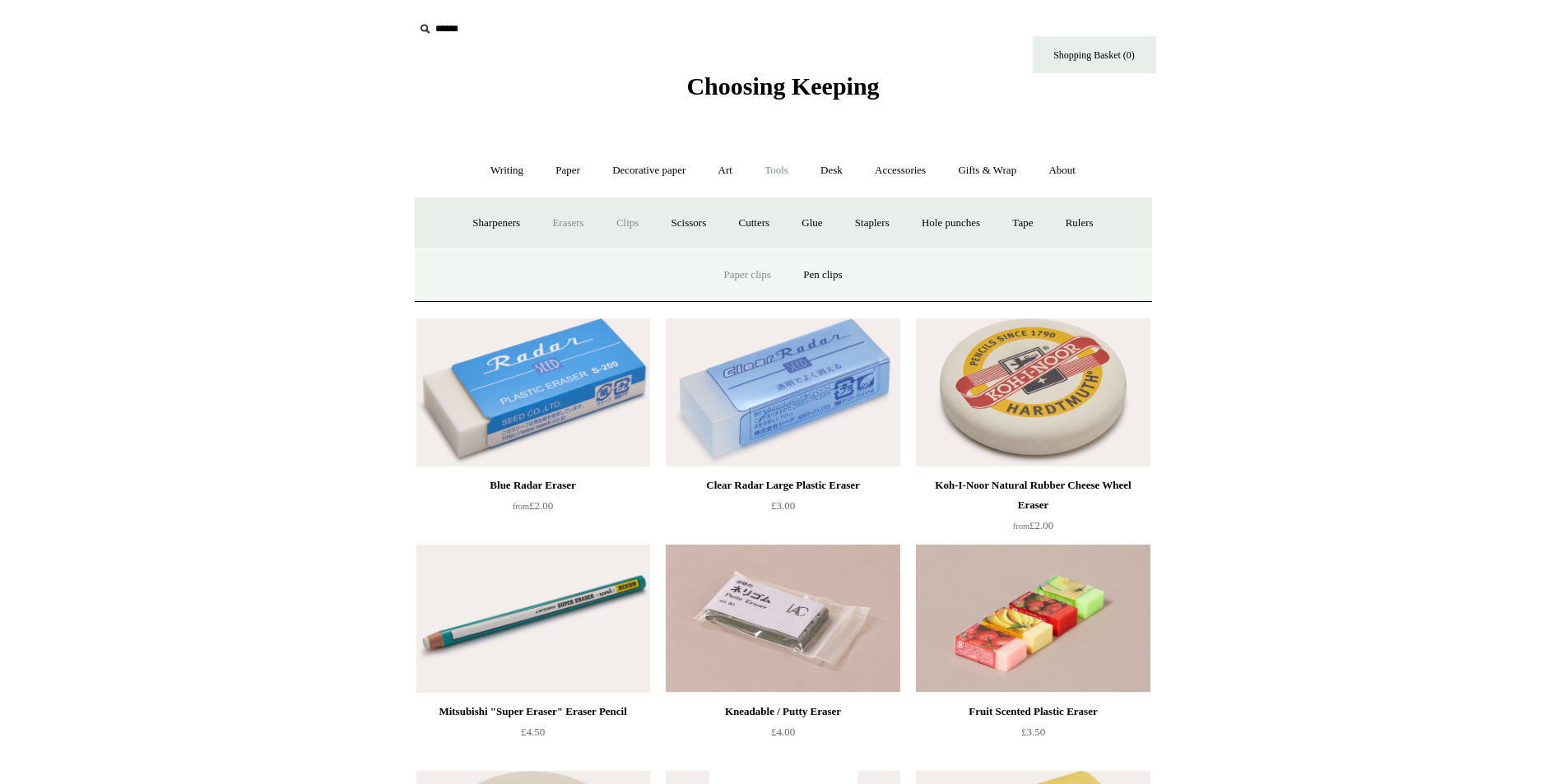
click at [731, 270] on link "Paper clips" at bounding box center [748, 275] width 77 height 43
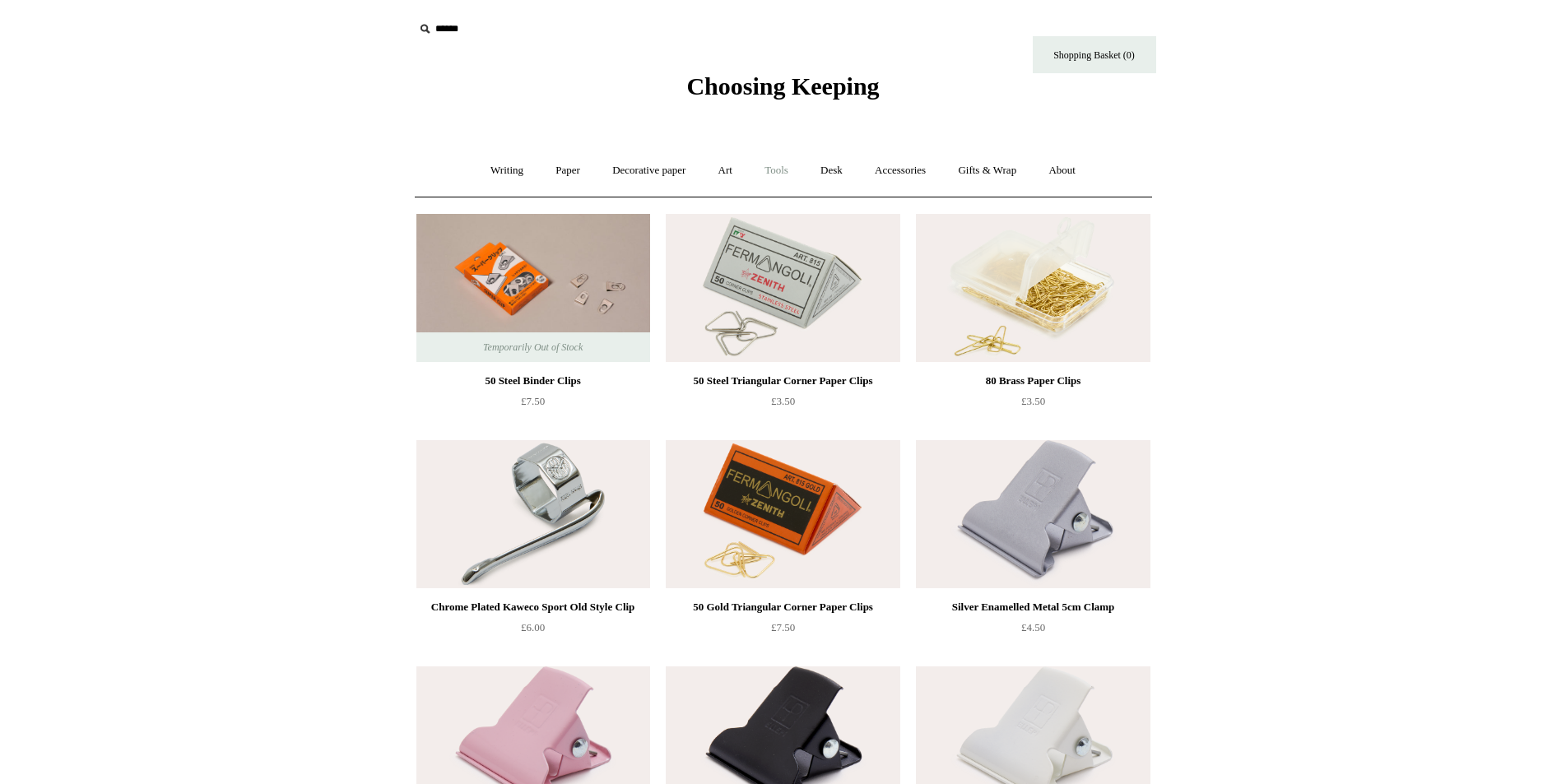
click at [785, 169] on link "Tools +" at bounding box center [777, 171] width 53 height 43
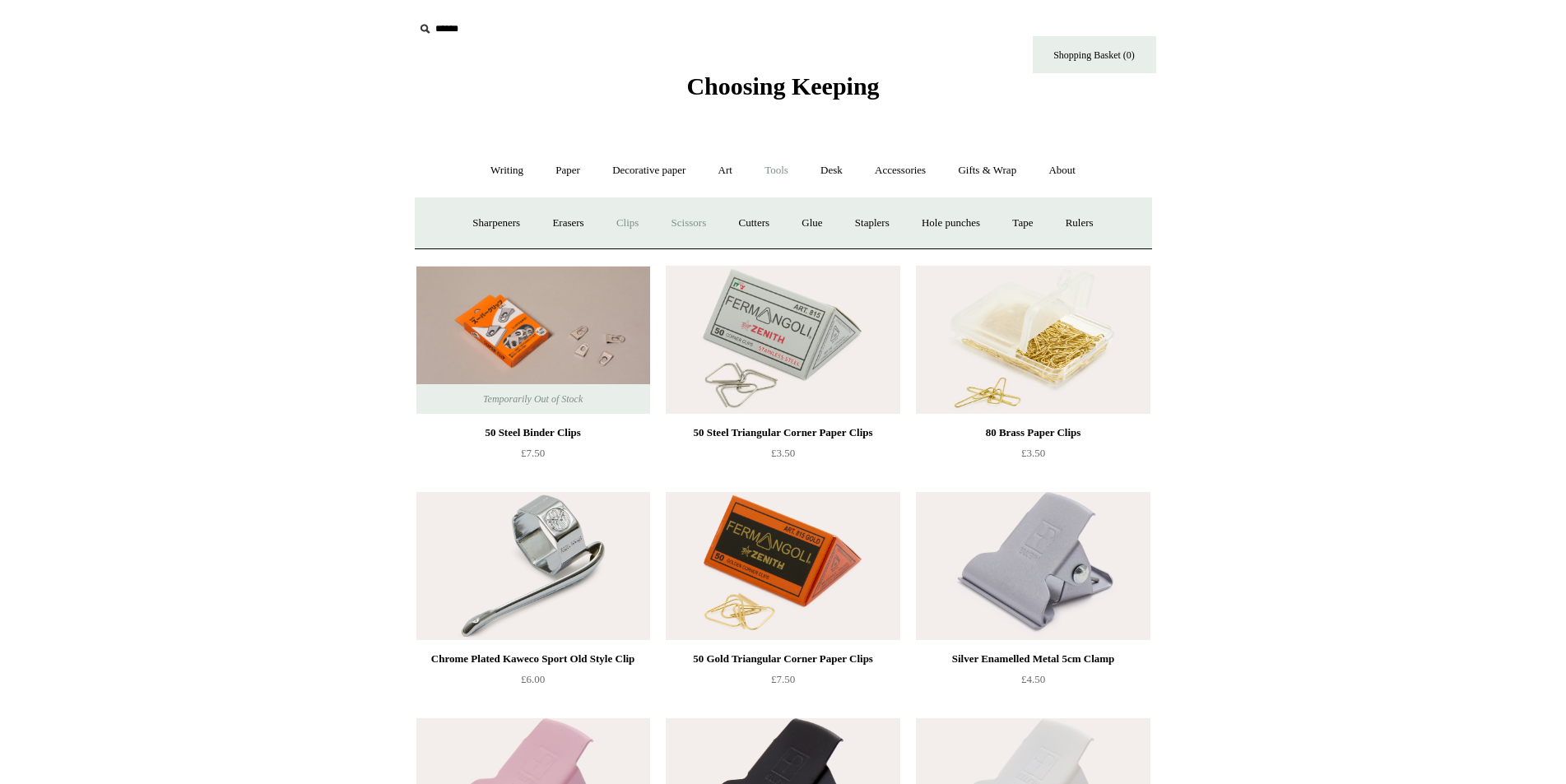
click at [674, 226] on link "Scissors" at bounding box center [689, 223] width 65 height 43
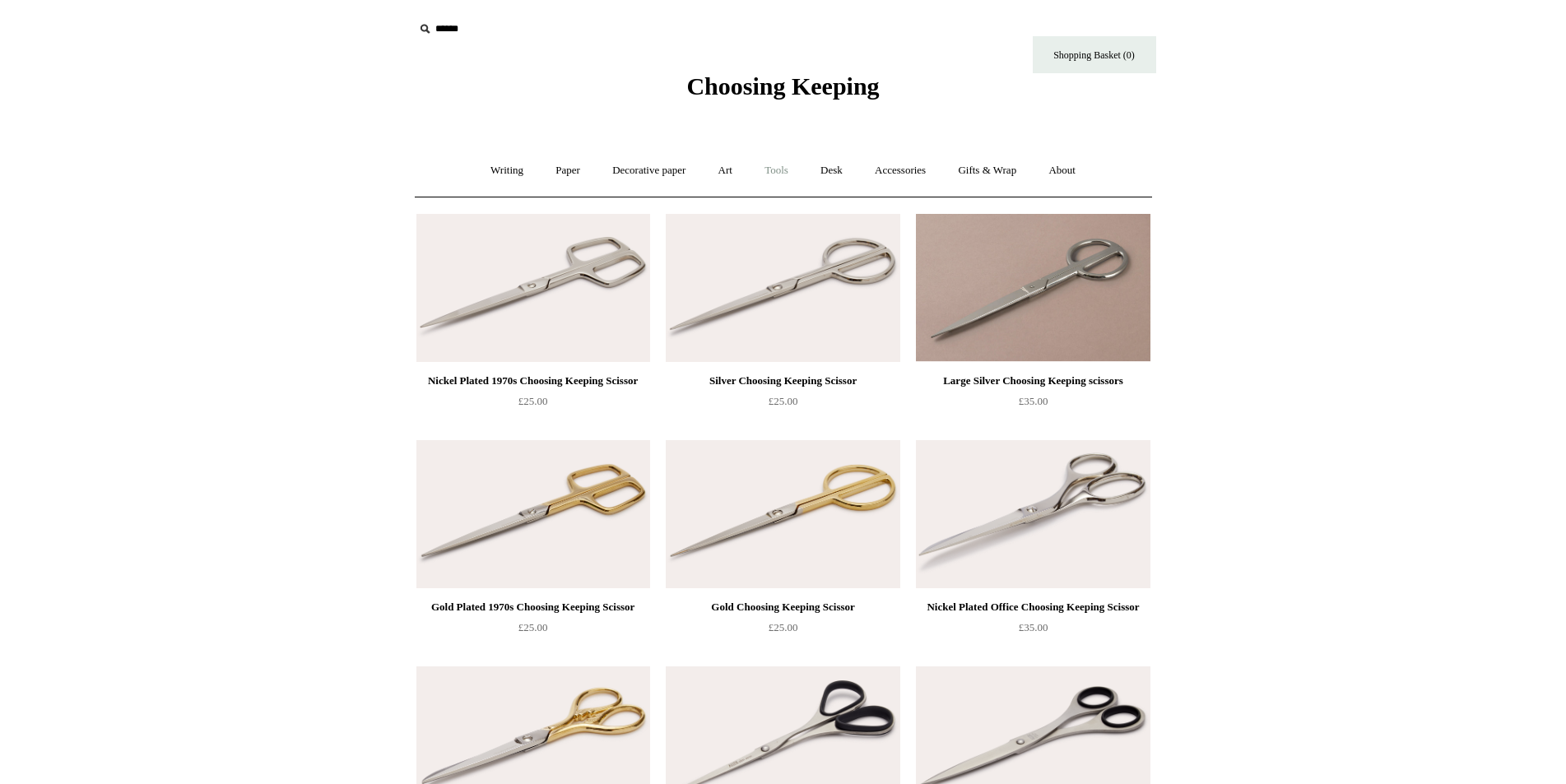
click at [780, 172] on link "Tools +" at bounding box center [777, 171] width 53 height 43
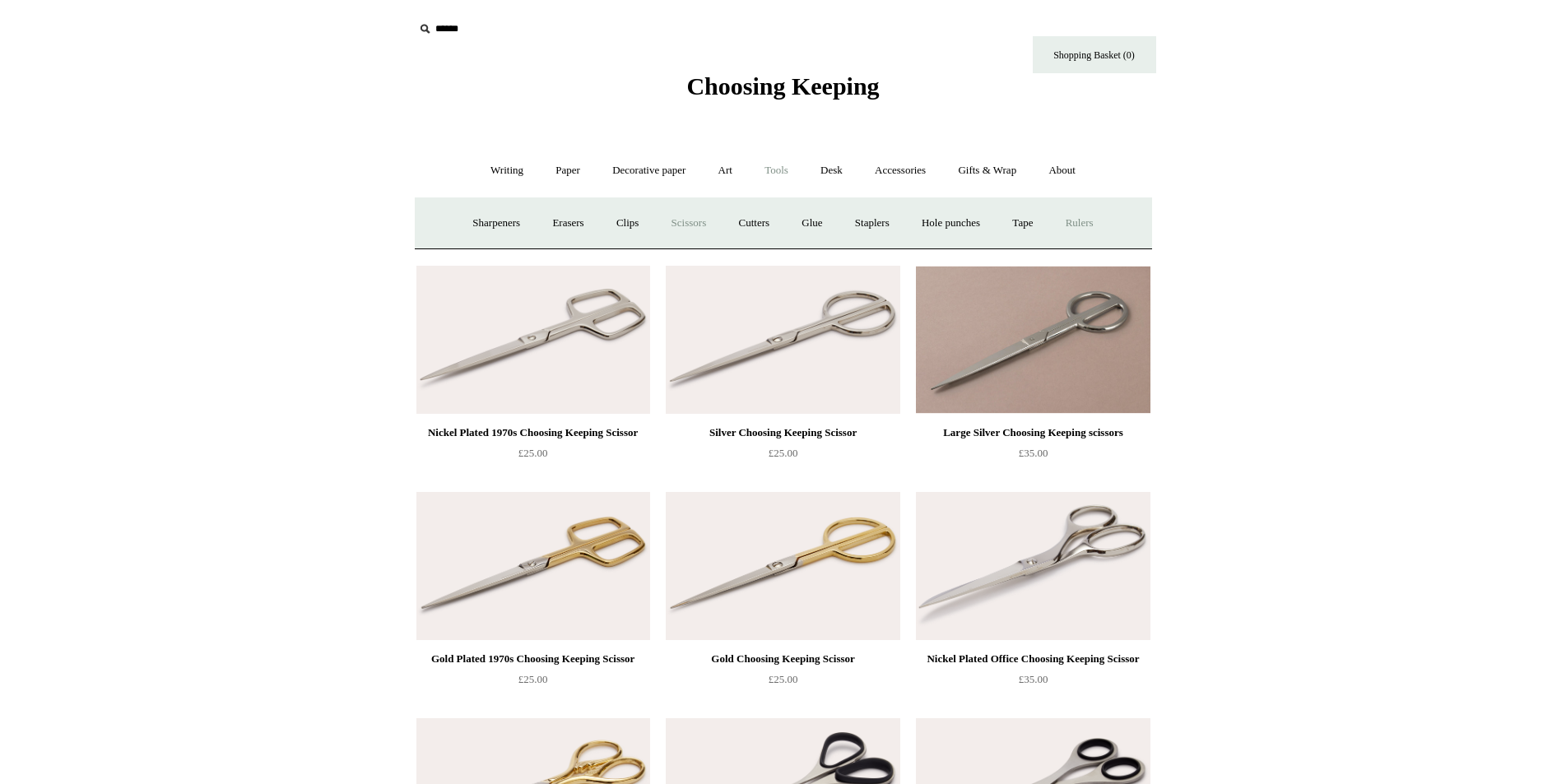
click at [1102, 227] on link "Rulers" at bounding box center [1080, 223] width 58 height 43
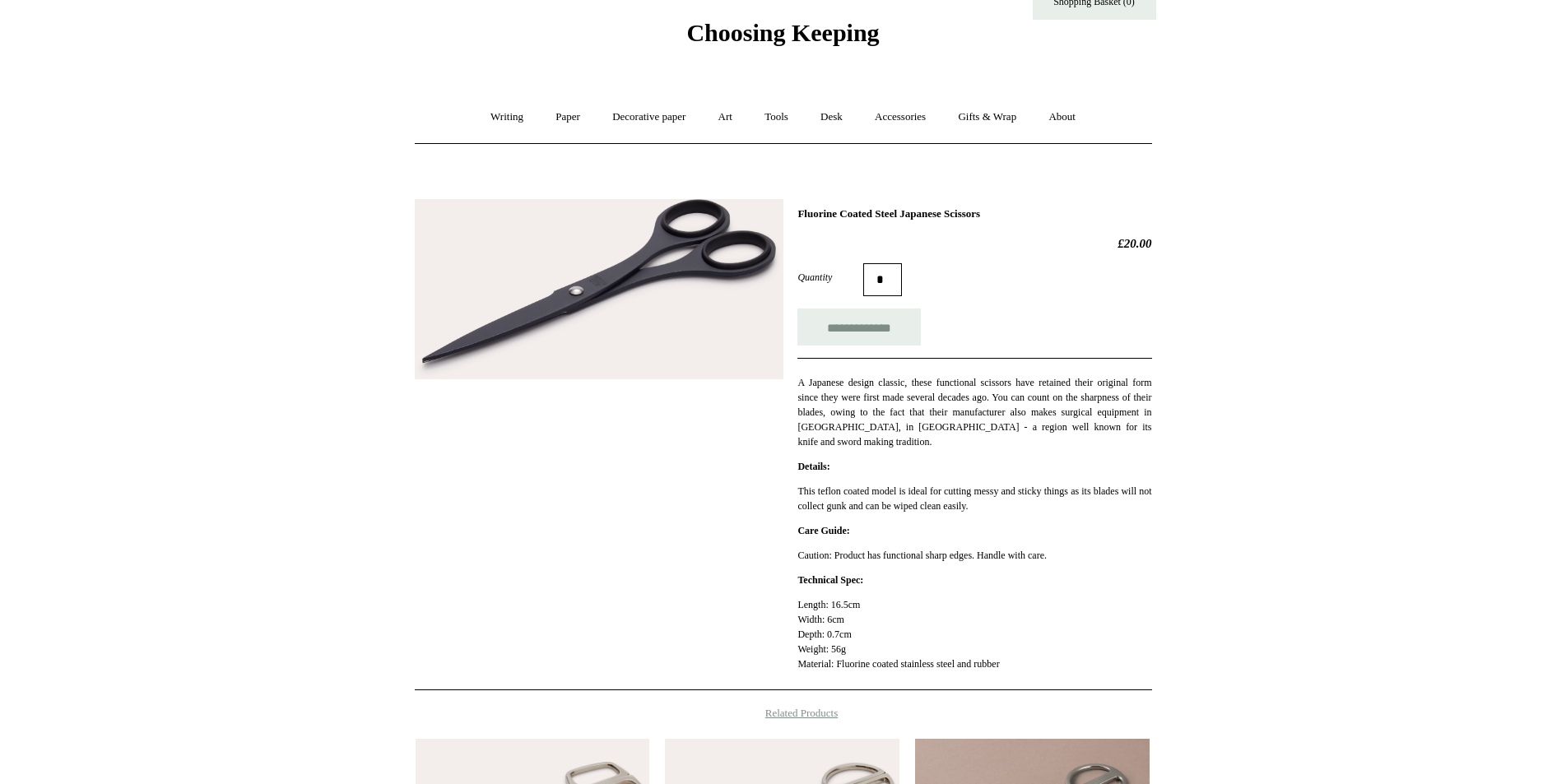
scroll to position [82, 0]
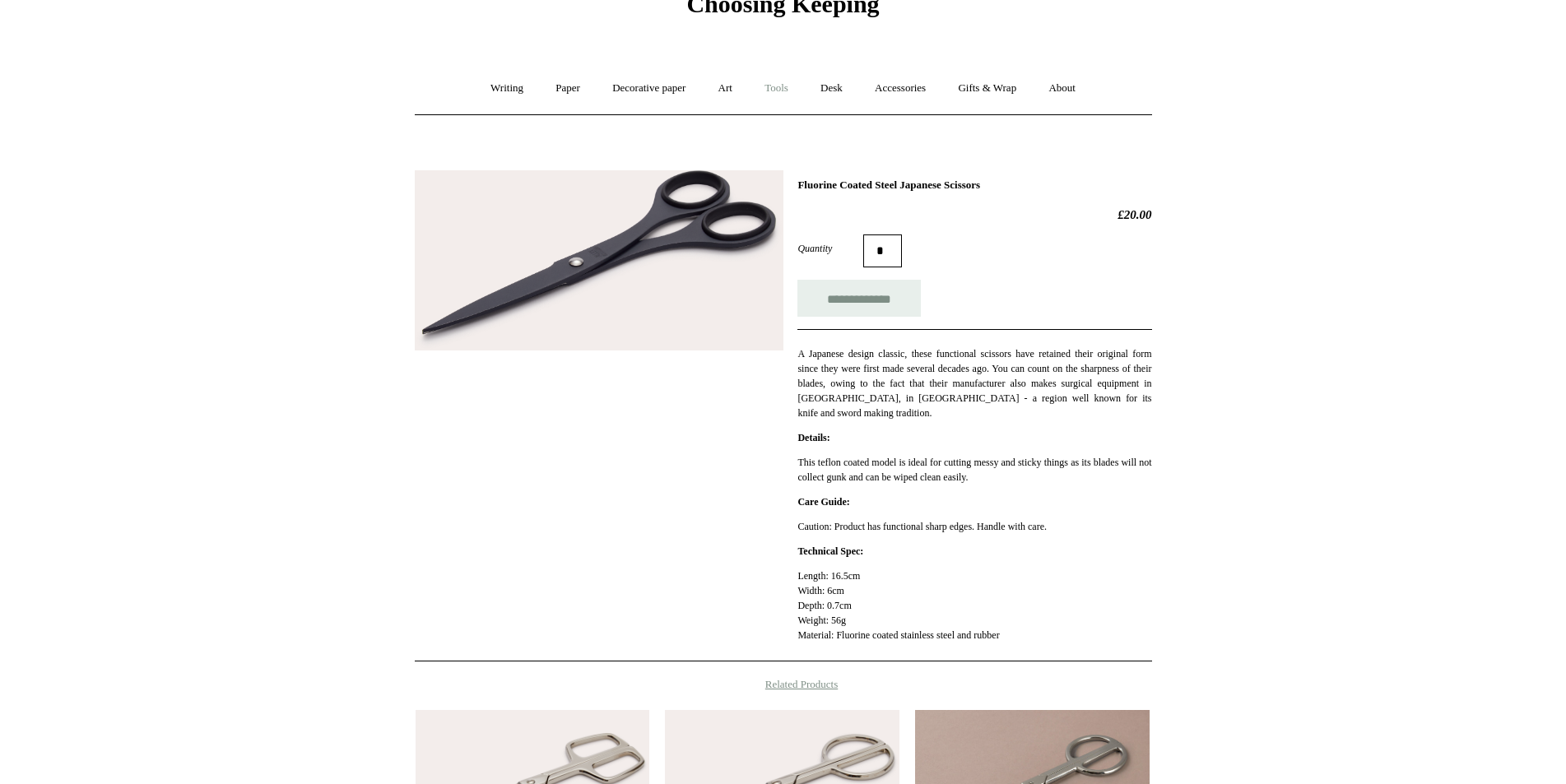
click at [775, 84] on link "Tools +" at bounding box center [777, 88] width 53 height 43
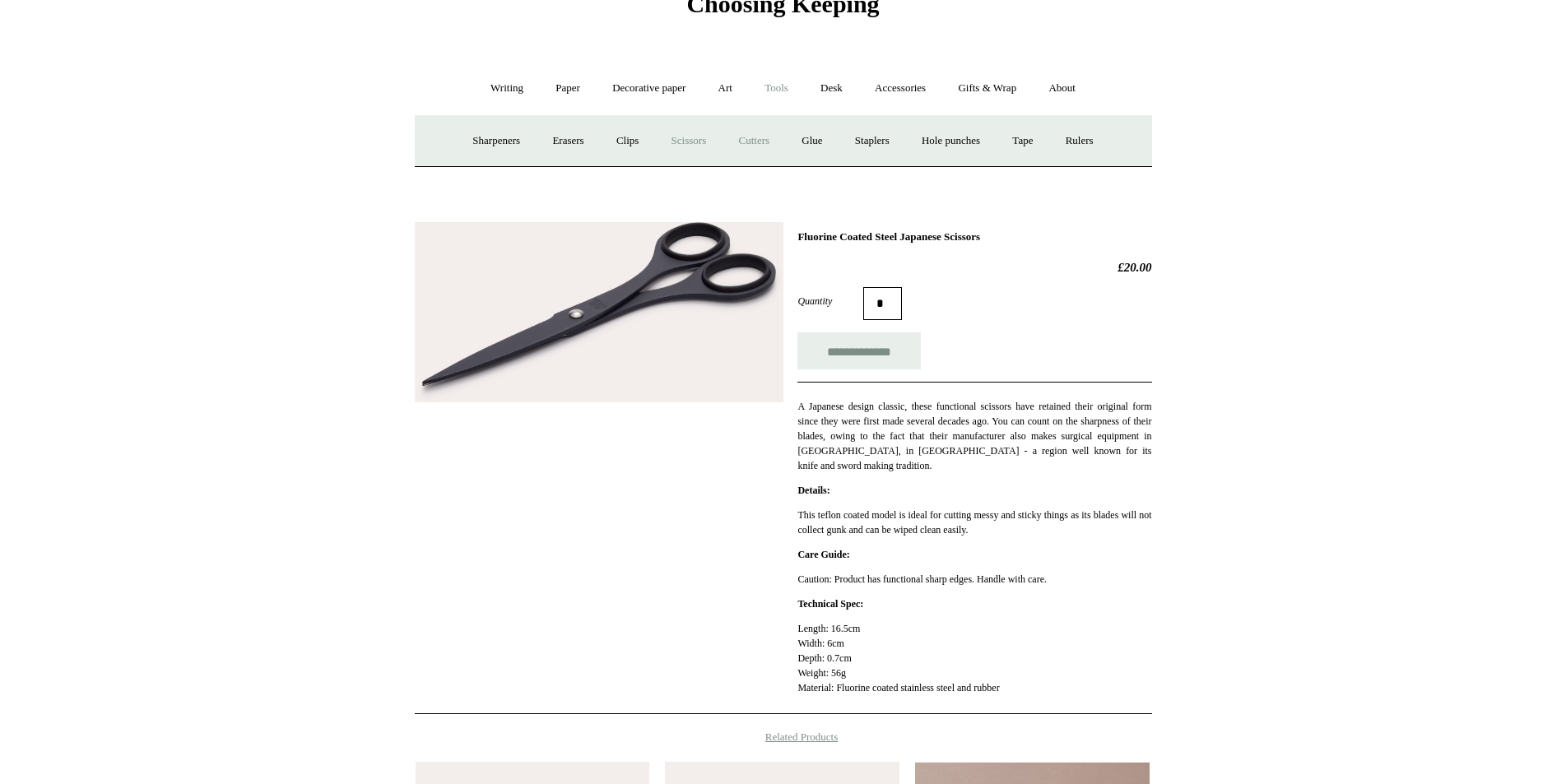
click at [758, 140] on link "Cutters" at bounding box center [754, 141] width 61 height 43
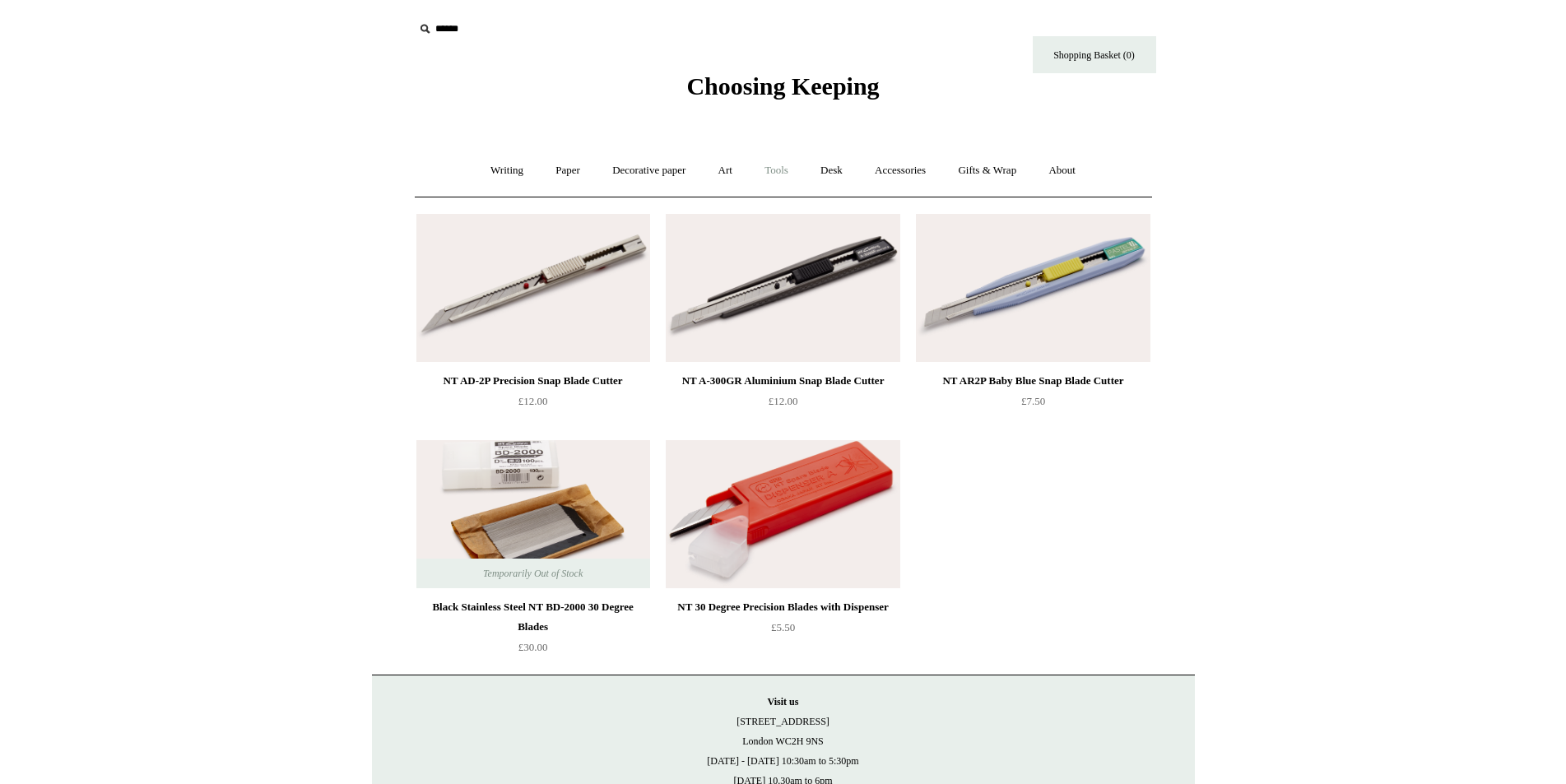
click at [786, 166] on link "Tools +" at bounding box center [777, 171] width 53 height 43
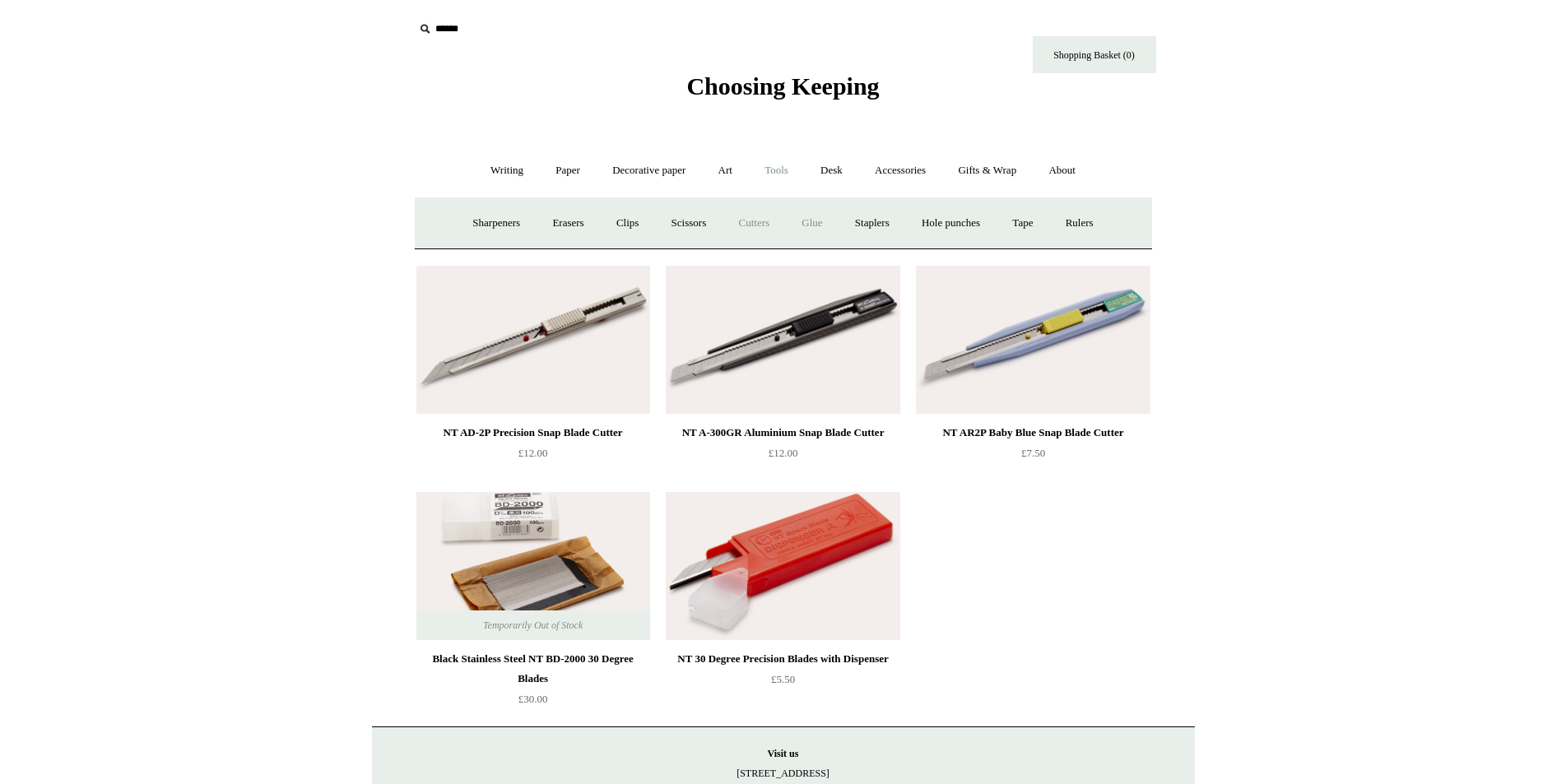
click at [808, 219] on link "Glue" at bounding box center [812, 223] width 50 height 43
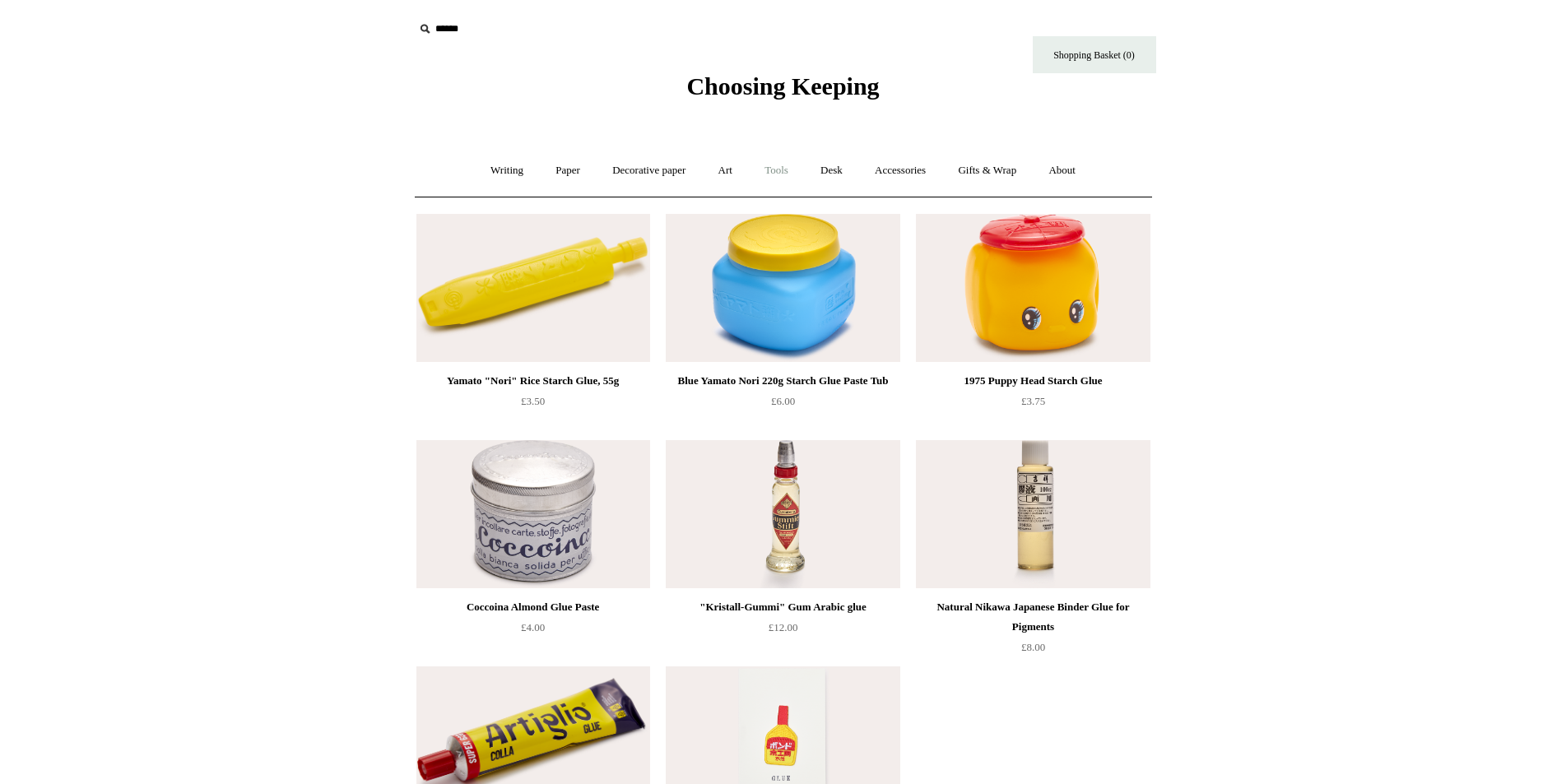
click at [773, 173] on link "Tools +" at bounding box center [777, 171] width 53 height 43
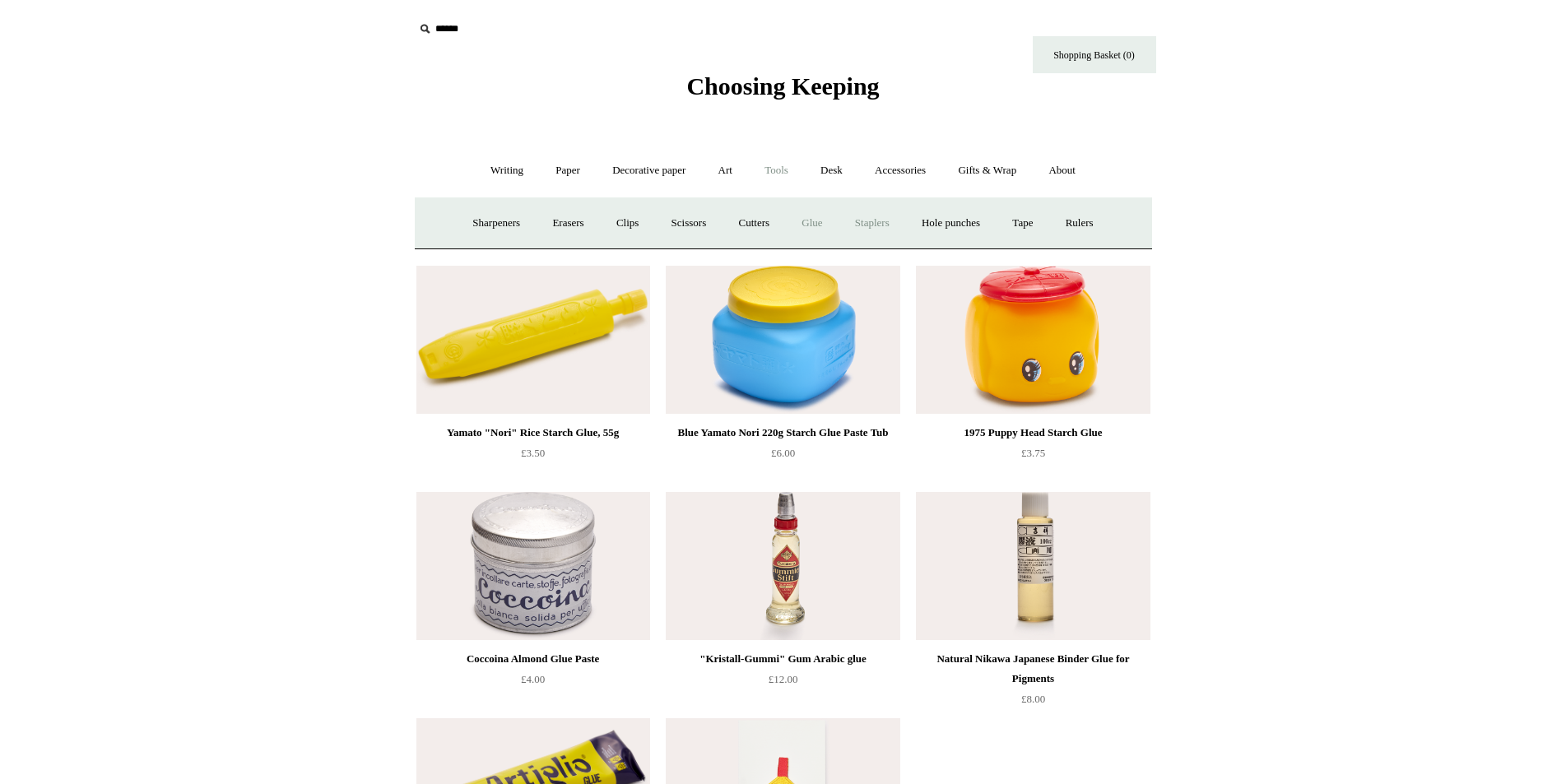
click at [870, 221] on link "Staplers +" at bounding box center [872, 223] width 64 height 43
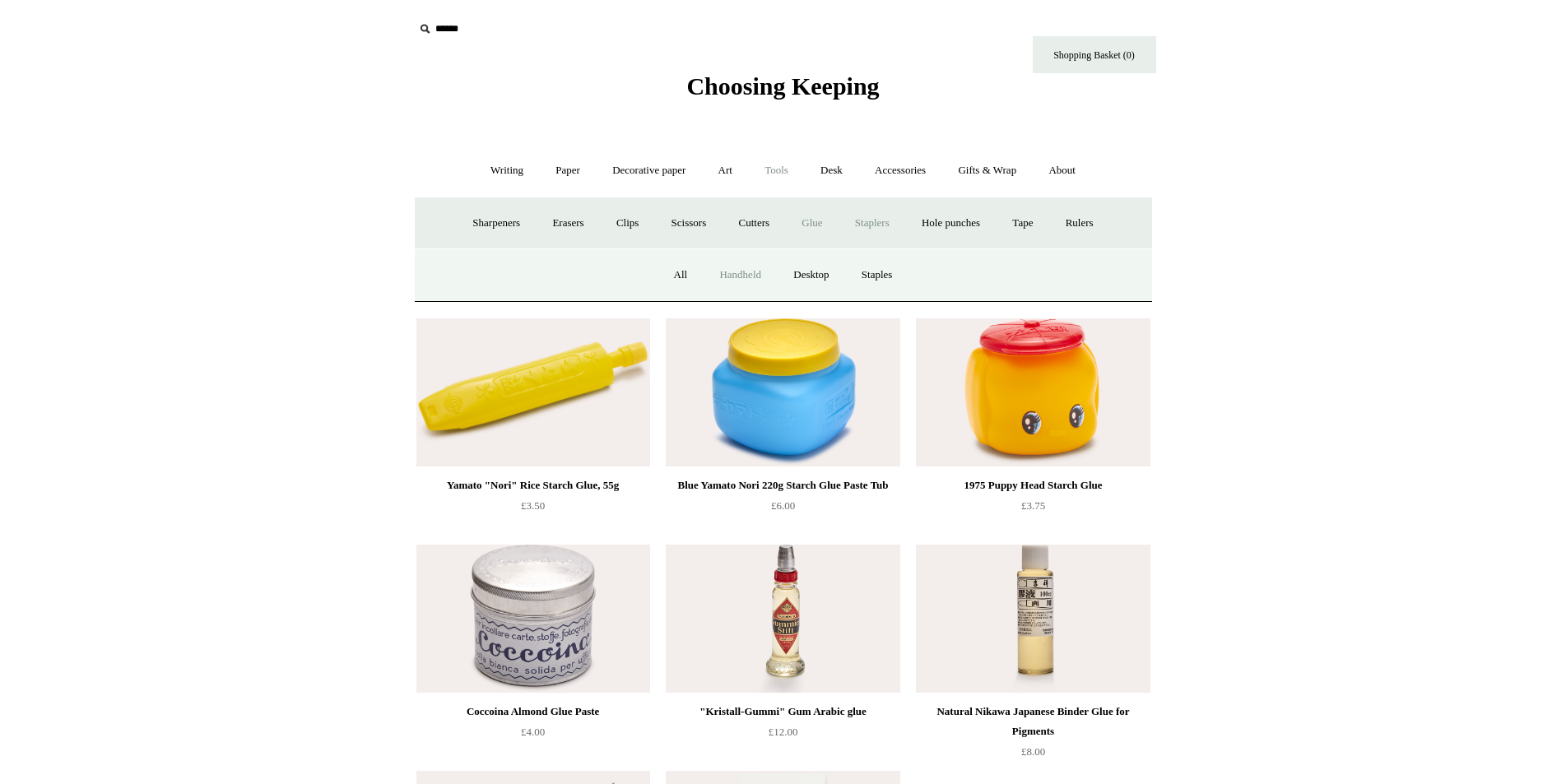
click at [757, 272] on link "Handheld" at bounding box center [740, 275] width 72 height 43
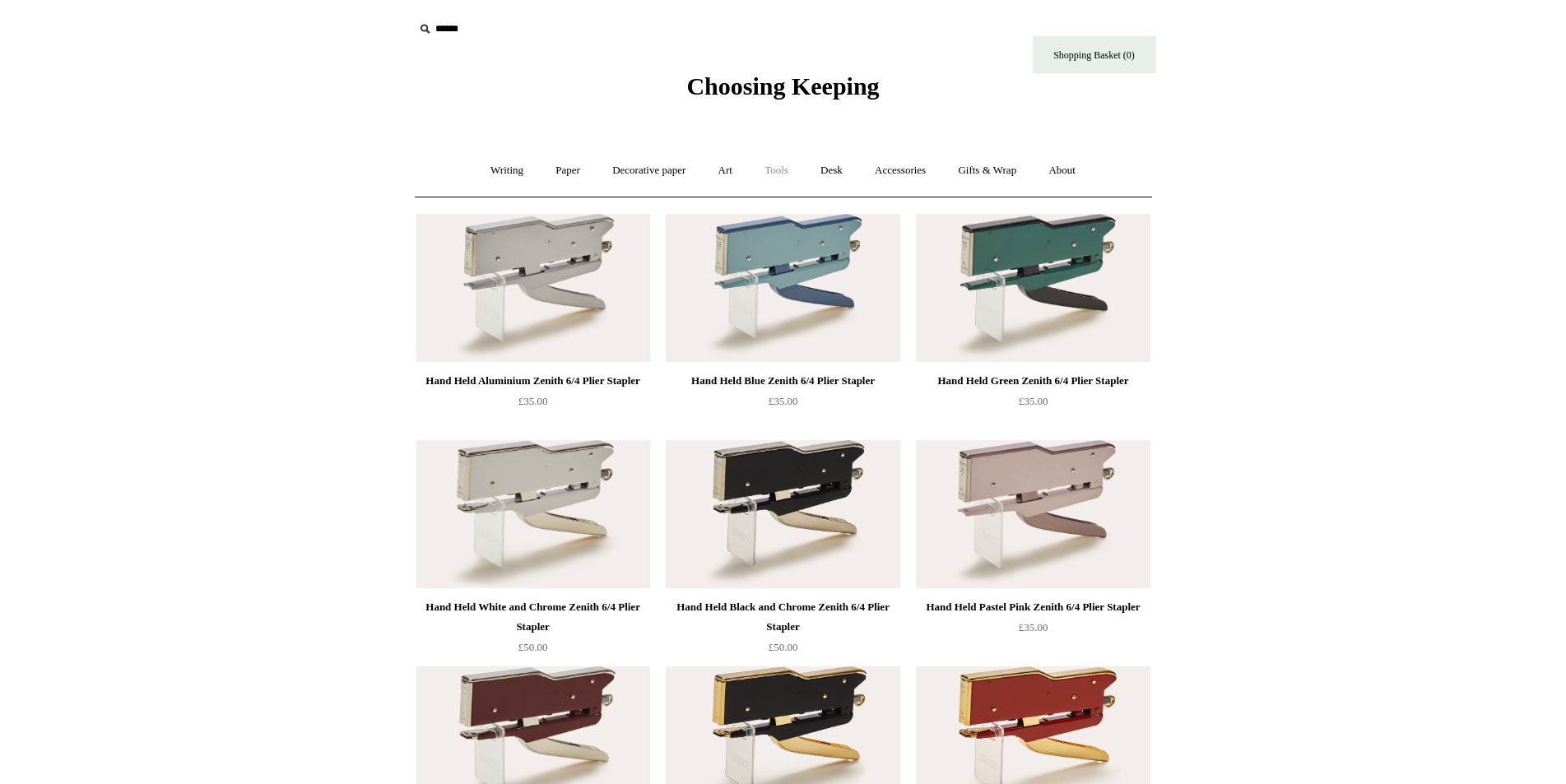
click at [778, 173] on link "Tools +" at bounding box center [777, 171] width 53 height 43
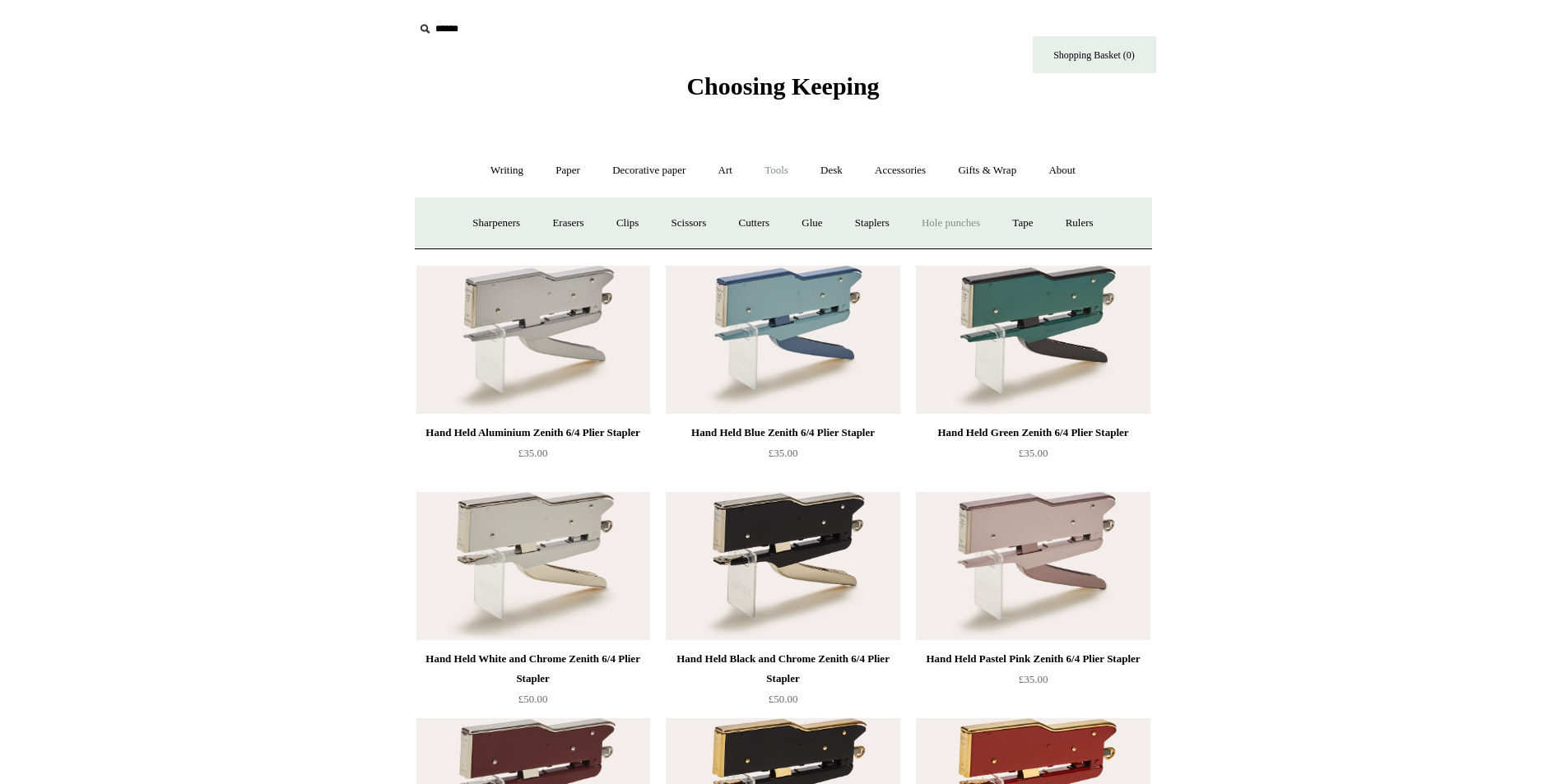
click at [966, 223] on link "Hole punches" at bounding box center [951, 223] width 88 height 43
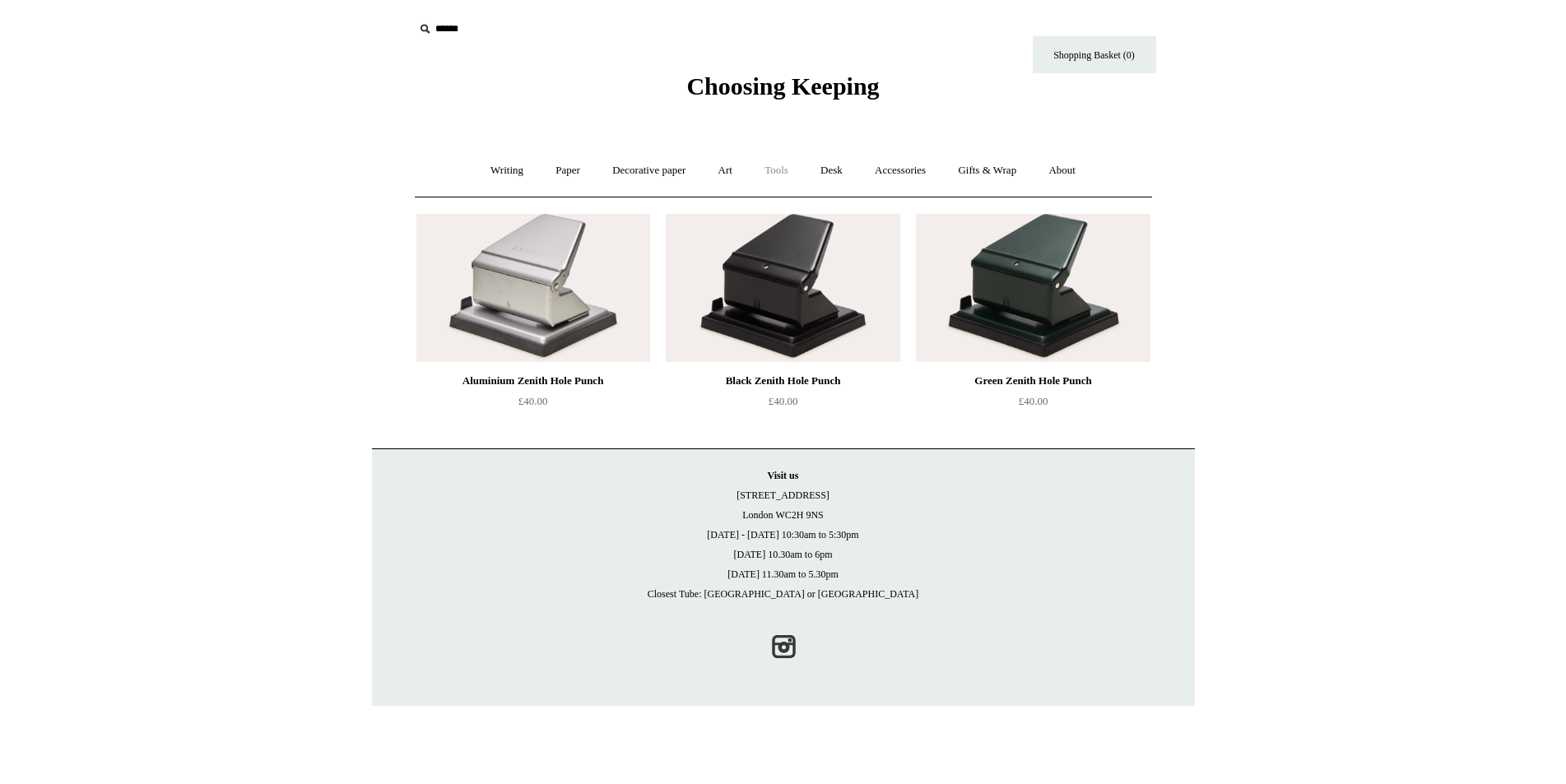
click at [768, 170] on link "Tools +" at bounding box center [777, 171] width 53 height 43
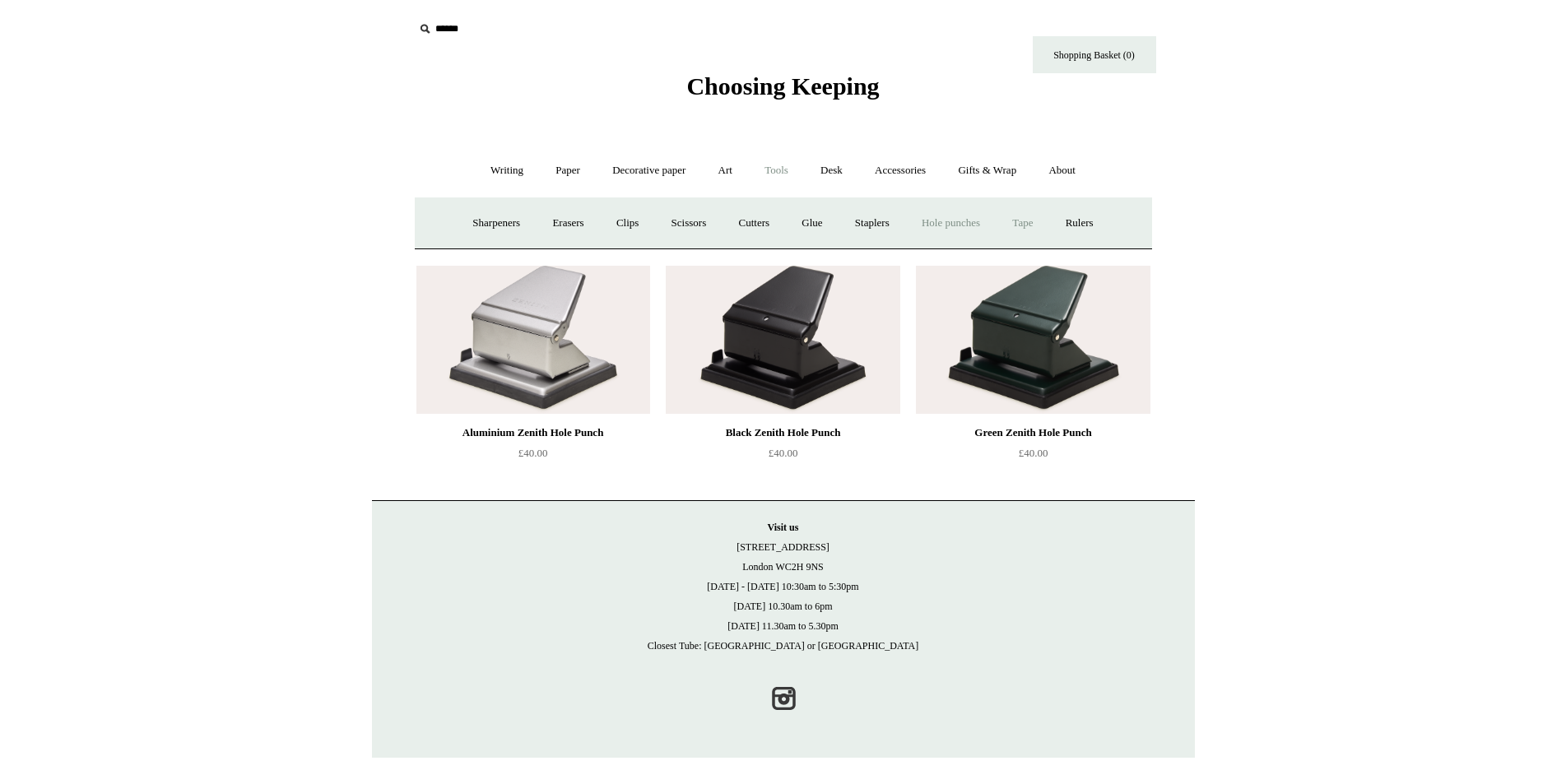
click at [1046, 217] on link "Tape +" at bounding box center [1022, 223] width 50 height 43
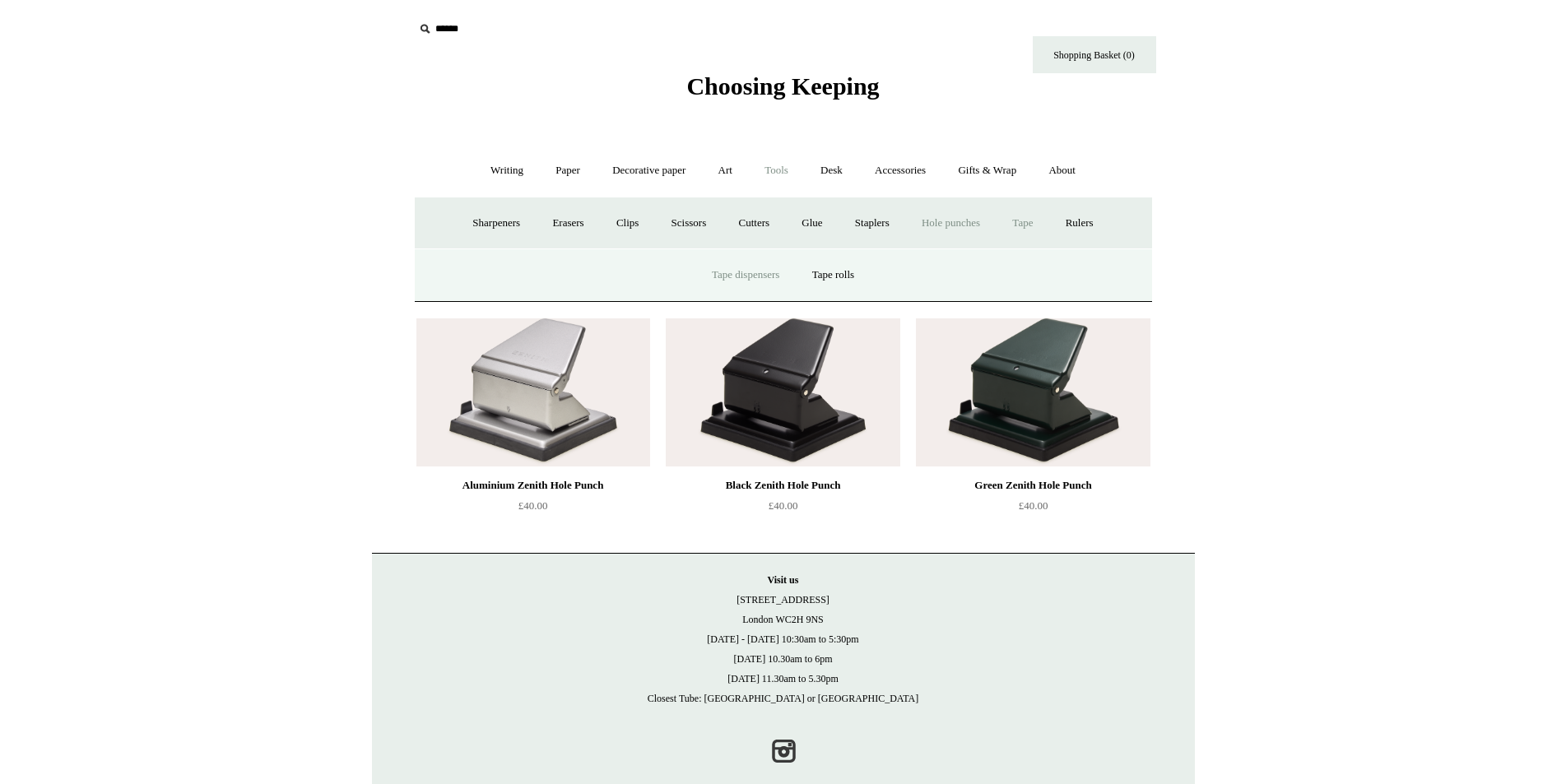
click at [741, 275] on link "Tape dispensers" at bounding box center [745, 275] width 97 height 43
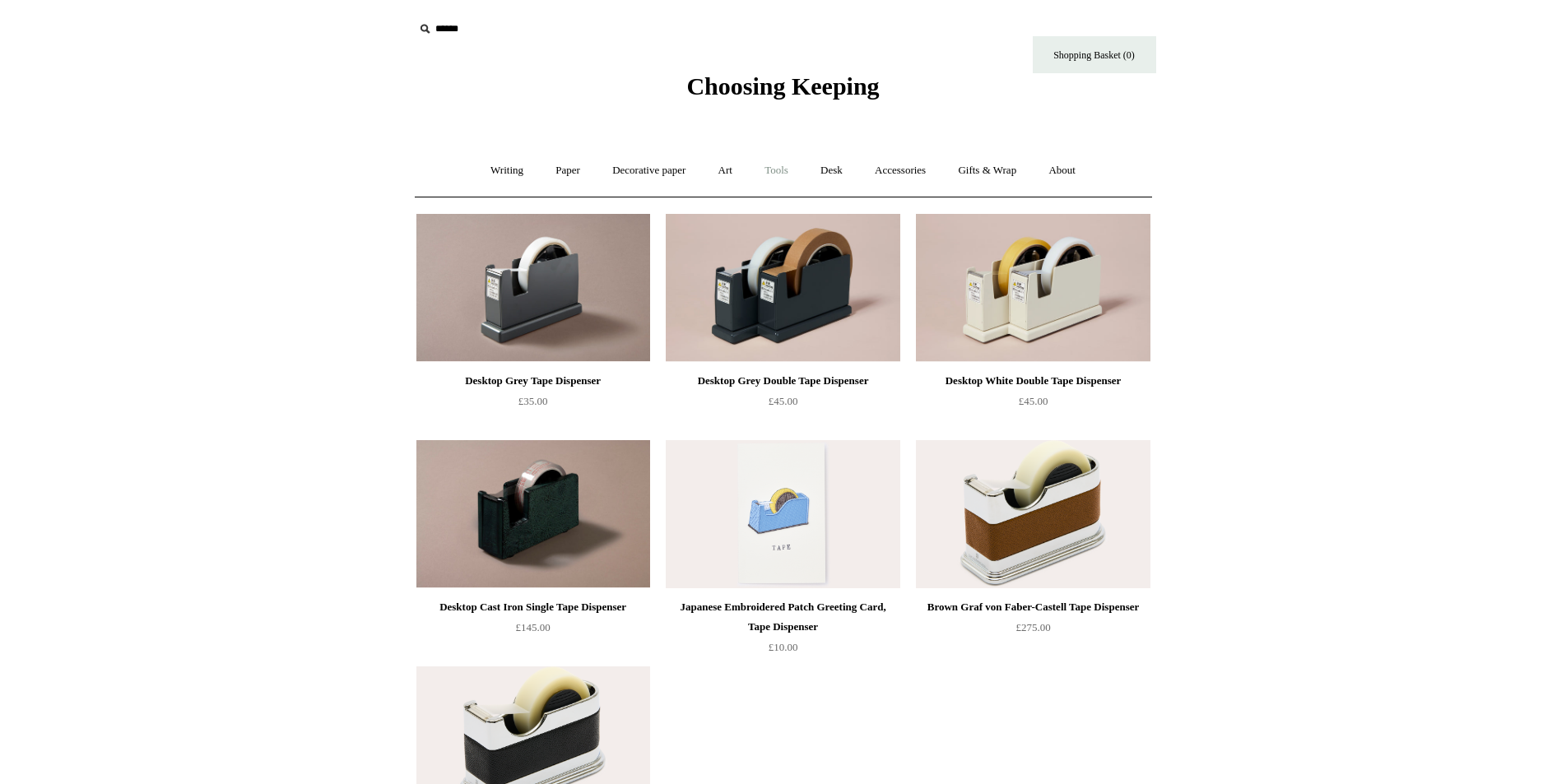
click at [784, 171] on link "Tools +" at bounding box center [777, 171] width 53 height 43
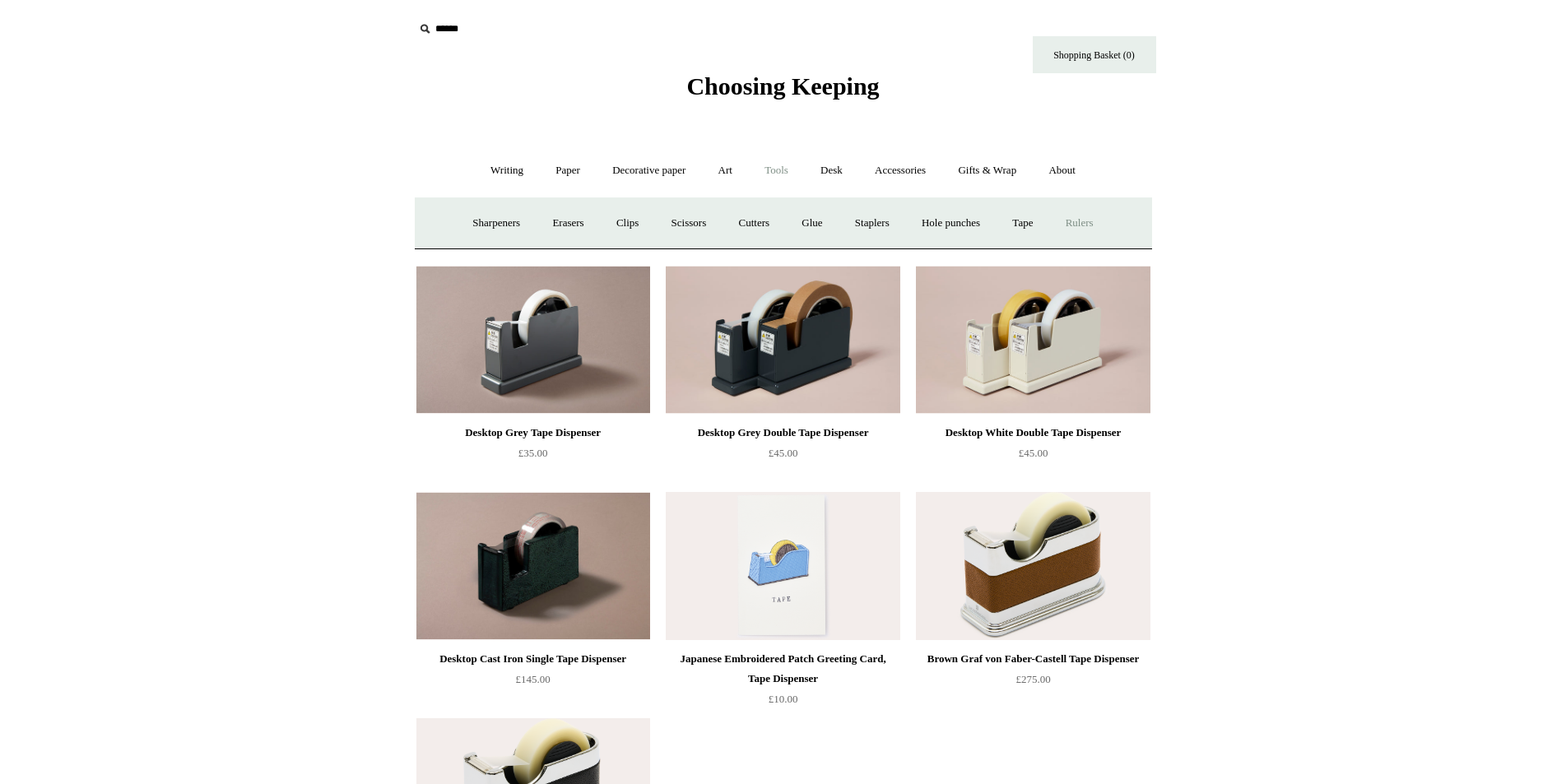
click at [1084, 221] on link "Rulers" at bounding box center [1080, 223] width 58 height 43
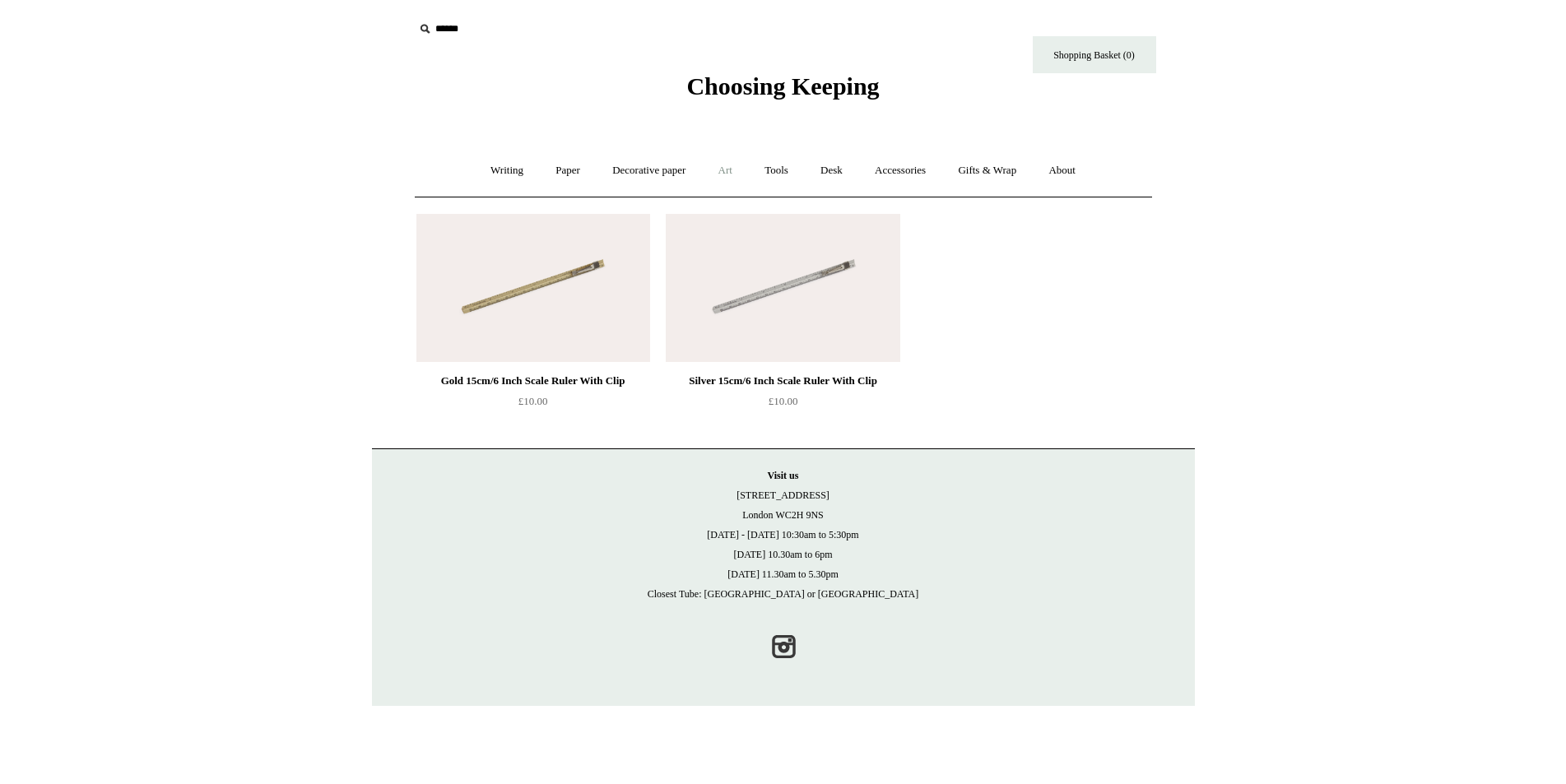
click at [726, 169] on link "Art +" at bounding box center [726, 171] width 43 height 43
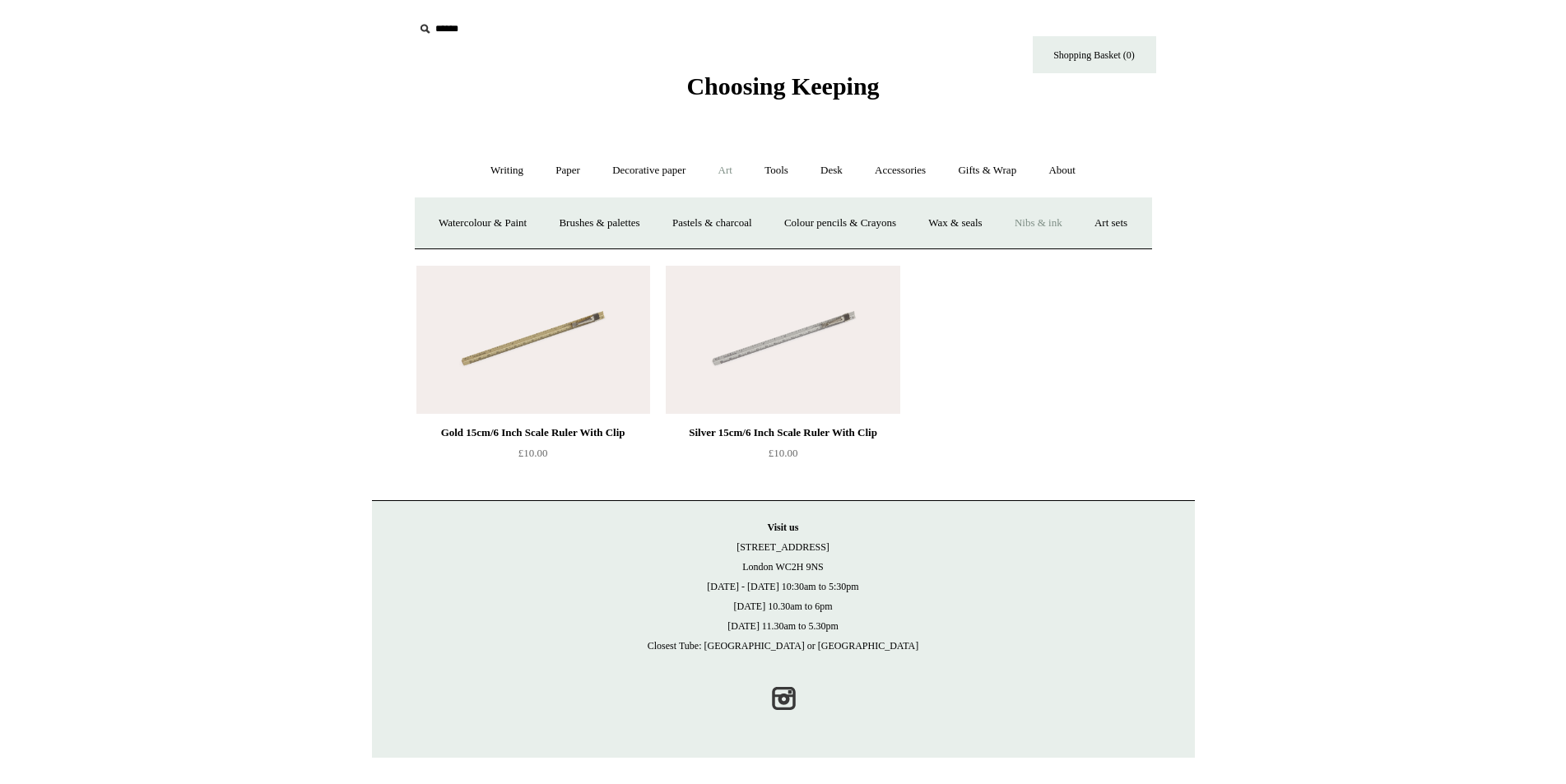
click at [1077, 222] on link "Nibs & ink" at bounding box center [1039, 223] width 78 height 43
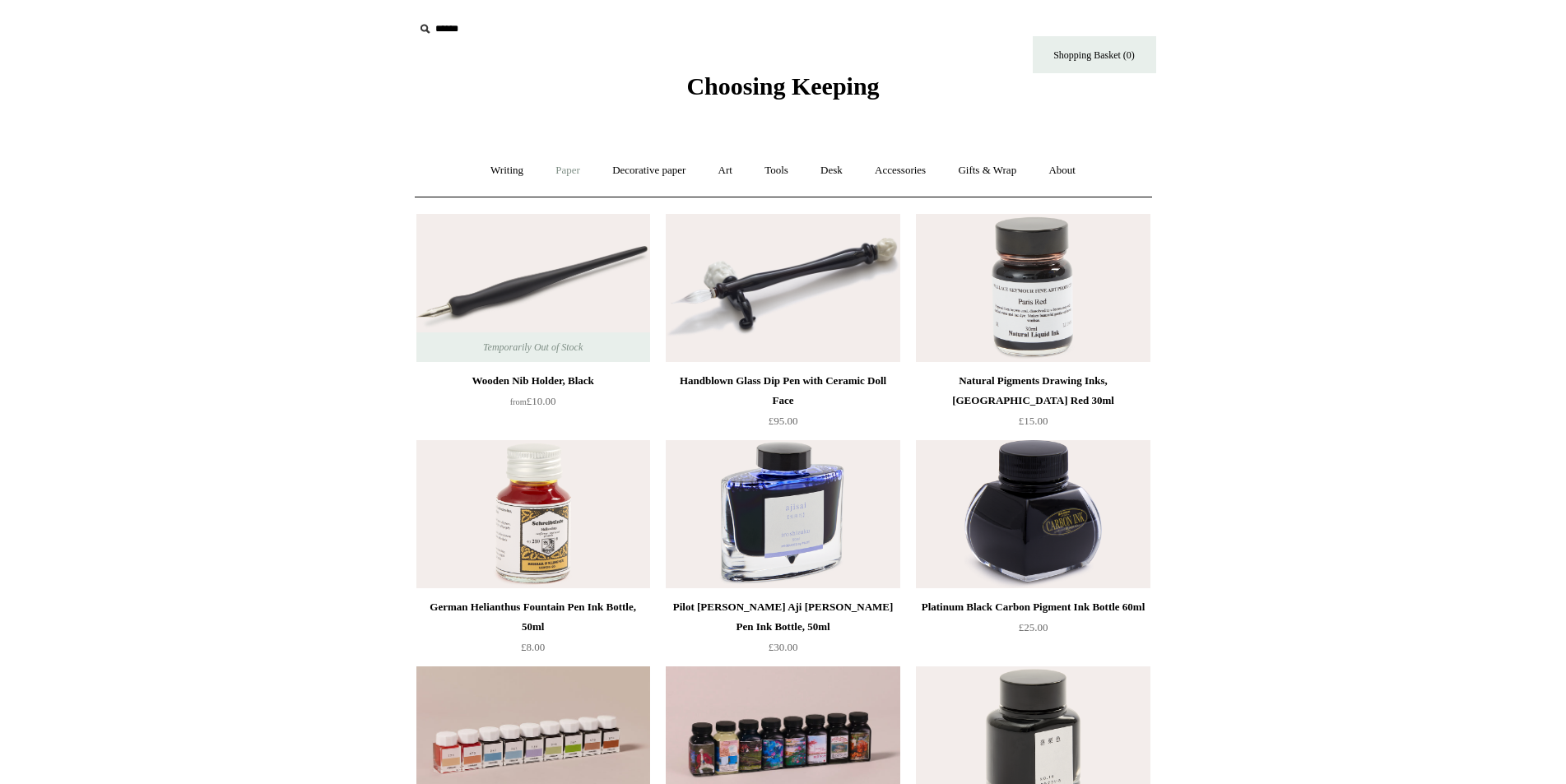
click at [567, 174] on link "Paper +" at bounding box center [567, 171] width 54 height 43
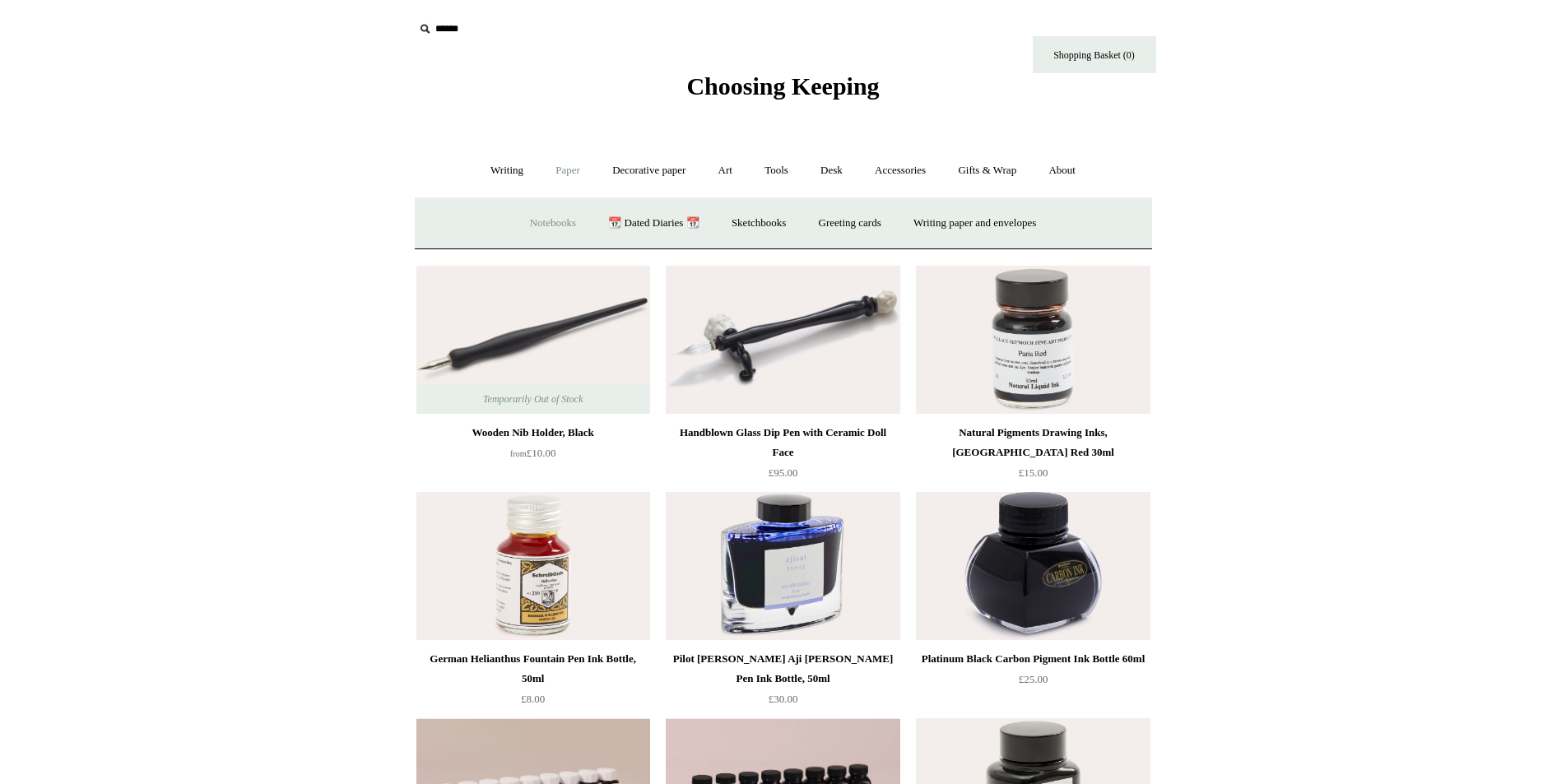
click at [536, 226] on link "Notebooks +" at bounding box center [553, 223] width 76 height 43
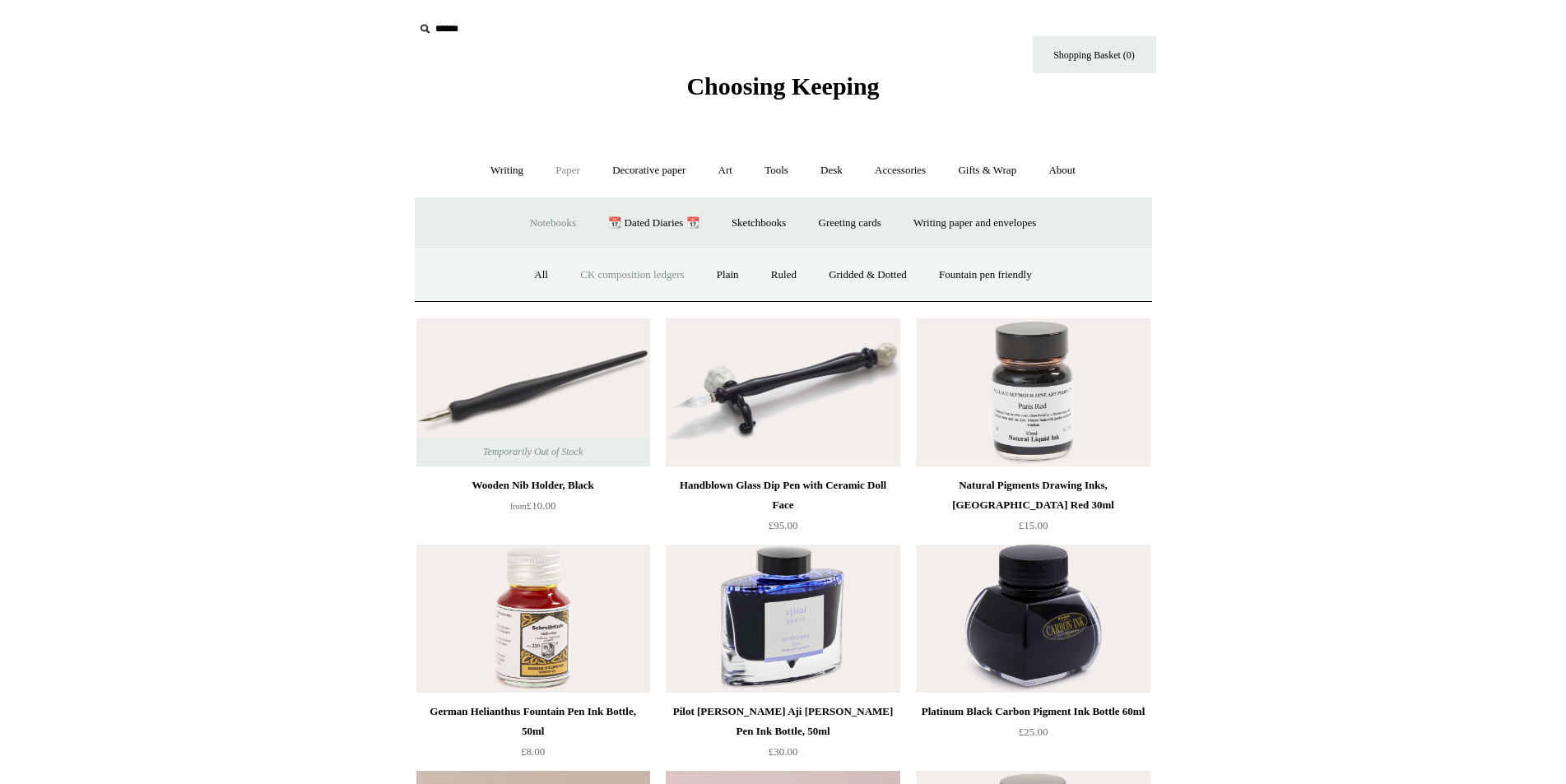
click at [615, 273] on link "CK composition ledgers" at bounding box center [632, 275] width 134 height 43
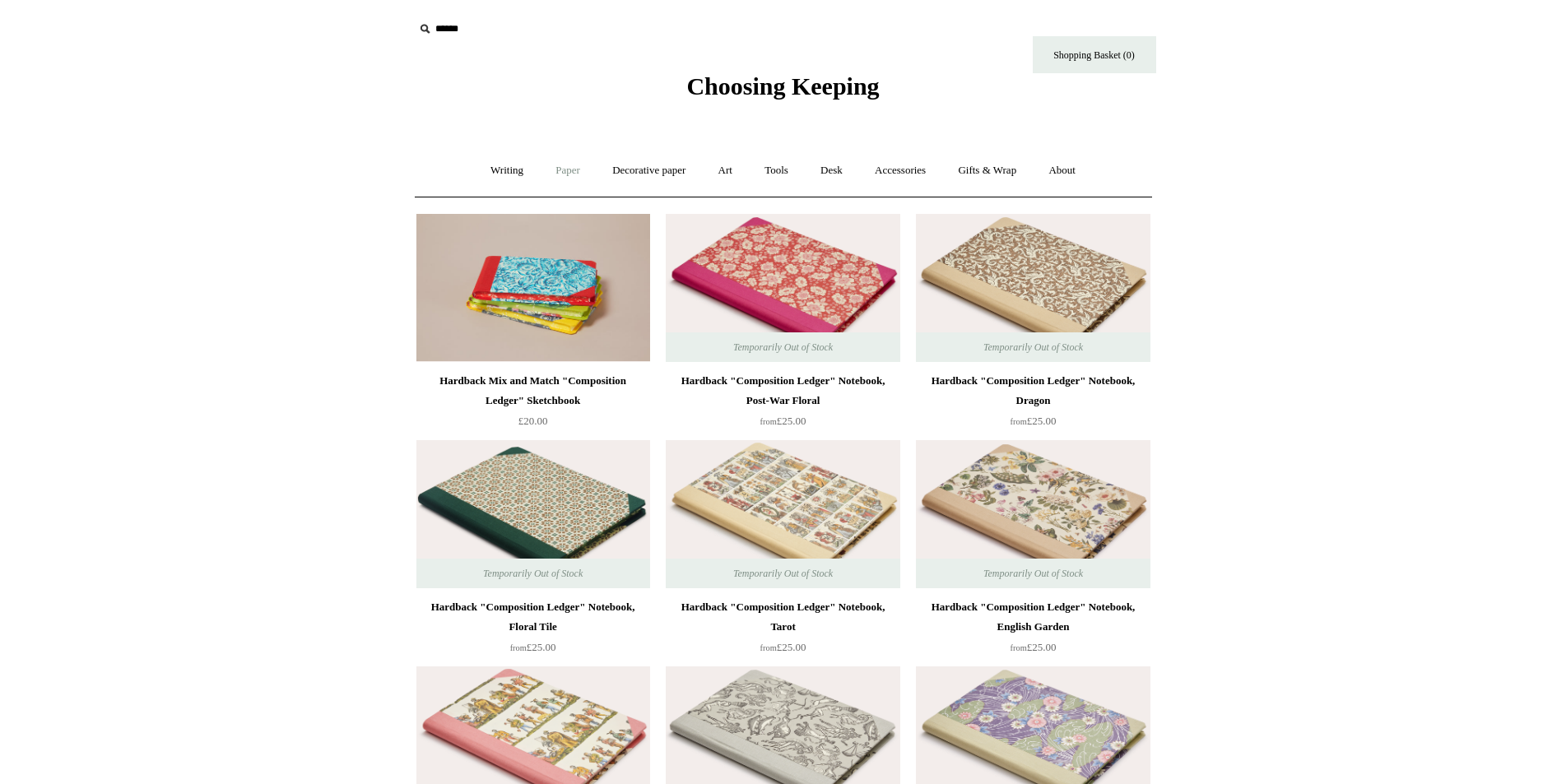
click at [548, 171] on link "Paper +" at bounding box center [567, 171] width 54 height 43
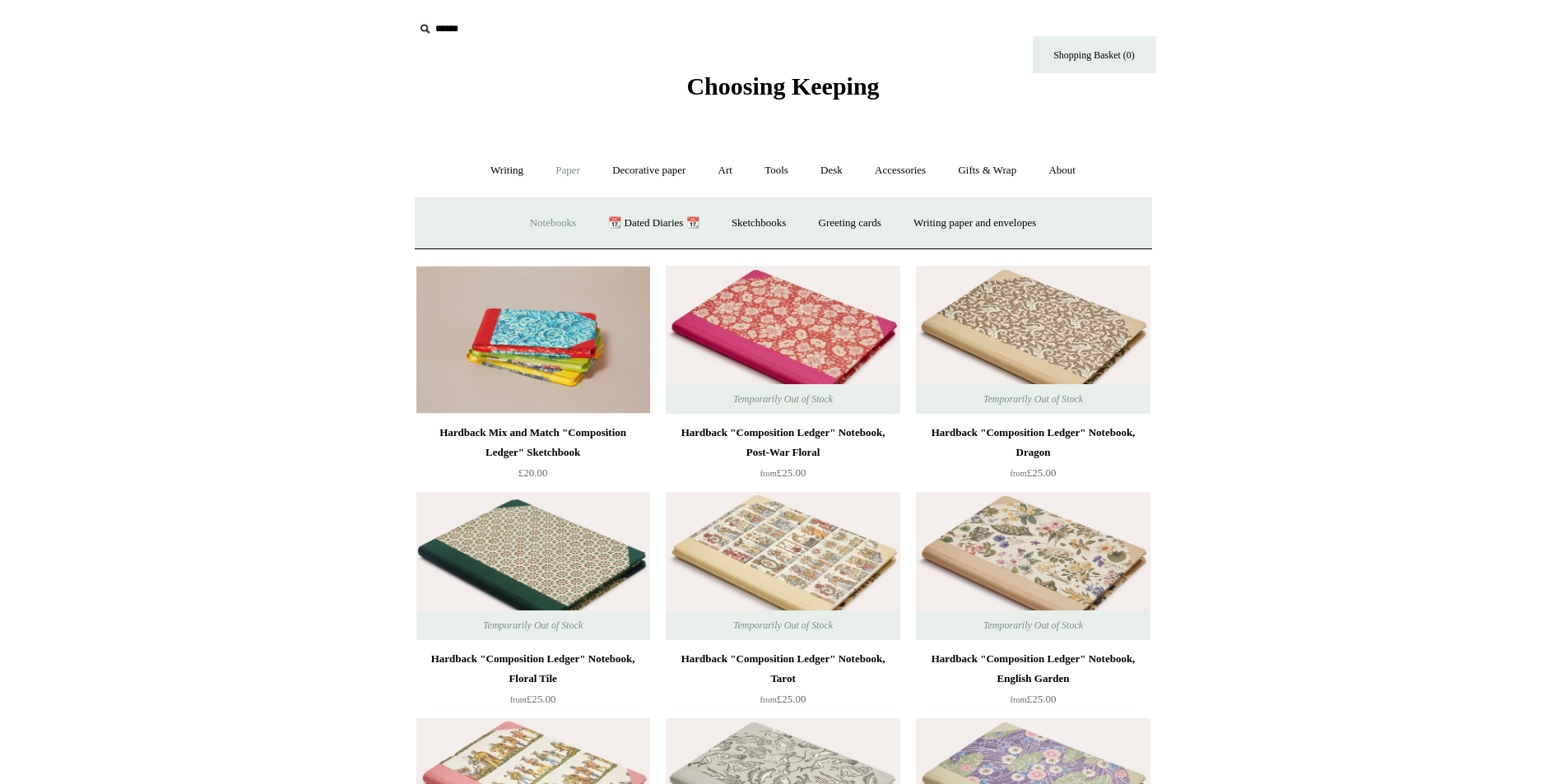
click at [532, 224] on link "Notebooks +" at bounding box center [553, 223] width 76 height 43
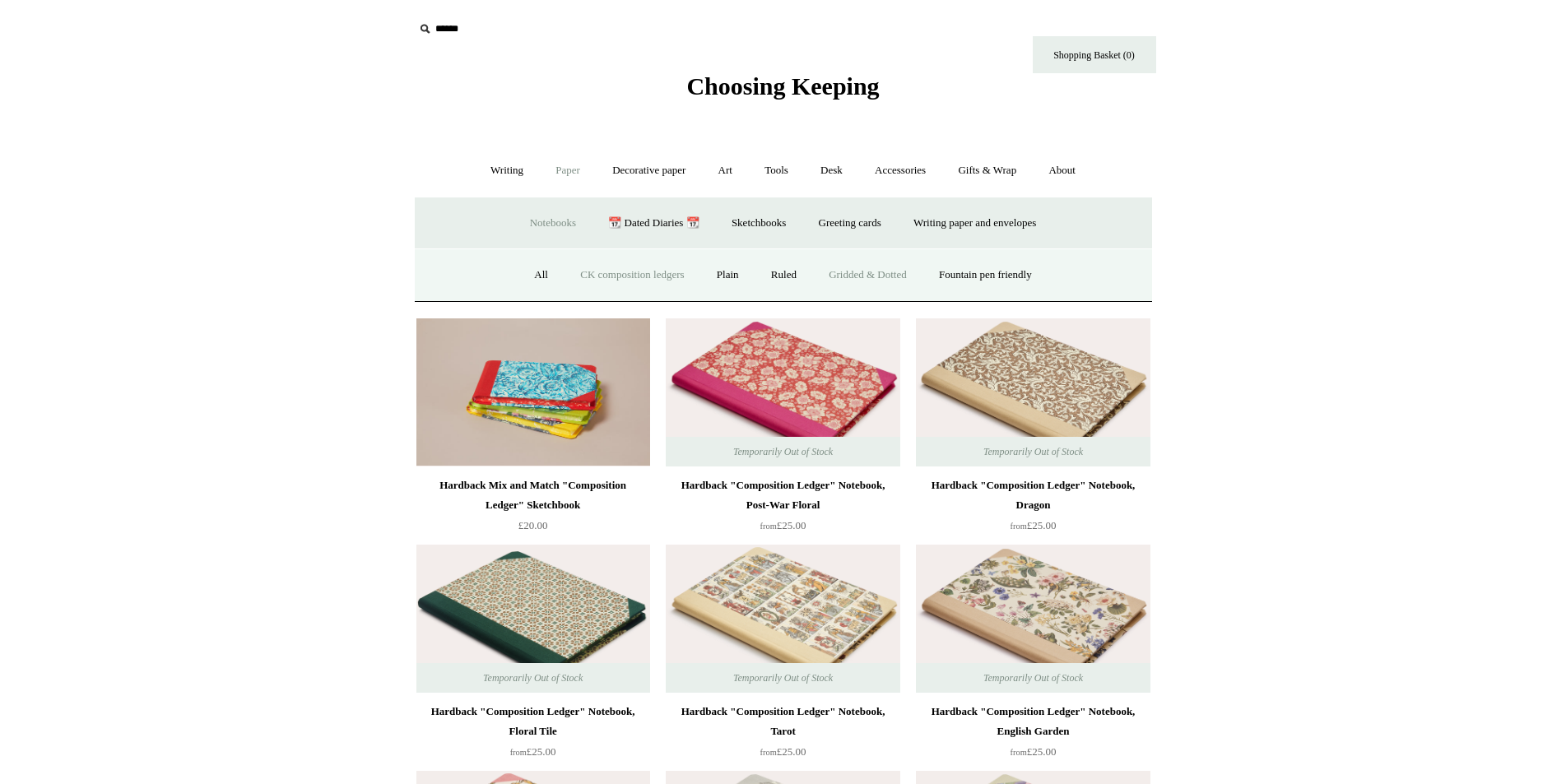
click at [860, 273] on link "Gridded & Dotted" at bounding box center [868, 275] width 108 height 43
